Goal: Answer question/provide support: Share knowledge or assist other users

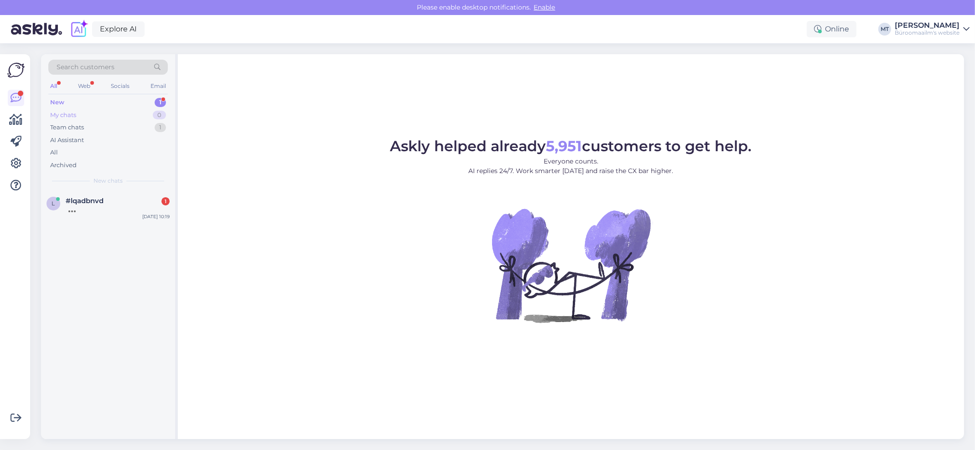
drag, startPoint x: 54, startPoint y: 102, endPoint x: 56, endPoint y: 120, distance: 17.9
click at [53, 102] on div "New" at bounding box center [57, 102] width 14 height 9
click at [98, 212] on div "tere - olen näinud pehmed plastkaaned mille sees on kiletaskud kuni 10 tk - teg…" at bounding box center [118, 213] width 104 height 16
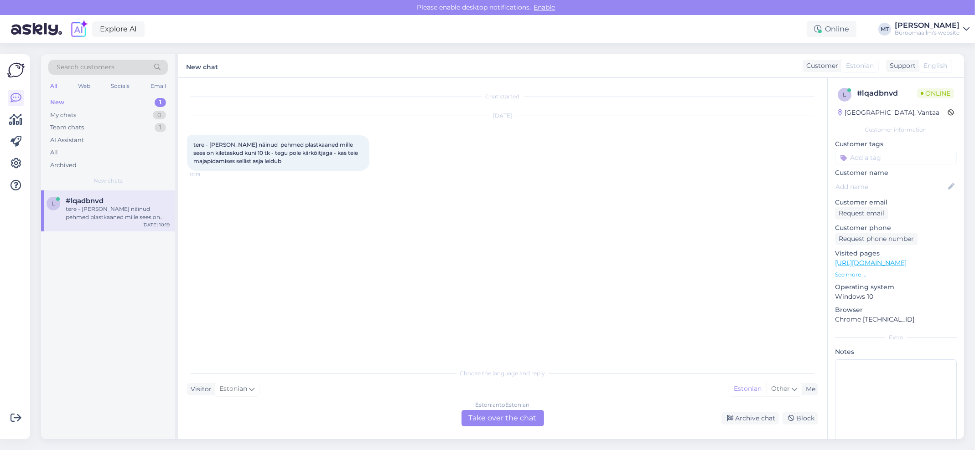
click at [486, 416] on div "Estonian to Estonian Take over the chat" at bounding box center [502, 418] width 83 height 16
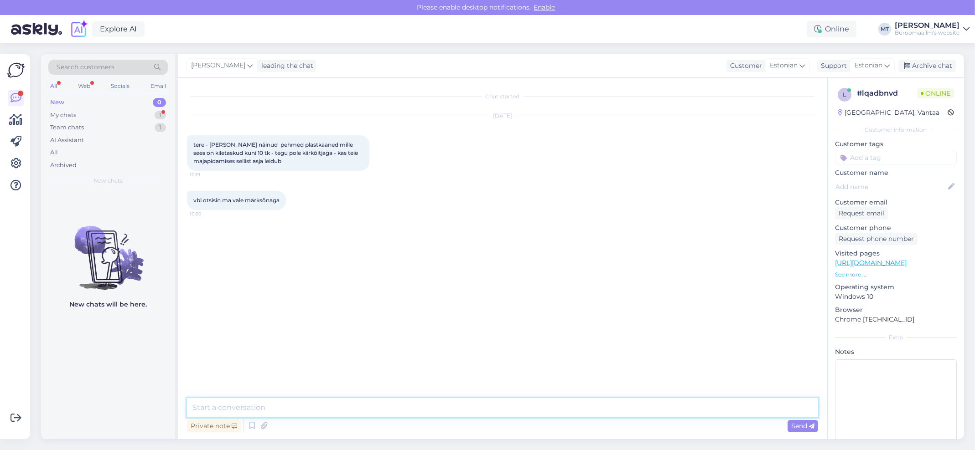
click at [260, 410] on textarea at bounding box center [502, 407] width 631 height 19
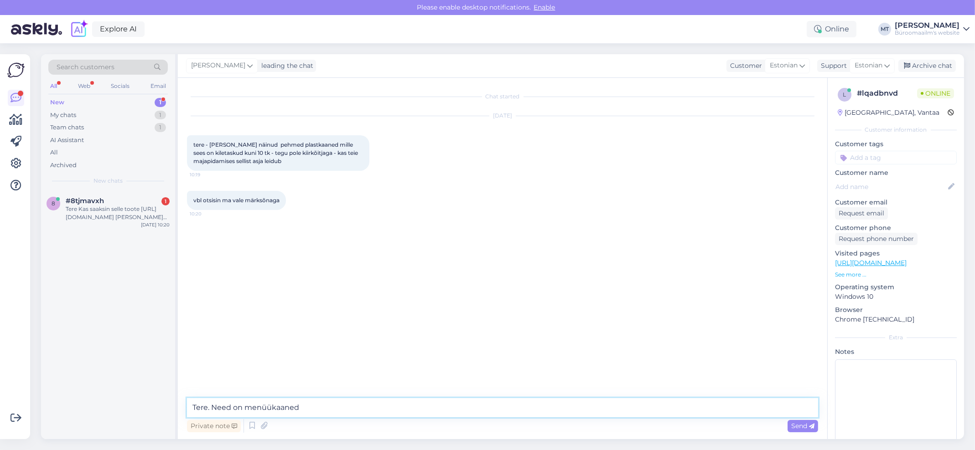
paste textarea "https://www.byroomaailm.ee/kontoritarbed/kaaned-mapid-ja-albumid/menuukaaned"
type textarea "Tere. Need on menüükaaned https://www.byroomaailm.ee/kontoritarbed/kaaned-mapid…"
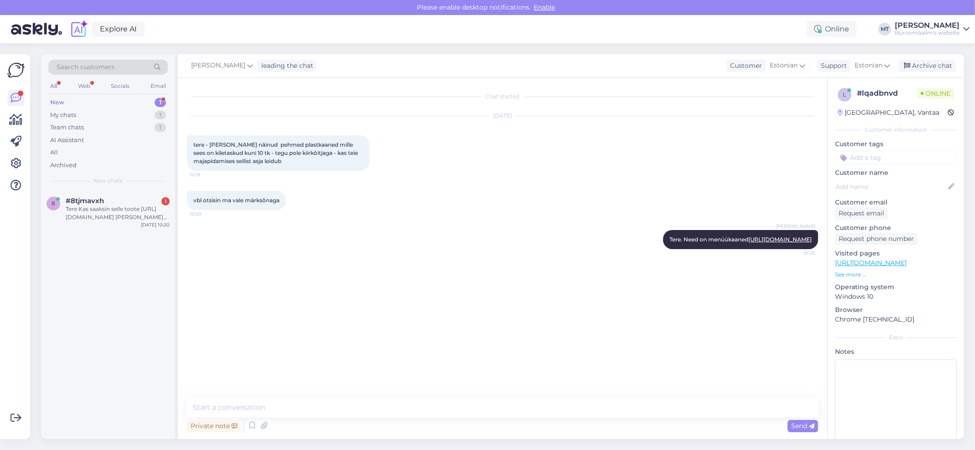
click at [57, 100] on div "New" at bounding box center [57, 102] width 14 height 9
click at [79, 211] on div "Tere Kas saaksin selle toote https://www.byroomaailm.ee/boya-juhtmevaba-mikrofo…" at bounding box center [118, 213] width 104 height 16
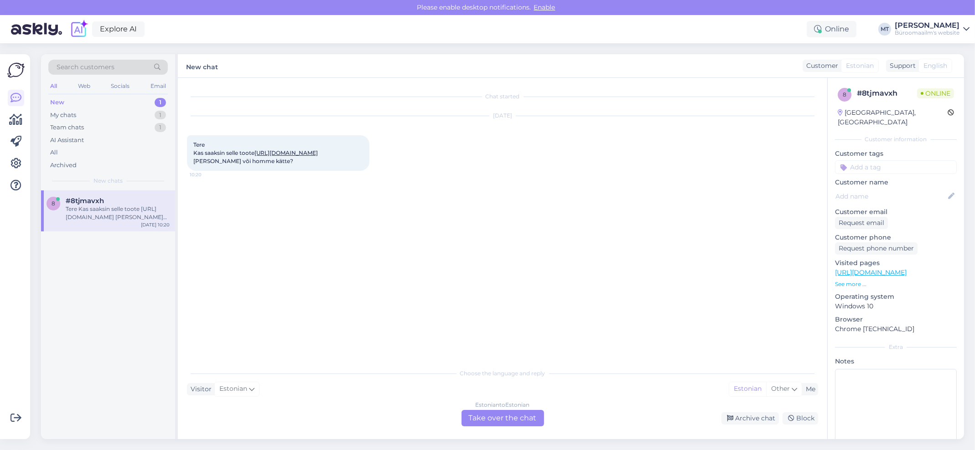
click at [495, 418] on div "Estonian to Estonian Take over the chat" at bounding box center [502, 418] width 83 height 16
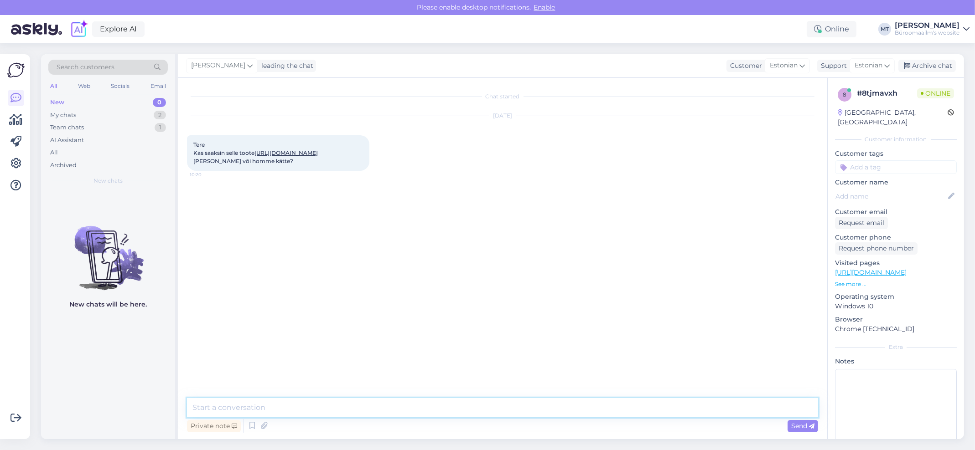
click at [265, 411] on textarea at bounding box center [502, 407] width 631 height 19
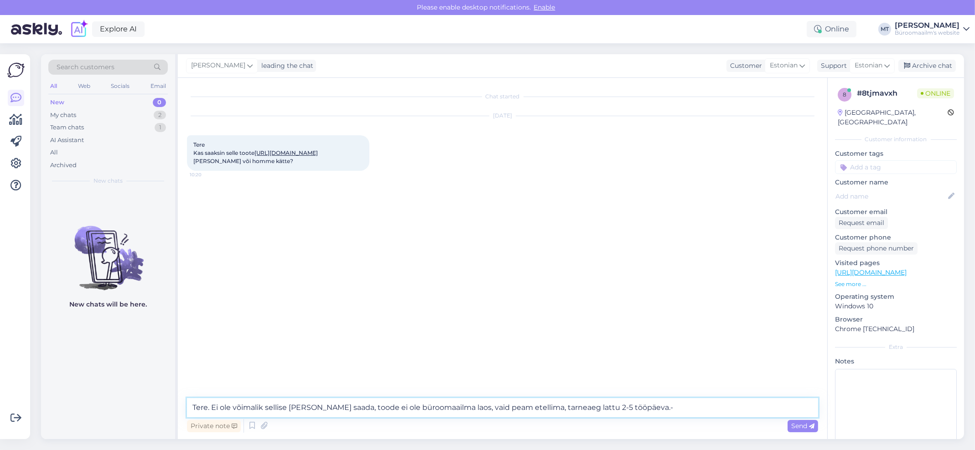
type textarea "Tere. Ei ole võimalik sellise ajaga kätte saada, toode ei ole büroomaailma laos…"
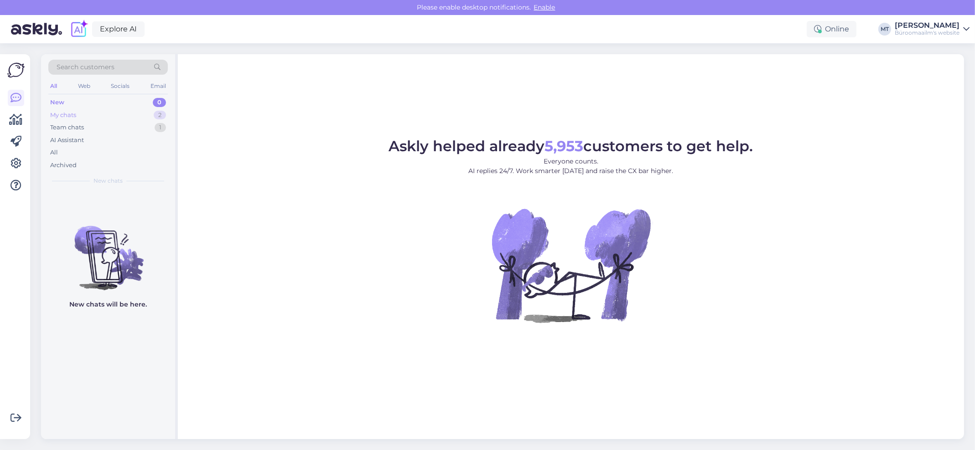
click at [68, 112] on div "My chats" at bounding box center [63, 115] width 26 height 9
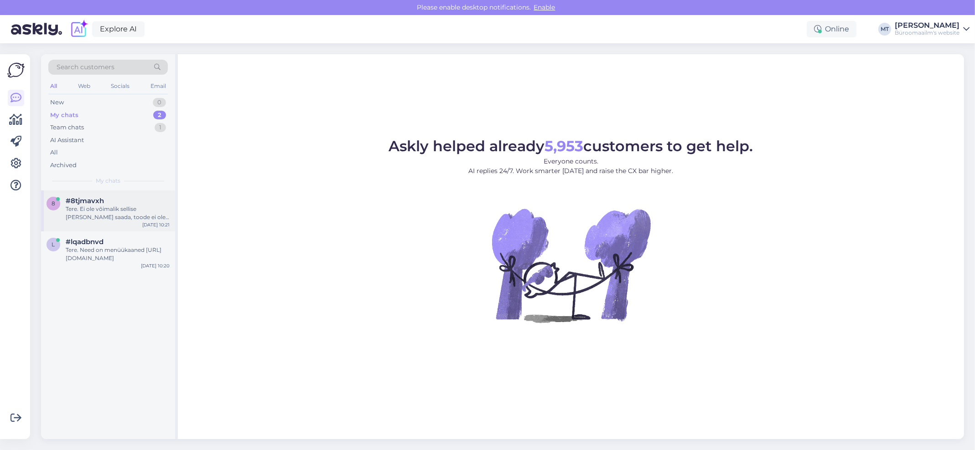
click at [77, 213] on div "Tere. Ei ole võimalik sellise ajaga kätte saada, toode ei ole büroomaailma laos…" at bounding box center [118, 213] width 104 height 16
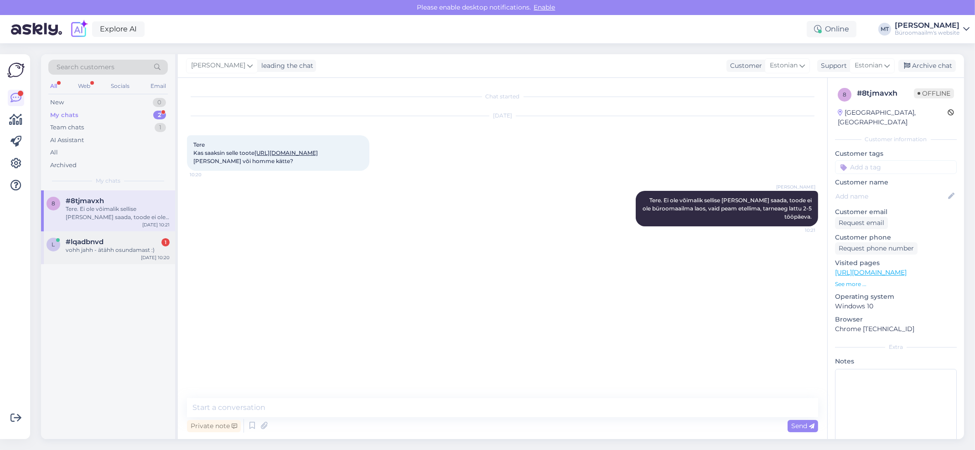
click at [81, 245] on span "#lqadbnvd" at bounding box center [85, 242] width 38 height 8
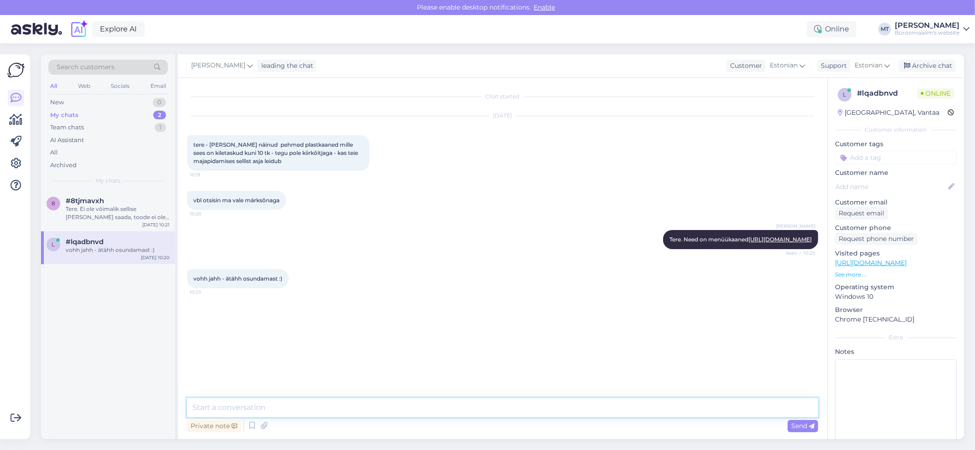
click at [249, 407] on textarea at bounding box center [502, 407] width 631 height 19
type textarea "Aitäh:)"
click at [929, 65] on div "Archive chat" at bounding box center [926, 66] width 57 height 12
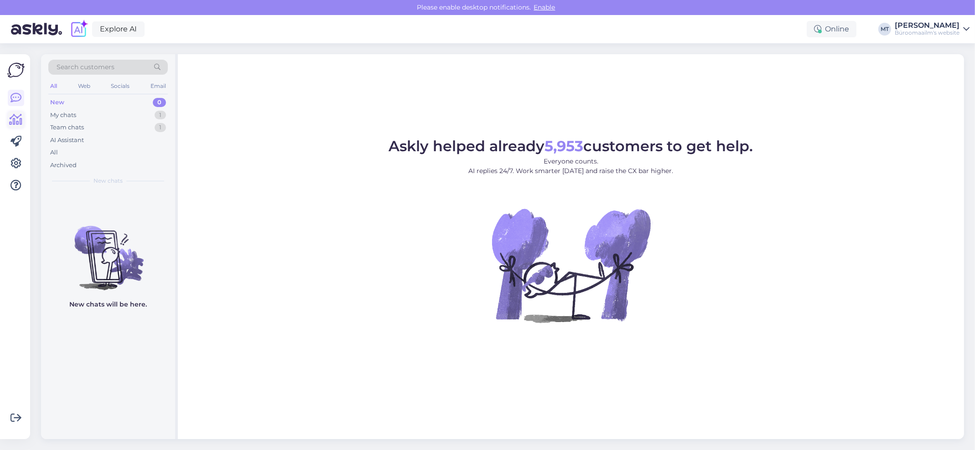
click at [10, 121] on icon at bounding box center [16, 119] width 13 height 11
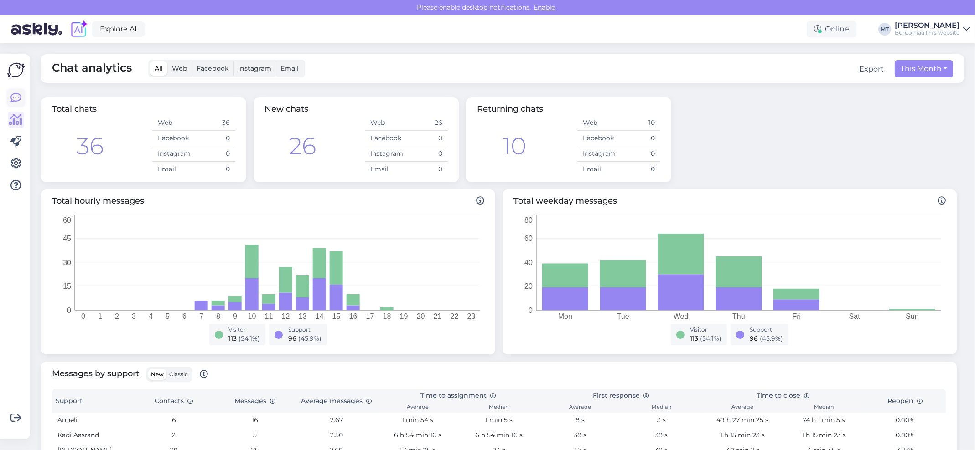
click at [16, 95] on icon at bounding box center [15, 98] width 11 height 11
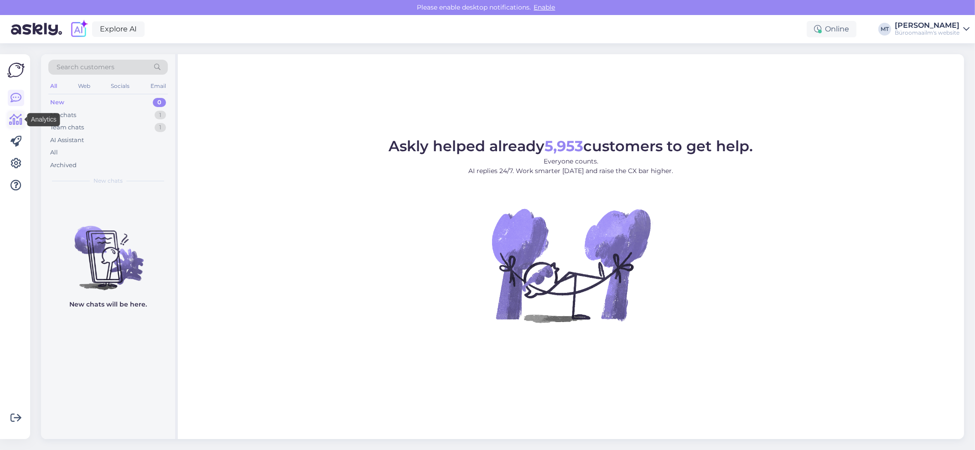
click at [14, 122] on icon at bounding box center [16, 119] width 13 height 11
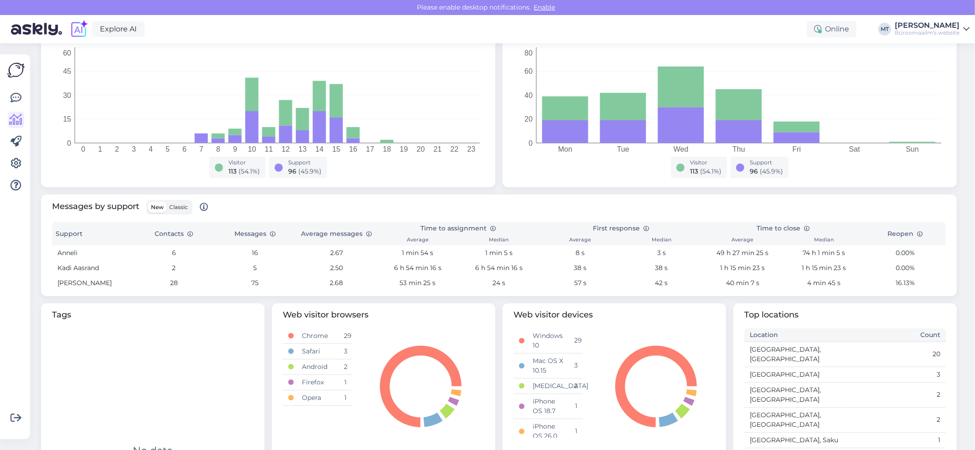
scroll to position [182, 0]
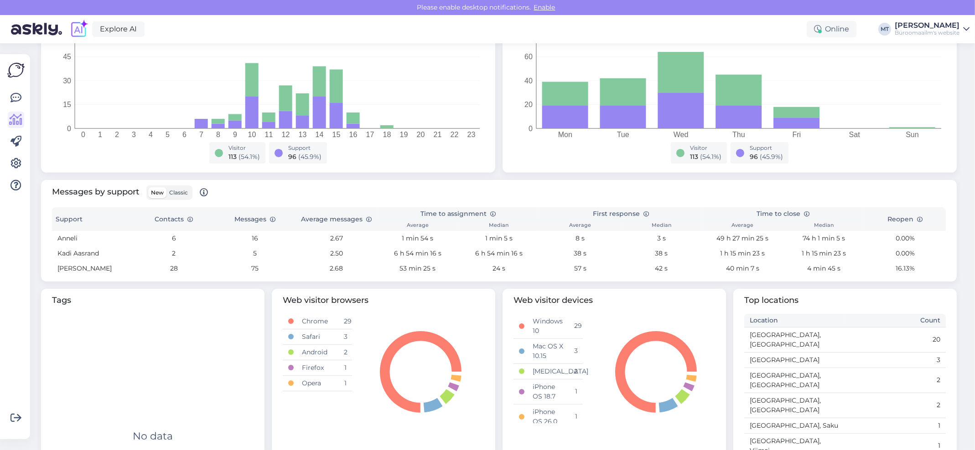
click at [181, 192] on span "Classic" at bounding box center [178, 192] width 19 height 7
click at [166, 187] on input "Classic" at bounding box center [166, 187] width 0 height 0
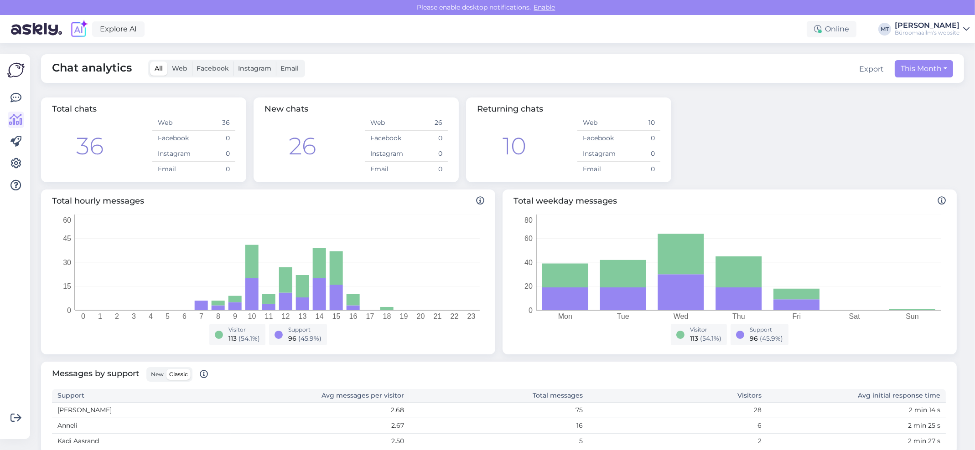
scroll to position [226, 0]
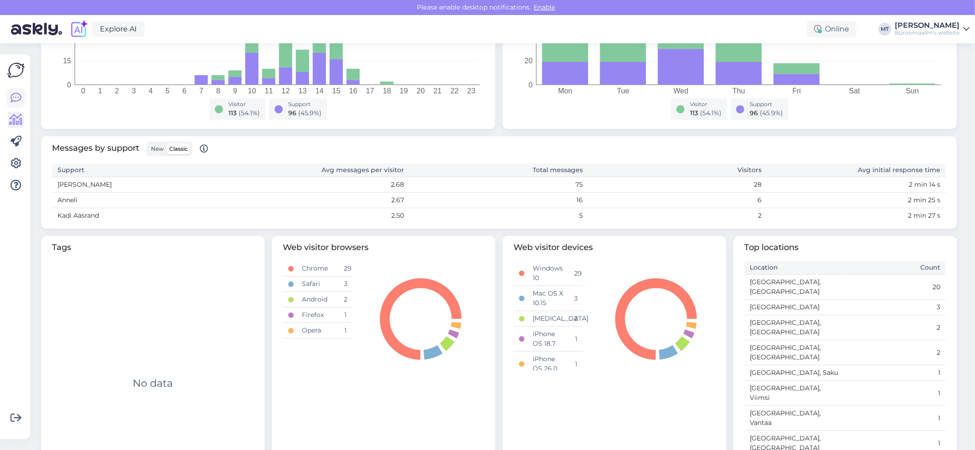
click at [16, 97] on icon at bounding box center [15, 98] width 11 height 11
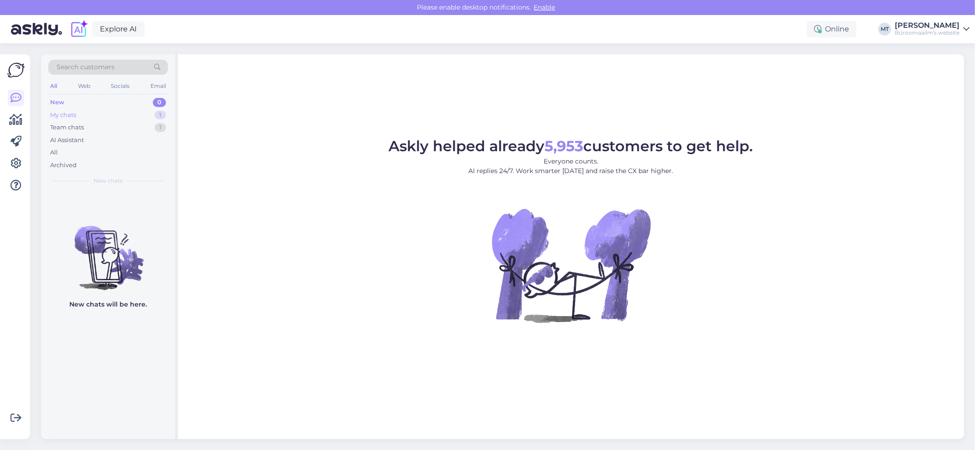
click at [56, 115] on div "My chats" at bounding box center [63, 115] width 26 height 9
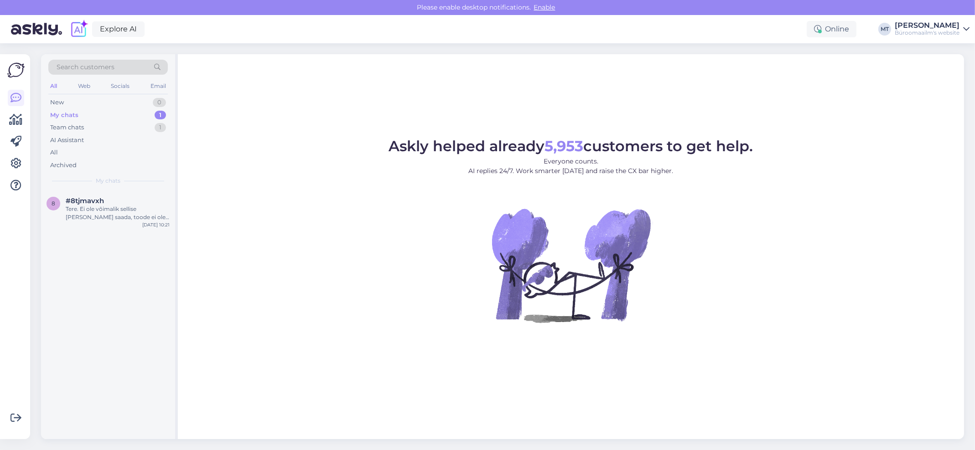
click at [65, 113] on div "My chats" at bounding box center [64, 115] width 28 height 9
click at [142, 203] on div "#8tjmavxh" at bounding box center [118, 201] width 104 height 8
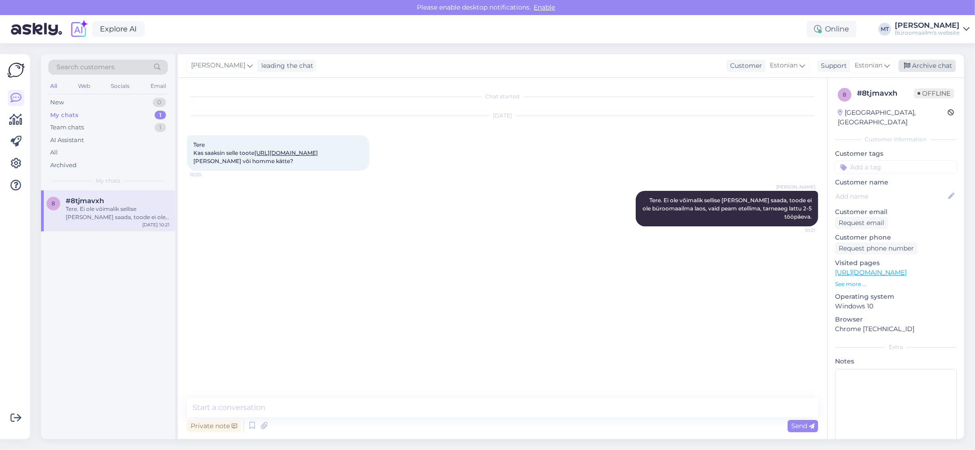
click at [930, 61] on div "Archive chat" at bounding box center [926, 66] width 57 height 12
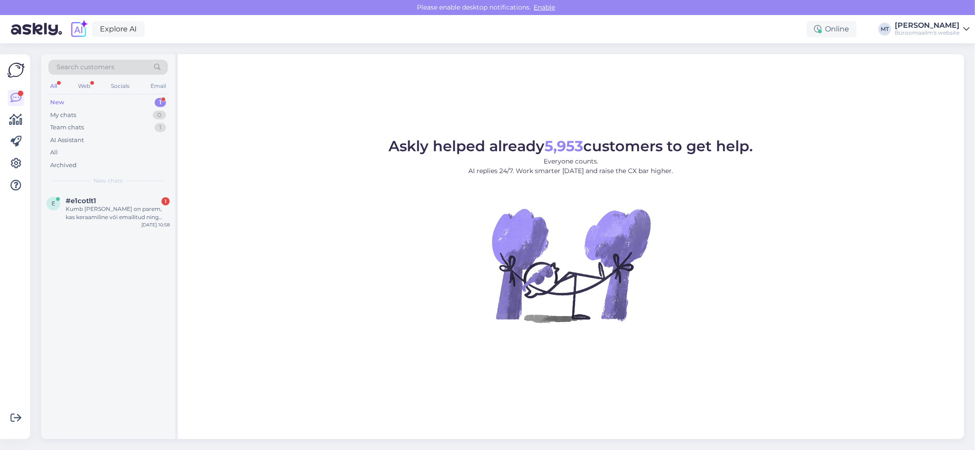
click at [56, 100] on div "New" at bounding box center [57, 102] width 14 height 9
click at [92, 217] on div "Kumb [PERSON_NAME] on parem, kas keraamiline või emailitud ning mis [PERSON_NAM…" at bounding box center [118, 213] width 104 height 16
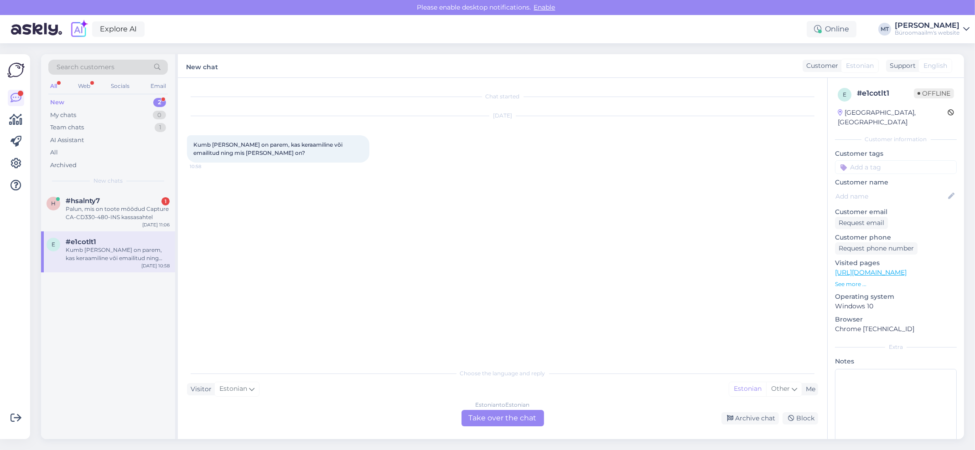
click at [53, 100] on div "New" at bounding box center [57, 102] width 14 height 9
click at [68, 206] on div "Palun, mis on toote mõõdud Capture CA-CD330-480-INS kassasahtel" at bounding box center [118, 213] width 104 height 16
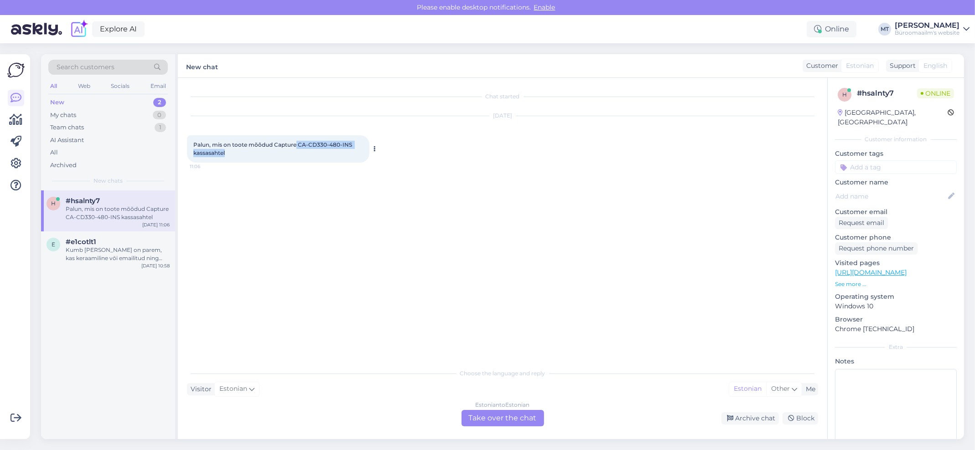
drag, startPoint x: 295, startPoint y: 142, endPoint x: 350, endPoint y: 155, distance: 56.7
click at [350, 155] on div "Palun, mis on toote mõõdud Capture CA-CD330-480-INS kassasahtel 11:06" at bounding box center [278, 148] width 182 height 27
copy span "CA-CD330-480-INS kassasahtel"
click at [522, 410] on div "Estonian to Estonian Take over the chat" at bounding box center [502, 418] width 83 height 16
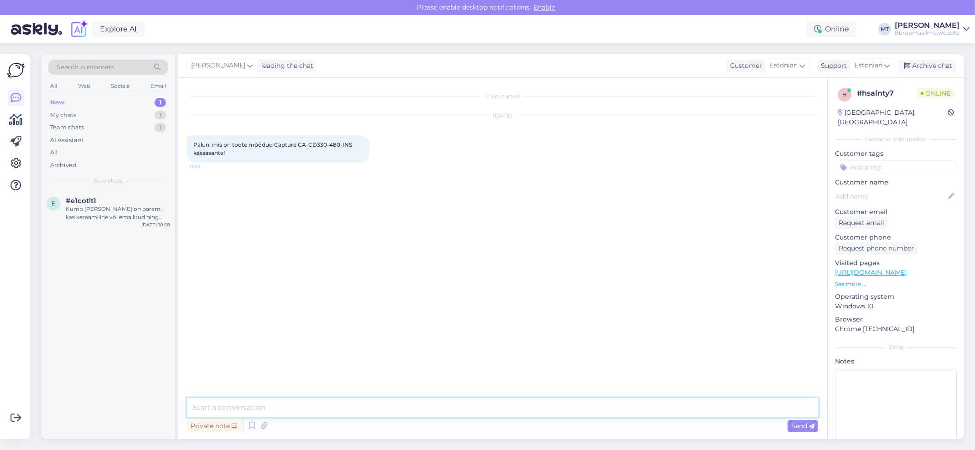
click at [250, 407] on textarea at bounding box center [502, 407] width 631 height 19
paste textarea "Kaal ja mõõtmed Kaal Weight of the product without packaging (net weight). If p…"
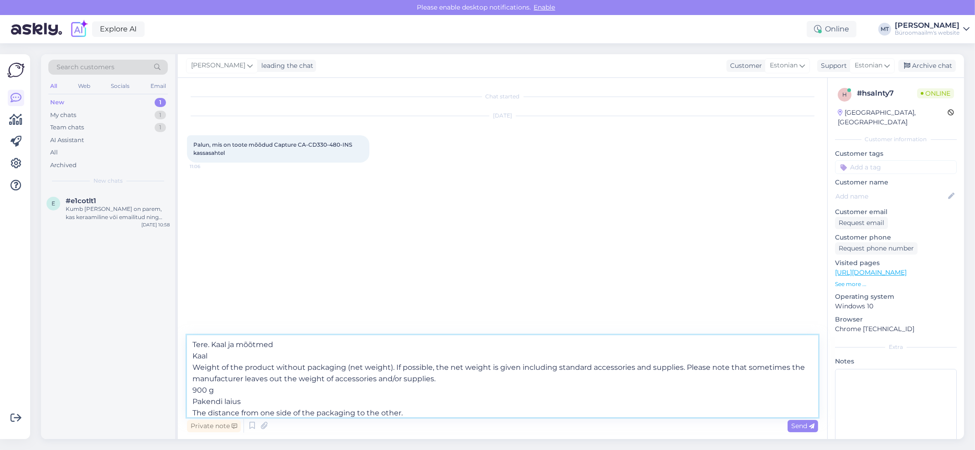
drag, startPoint x: 191, startPoint y: 362, endPoint x: 443, endPoint y: 390, distance: 253.2
click at [443, 390] on textarea "Tere. Kaal ja mõõtmed Kaal Weight of the product without packaging (net weight)…" at bounding box center [502, 377] width 631 height 82
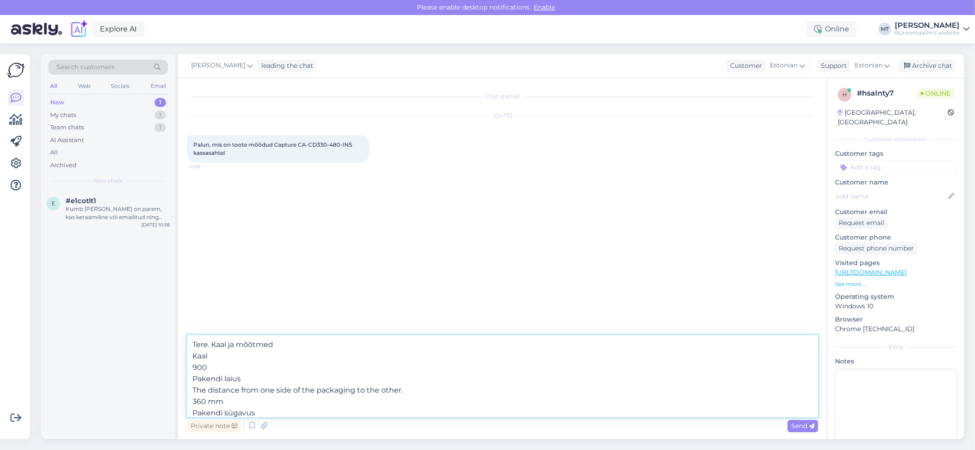
scroll to position [62, 0]
drag, startPoint x: 213, startPoint y: 343, endPoint x: 327, endPoint y: 437, distance: 147.4
click at [327, 437] on div "Chat started Oct 8 2025 Palun, mis on toote mõõdud Capture CA-CD330-480-INS kas…" at bounding box center [502, 259] width 649 height 362
paste textarea "Weight of the product without packaging (net weight). If possible, the net weig…"
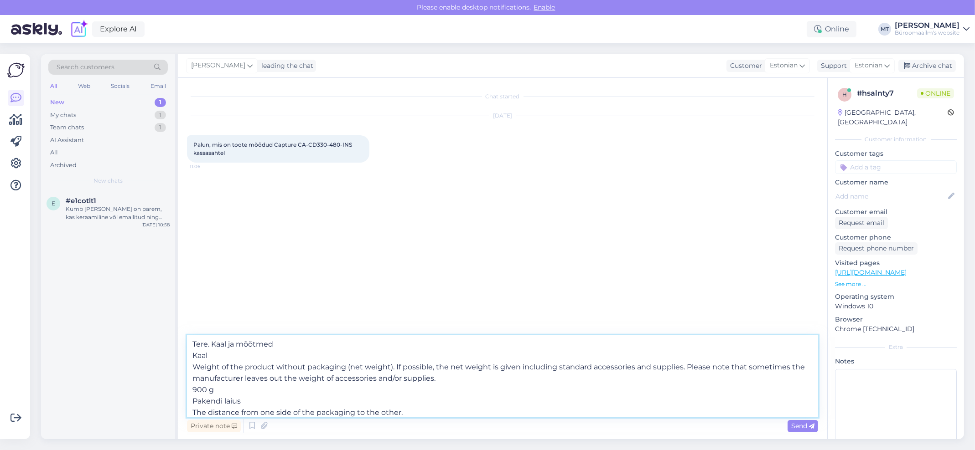
scroll to position [0, 0]
drag, startPoint x: 192, startPoint y: 367, endPoint x: 433, endPoint y: 384, distance: 240.9
click at [433, 384] on textarea "Tere. Kaal ja mõõtmed Kaal Weight of the product without packaging (net weight)…" at bounding box center [502, 377] width 631 height 82
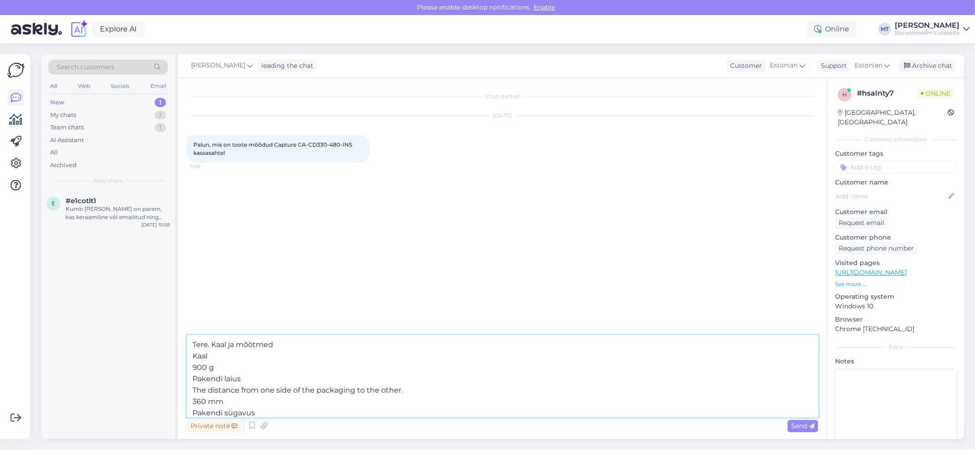
drag, startPoint x: 194, startPoint y: 391, endPoint x: 415, endPoint y: 393, distance: 220.7
click at [415, 393] on textarea "Tere. Kaal ja mõõtmed Kaal 900 g Pakendi laius The distance from one side of th…" at bounding box center [502, 377] width 631 height 82
drag, startPoint x: 220, startPoint y: 378, endPoint x: 191, endPoint y: 383, distance: 29.1
click at [191, 383] on textarea "Tere. Kaal ja mõõtmed Kaal 900 g Pakendi laius The distance from one side of th…" at bounding box center [502, 377] width 631 height 82
drag, startPoint x: 191, startPoint y: 392, endPoint x: 401, endPoint y: 388, distance: 209.8
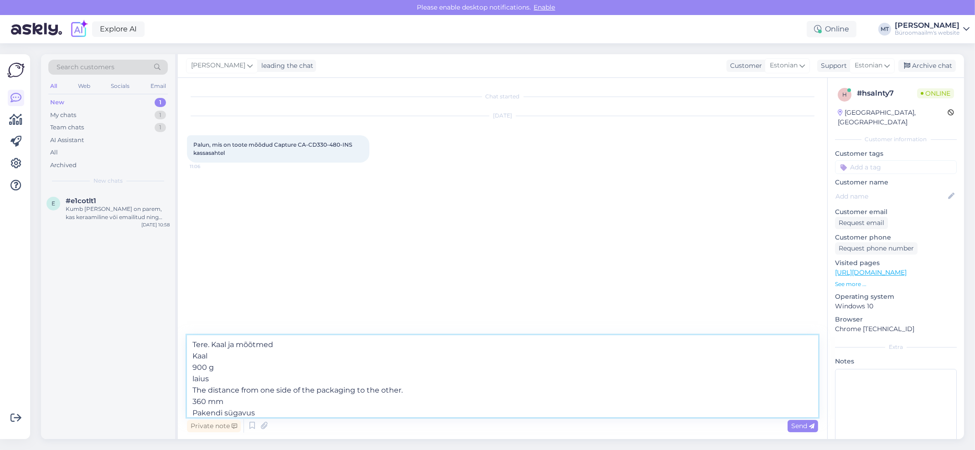
click at [410, 393] on textarea "Tere. Kaal ja mõõtmed Kaal 900 g laius The distance from one side of the packag…" at bounding box center [502, 377] width 631 height 82
drag, startPoint x: 263, startPoint y: 406, endPoint x: 194, endPoint y: 402, distance: 68.9
click at [194, 402] on textarea "Tere. Kaal ja mõõtmed Kaal 900 g laius 360 mm Pakendi sügavus The distance from…" at bounding box center [502, 377] width 631 height 82
drag, startPoint x: 193, startPoint y: 362, endPoint x: 419, endPoint y: 366, distance: 225.7
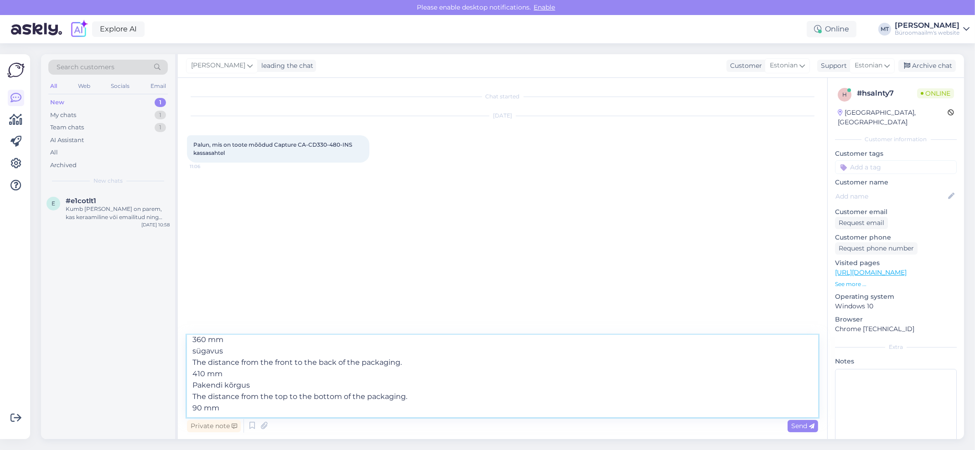
click at [414, 370] on textarea "Tere. Kaal ja mõõtmed Kaal 900 g laius 360 mm sügavus The distance from the fro…" at bounding box center [502, 377] width 631 height 82
click at [246, 377] on textarea "Tere. Kaal ja mõõtmed Kaal 900 g laius 360 mm sügavus The distance from the fro…" at bounding box center [502, 377] width 631 height 82
drag, startPoint x: 406, startPoint y: 358, endPoint x: 194, endPoint y: 362, distance: 212.0
click at [194, 362] on textarea "Tere. Kaal ja mõõtmed Kaal 900 g laius 360 mm sügavus The distance from the fro…" at bounding box center [502, 377] width 631 height 82
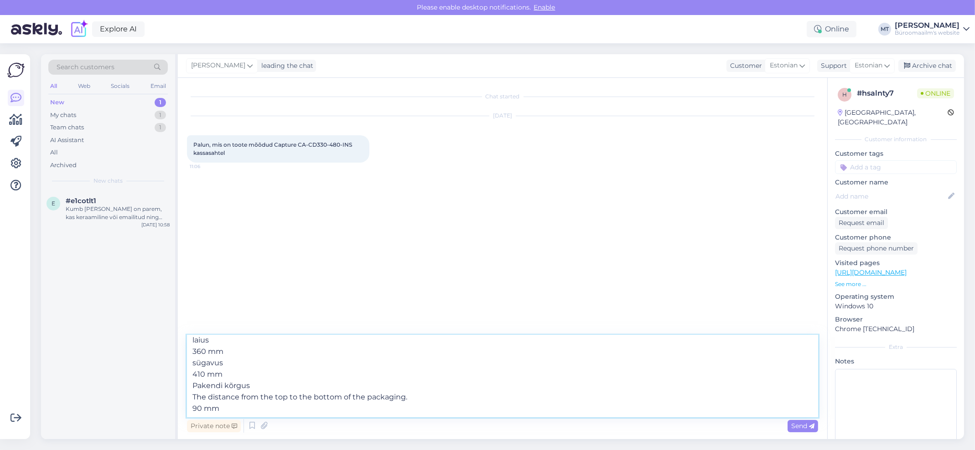
drag, startPoint x: 407, startPoint y: 398, endPoint x: 194, endPoint y: 400, distance: 212.9
click at [194, 400] on textarea "Tere. Kaal ja mõõtmed Kaal 900 g laius 360 mm sügavus 410 mm Pakendi kõrgus The…" at bounding box center [502, 377] width 631 height 82
drag, startPoint x: 222, startPoint y: 385, endPoint x: 175, endPoint y: 388, distance: 47.1
click at [175, 388] on div "Search customers All Web Socials Email New 1 My chats 1 Team chats 1 AI Assista…" at bounding box center [502, 246] width 923 height 385
click at [195, 398] on textarea "Tere. Kaal ja mõõtmed Kaal 900 g laius 360 mm sügavus 410 mm kõrgus 90 mm" at bounding box center [502, 377] width 631 height 82
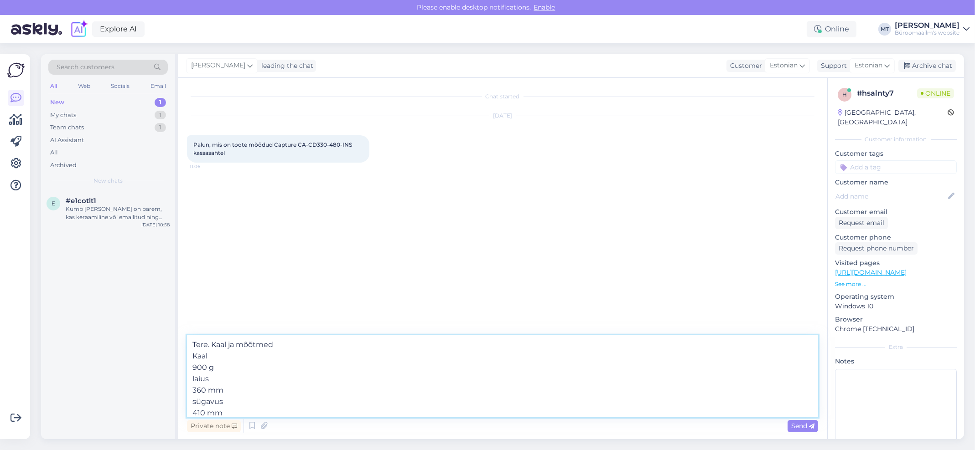
scroll to position [28, 0]
type textarea "Tere. Kaal ja mõõtmed Kaal 900 g laius 360 mm sügavus 410 mm kõrgus 90 mm"
click at [798, 423] on span "Send" at bounding box center [802, 426] width 23 height 8
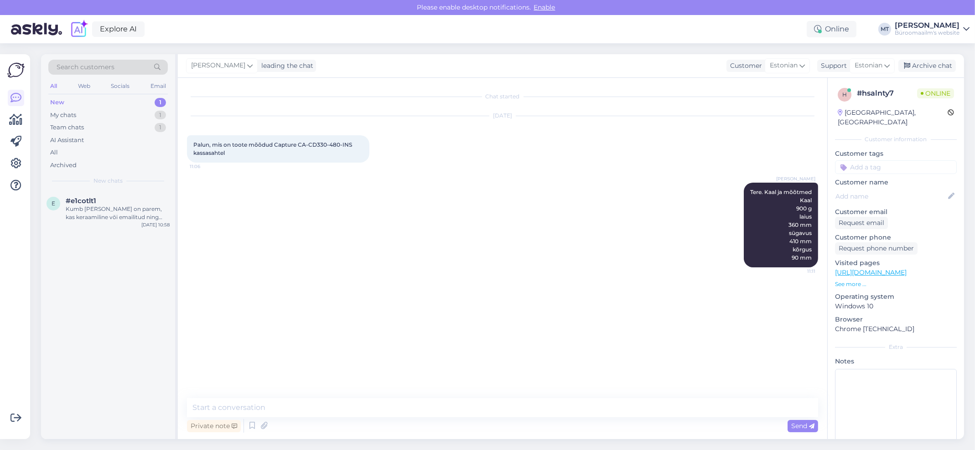
scroll to position [0, 0]
click at [54, 100] on div "New" at bounding box center [57, 102] width 14 height 9
click at [86, 211] on div "Kumb kate tahvlile on parem, kas keraamiline või emailitud ning mis vahe neil o…" at bounding box center [118, 213] width 104 height 16
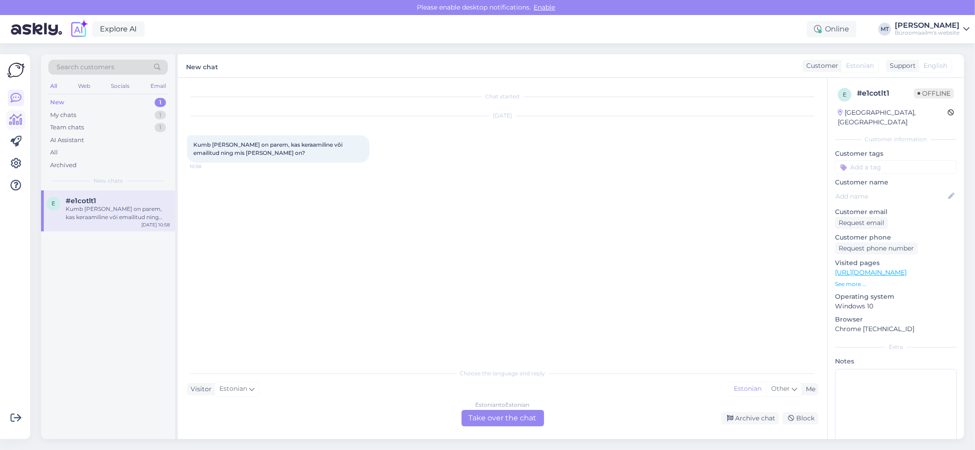
click at [11, 118] on icon at bounding box center [16, 119] width 13 height 11
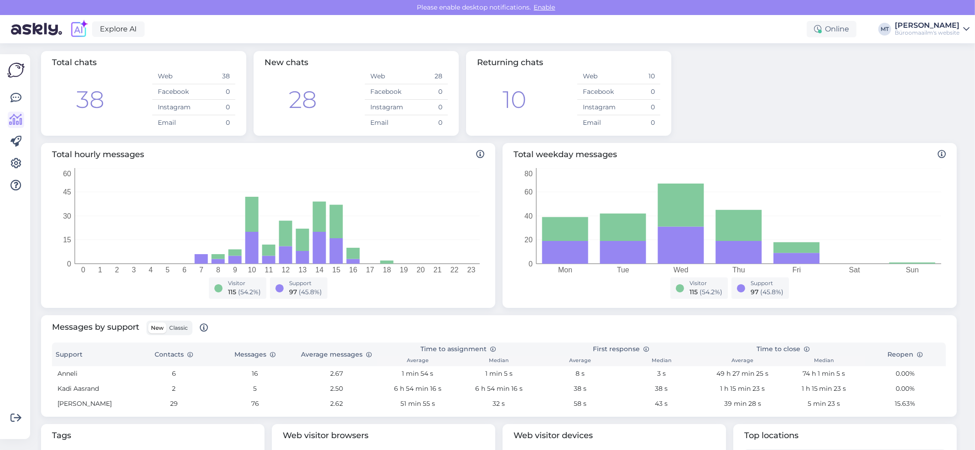
scroll to position [235, 0]
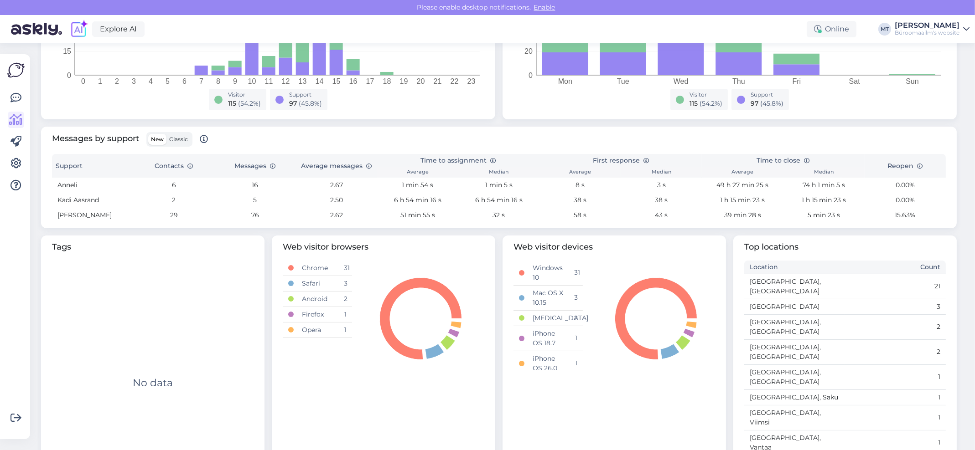
click at [186, 140] on span "Classic" at bounding box center [178, 139] width 19 height 7
click at [166, 134] on input "Classic" at bounding box center [166, 134] width 0 height 0
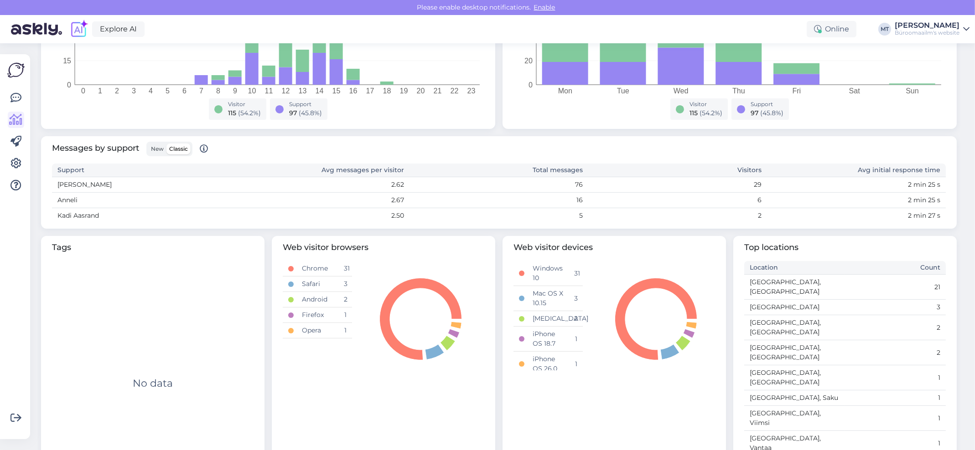
scroll to position [0, 0]
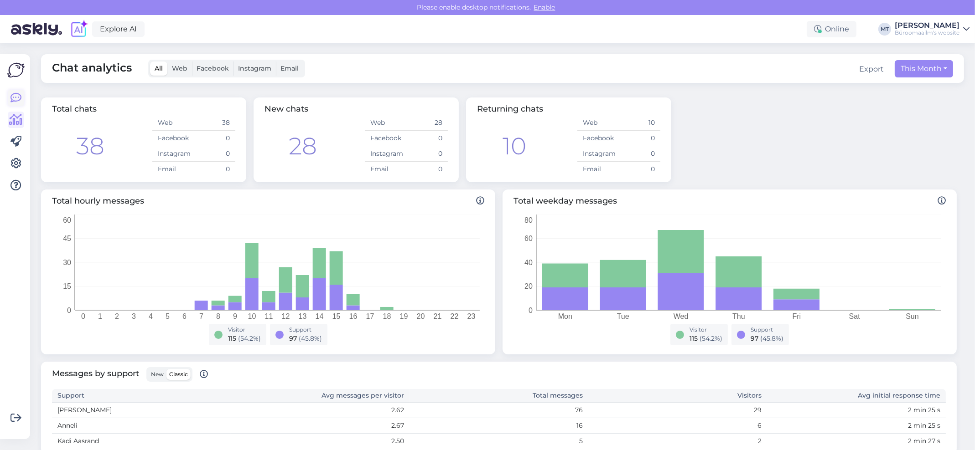
click at [15, 102] on icon at bounding box center [15, 98] width 11 height 11
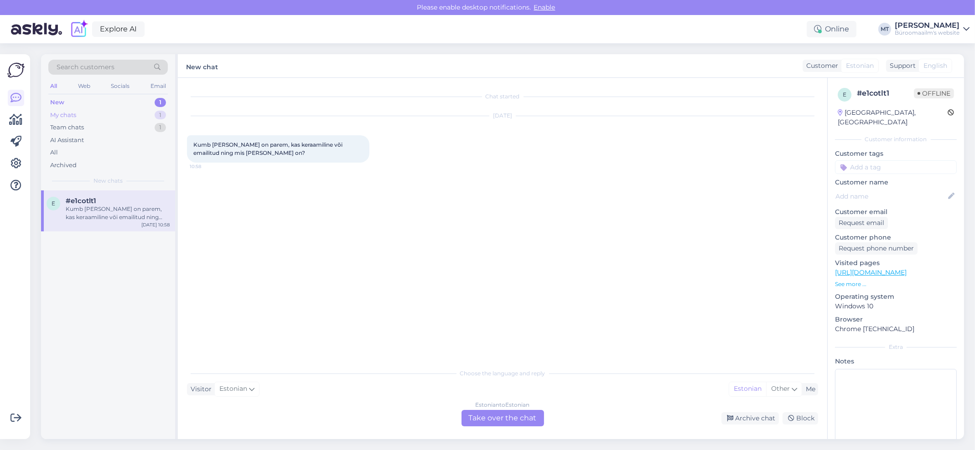
click at [57, 117] on div "My chats" at bounding box center [63, 115] width 26 height 9
click at [75, 207] on div "Tere. Kaal ja mõõtmed Kaal 900 g laius 360 mm sügavus 410 mm kõrgus 90 mm" at bounding box center [118, 213] width 104 height 16
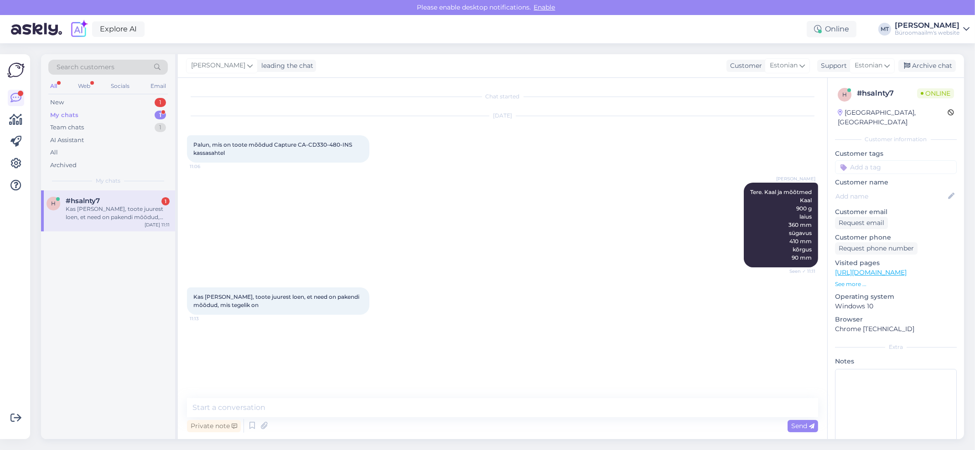
click at [67, 111] on div "My chats" at bounding box center [64, 115] width 28 height 9
click at [99, 210] on div "Kas olete kindel, toote juurest loen, et need on pakendi mõõdud, mis tegelik on" at bounding box center [118, 213] width 104 height 16
click at [316, 143] on span "Palun, mis on toote mõõdud Capture CA-CD330-480-INS kassasahtel" at bounding box center [273, 148] width 160 height 15
drag, startPoint x: 298, startPoint y: 145, endPoint x: 352, endPoint y: 142, distance: 53.9
click at [352, 142] on div "Palun, mis on toote mõõdud Capture CA-CD330-480-INS kassasahtel 11:06" at bounding box center [278, 148] width 182 height 27
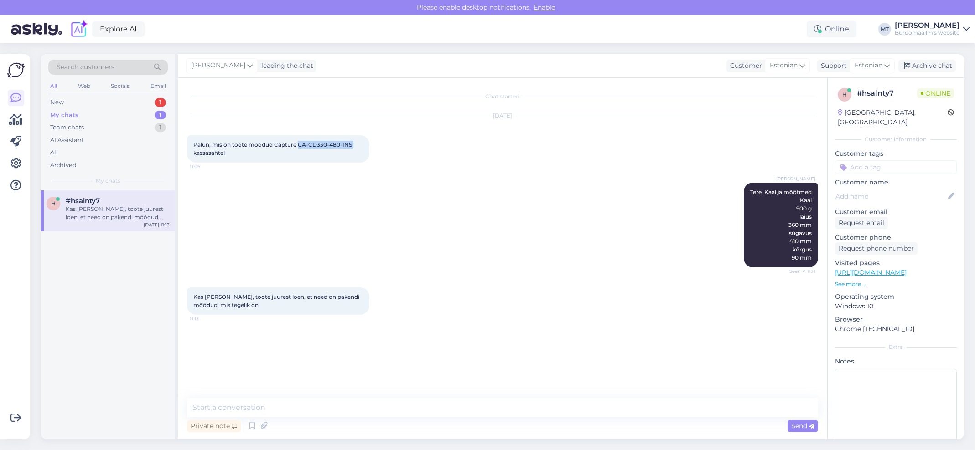
copy span "CA-CD330-480-INS"
click at [241, 414] on textarea at bounding box center [502, 407] width 631 height 19
type textarea "Uurin üle, aga peaksid olema need mõõdud, on automaatselt tõlgitud."
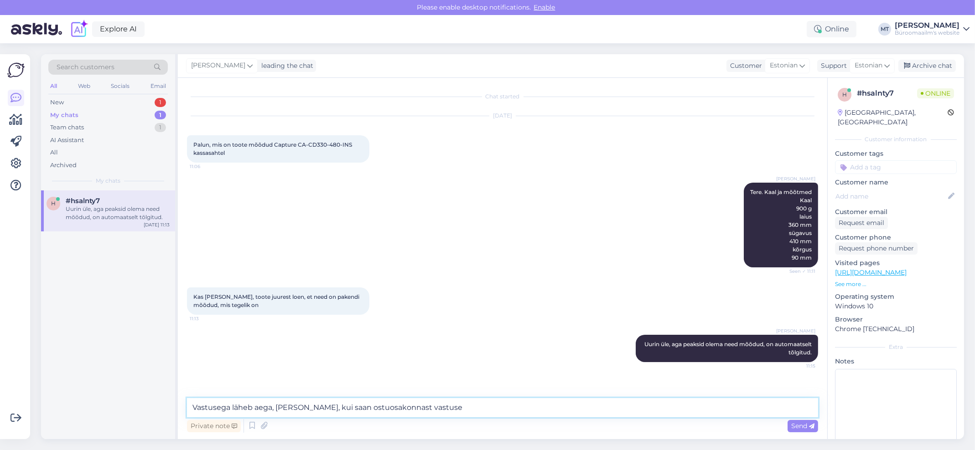
type textarea "Vastusega läheb aega, annan teada, kui saan ostuosakonnast vastuse."
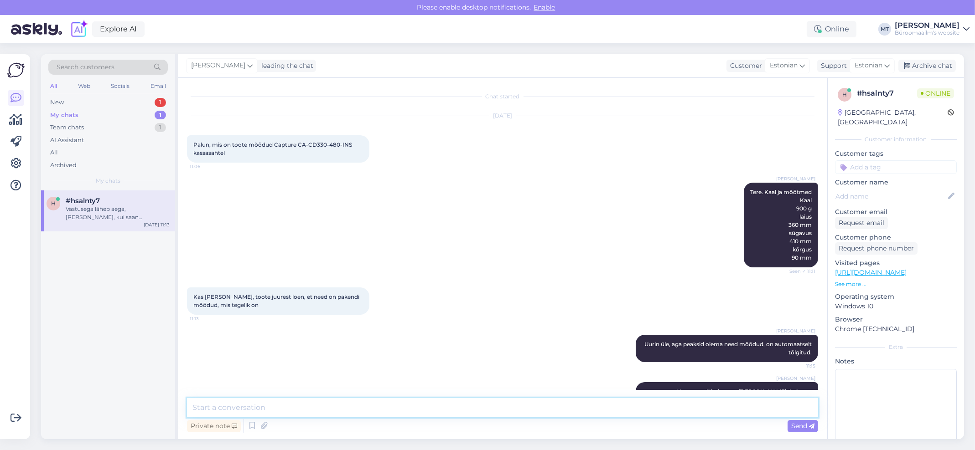
scroll to position [29, 0]
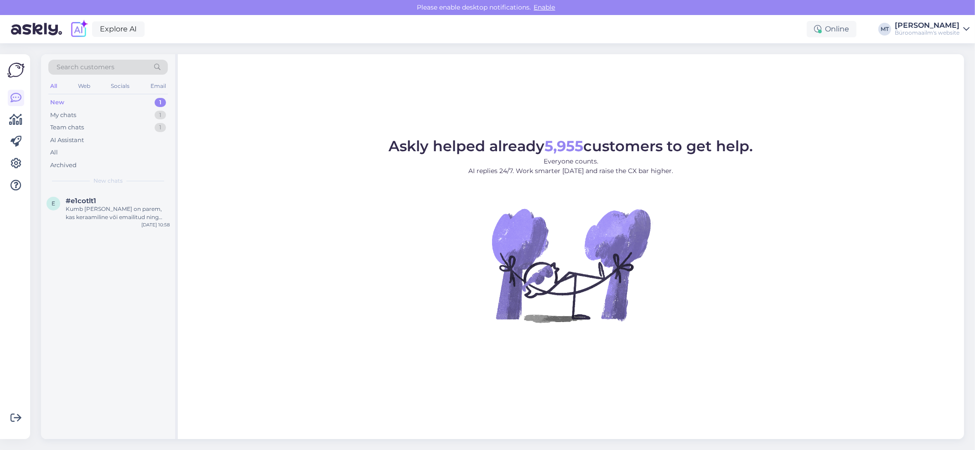
click at [47, 102] on div "Search customers All Web Socials Email New 1 My chats 1 Team chats 1 AI Assista…" at bounding box center [108, 122] width 134 height 136
click at [52, 104] on div "New" at bounding box center [57, 102] width 14 height 9
click at [80, 207] on div "Kumb [PERSON_NAME] on parem, kas keraamiline või emailitud ning mis [PERSON_NAM…" at bounding box center [118, 213] width 104 height 16
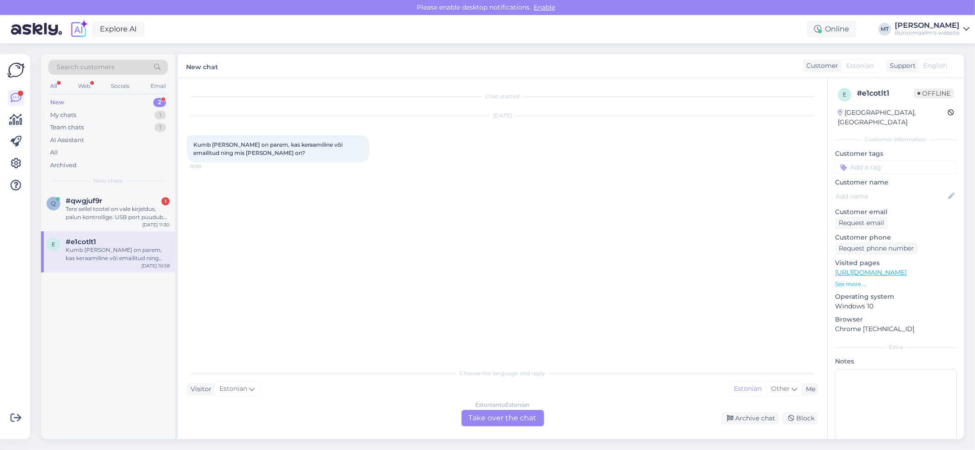
click at [59, 102] on div "New" at bounding box center [57, 102] width 14 height 9
click at [81, 206] on div "Tere sellel tootel on vale kirjeldus, palun kontrollige. USB port puudub https:…" at bounding box center [118, 213] width 104 height 16
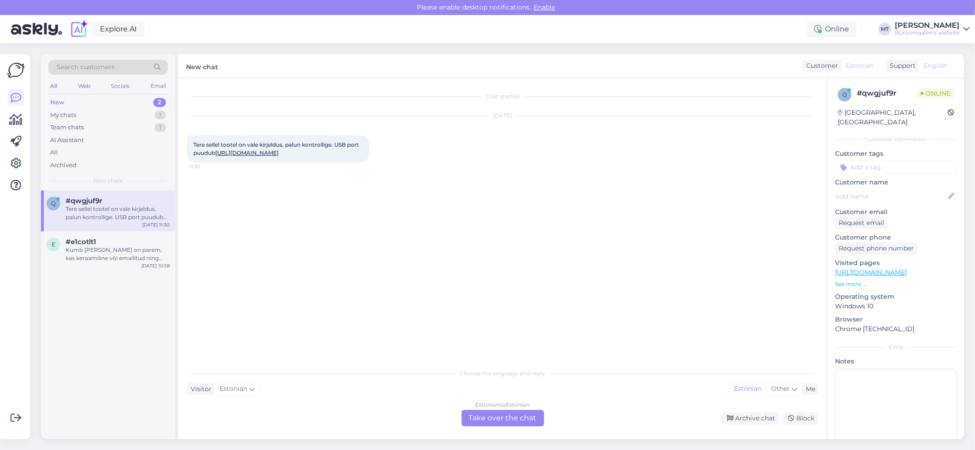
click at [496, 414] on div "Estonian to Estonian Take over the chat" at bounding box center [502, 418] width 83 height 16
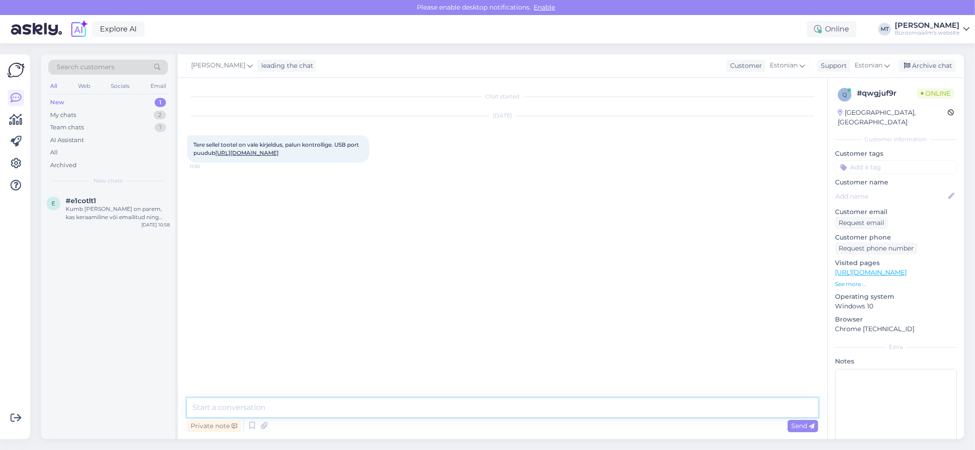
click at [267, 415] on textarea at bounding box center [502, 407] width 631 height 19
click at [299, 409] on textarea "Tere. Aitäh info eest. Edastam meie ostuosakonnale parandamiseks." at bounding box center [502, 407] width 631 height 19
type textarea "Tere. Aitäh info eest. Edastan meie ostuosakonnale parandamiseks."
click at [804, 423] on span "Send" at bounding box center [802, 426] width 23 height 8
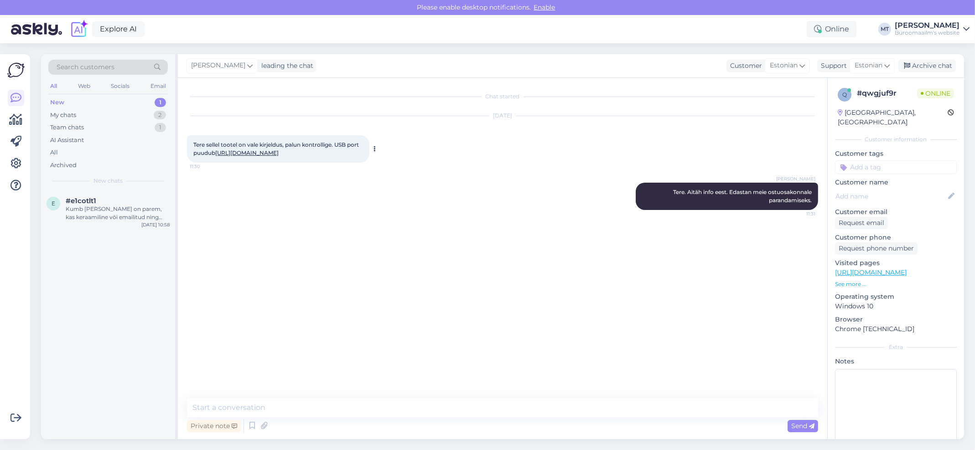
click at [258, 156] on link "https://www.byroomaailm.ee/moobel/valgustid/lauavalgustid-ja-alused/valgusti-ti…" at bounding box center [246, 153] width 63 height 7
click at [939, 62] on div "Archive chat" at bounding box center [926, 66] width 57 height 12
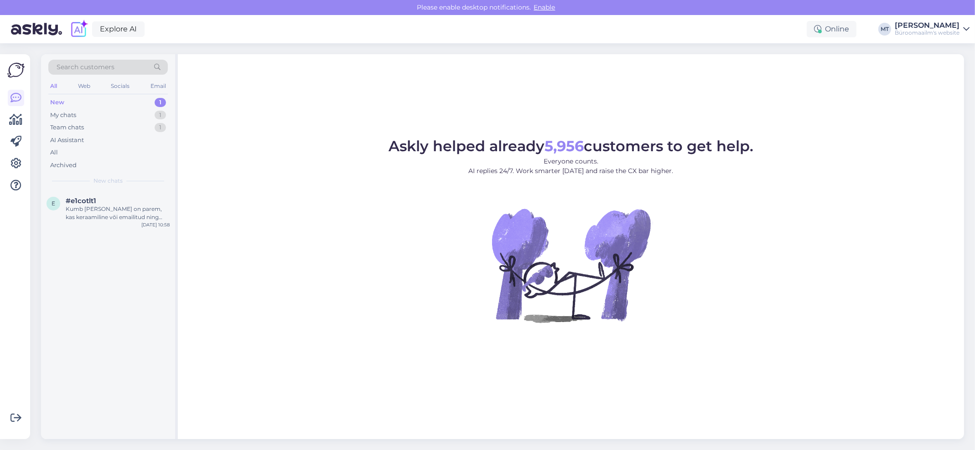
click at [62, 102] on div "New" at bounding box center [57, 102] width 14 height 9
click at [83, 217] on div "Kumb [PERSON_NAME] on parem, kas keraamiline või emailitud ning mis [PERSON_NAM…" at bounding box center [118, 213] width 104 height 16
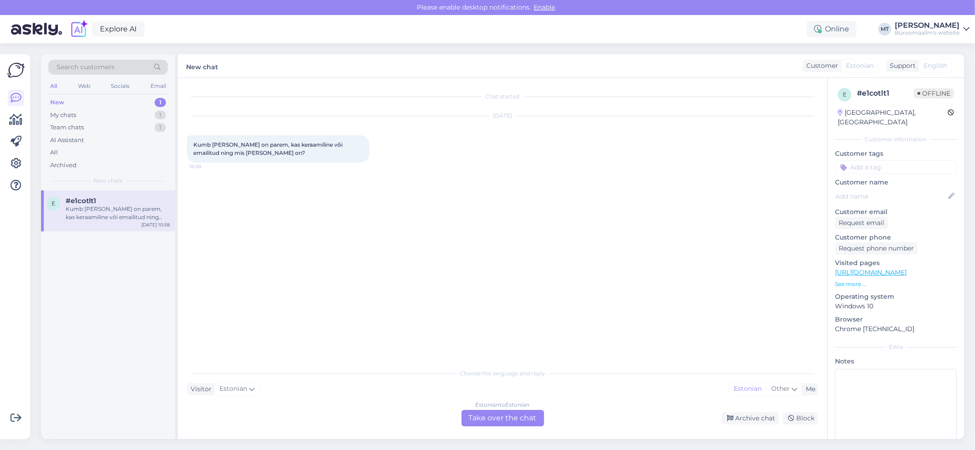
click at [514, 419] on div "Estonian to Estonian Take over the chat" at bounding box center [502, 418] width 83 height 16
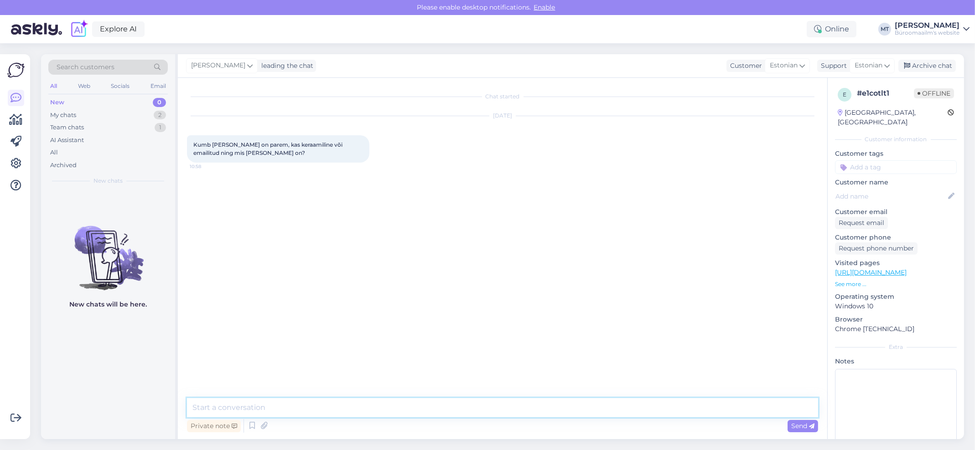
click at [278, 405] on textarea at bounding box center [502, 407] width 631 height 19
drag, startPoint x: 191, startPoint y: 140, endPoint x: 284, endPoint y: 168, distance: 97.1
click at [282, 168] on div "[DATE] Kumb [PERSON_NAME] tahvlile on parem, kas keraamiline või emailitud ning…" at bounding box center [502, 139] width 631 height 67
copy span "Kumb [PERSON_NAME] on parem, kas keraamiline või emailitud ning mis [PERSON_NAM…"
click at [18, 119] on icon at bounding box center [16, 119] width 13 height 11
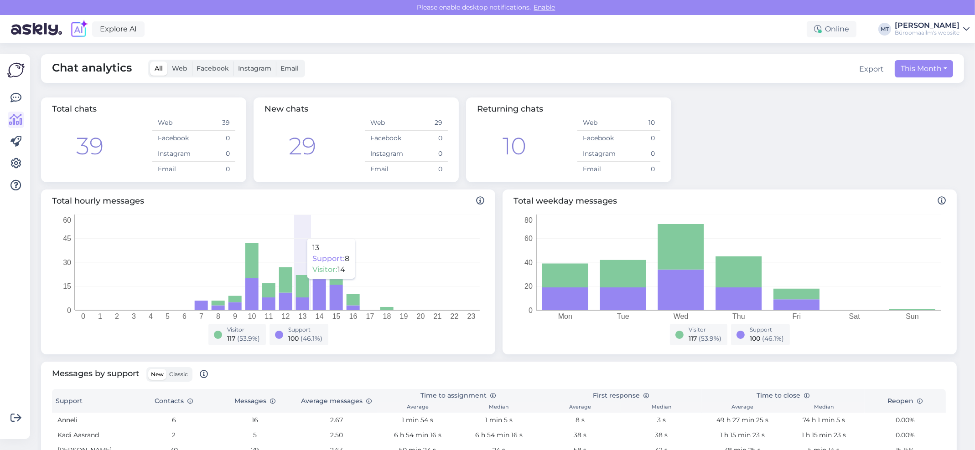
scroll to position [182, 0]
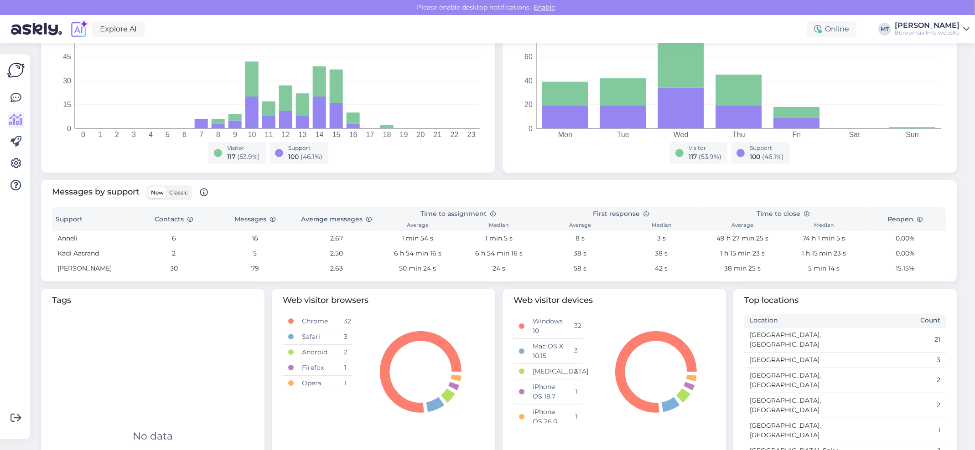
click at [178, 194] on span "Classic" at bounding box center [178, 192] width 19 height 7
click at [166, 187] on input "Classic" at bounding box center [166, 187] width 0 height 0
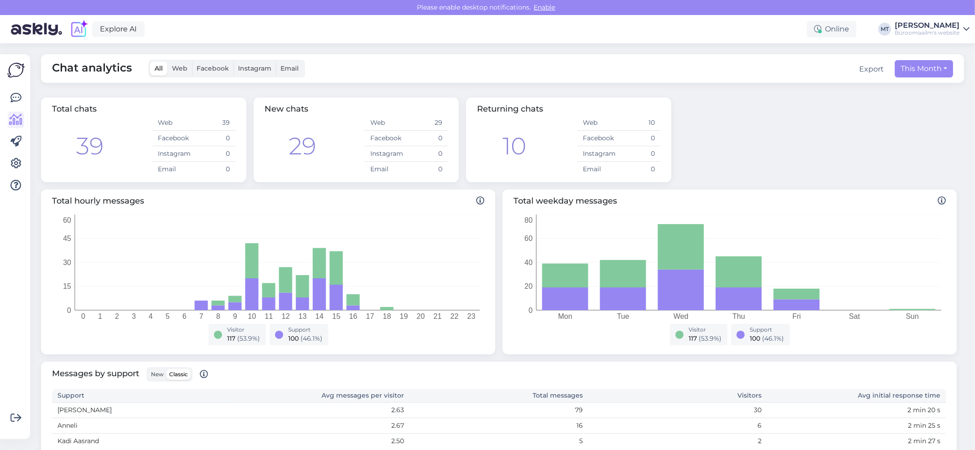
scroll to position [226, 0]
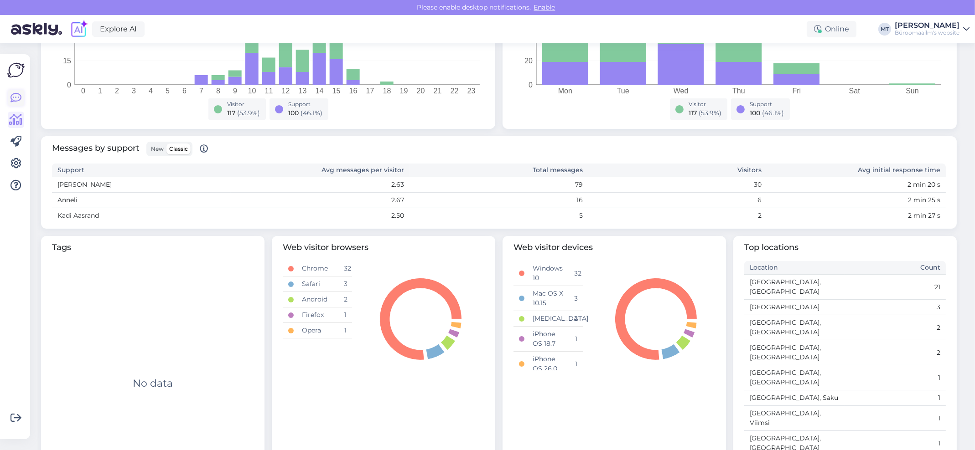
click at [13, 97] on icon at bounding box center [15, 98] width 11 height 11
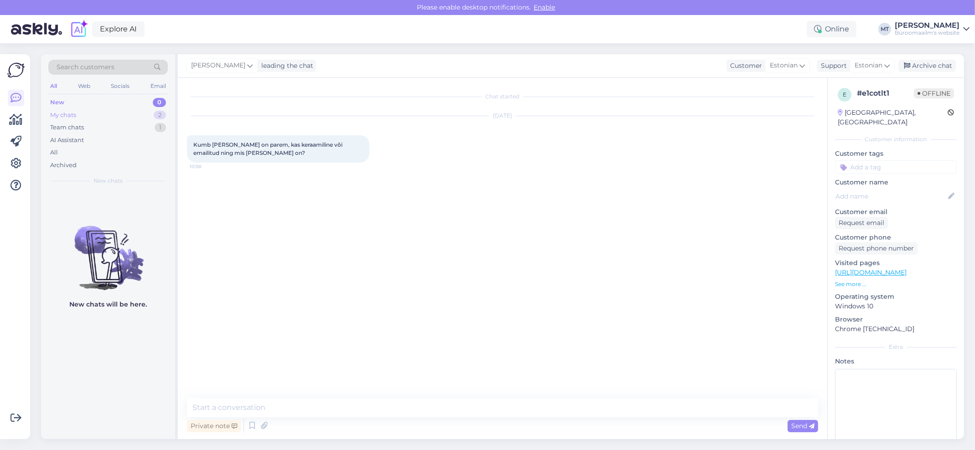
click at [70, 115] on div "My chats" at bounding box center [63, 115] width 26 height 9
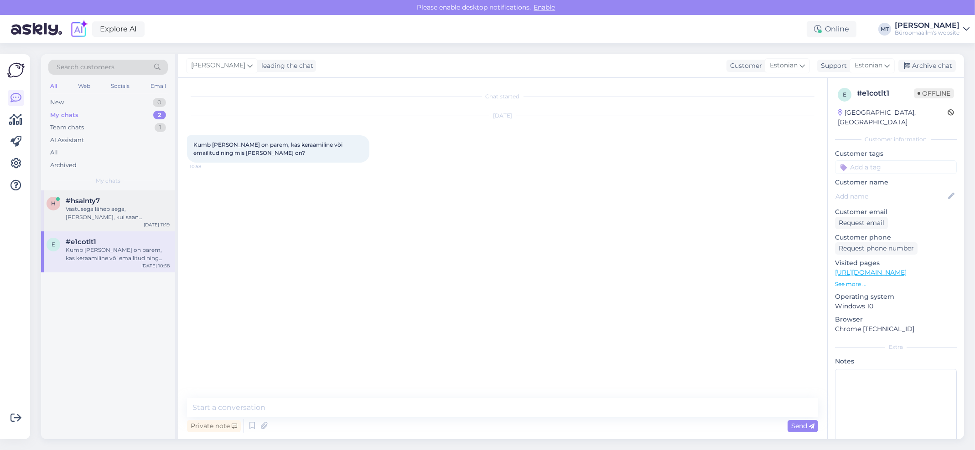
click at [83, 210] on div "Vastusega läheb aega, annan teada, kui saan ostuosakonnast vastuse." at bounding box center [118, 213] width 104 height 16
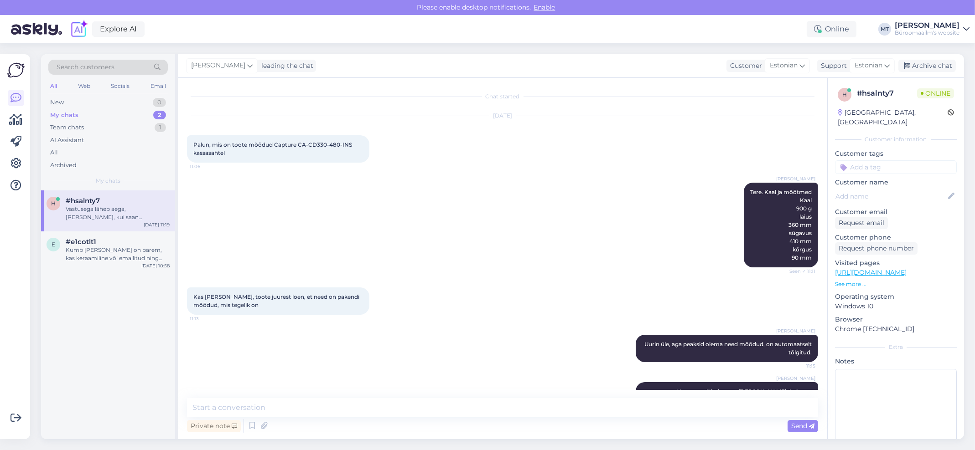
scroll to position [29, 0]
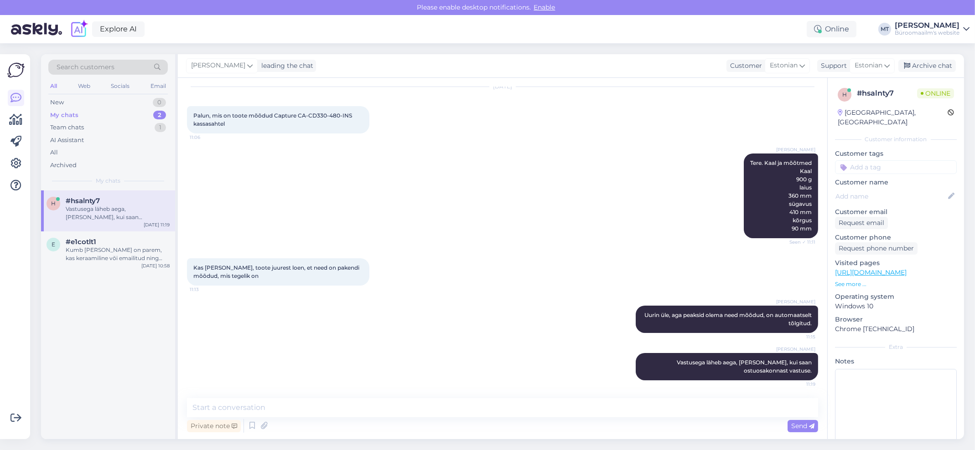
click at [83, 211] on div "Vastusega läheb aega, annan teada, kui saan ostuosakonnast vastuse." at bounding box center [118, 213] width 104 height 16
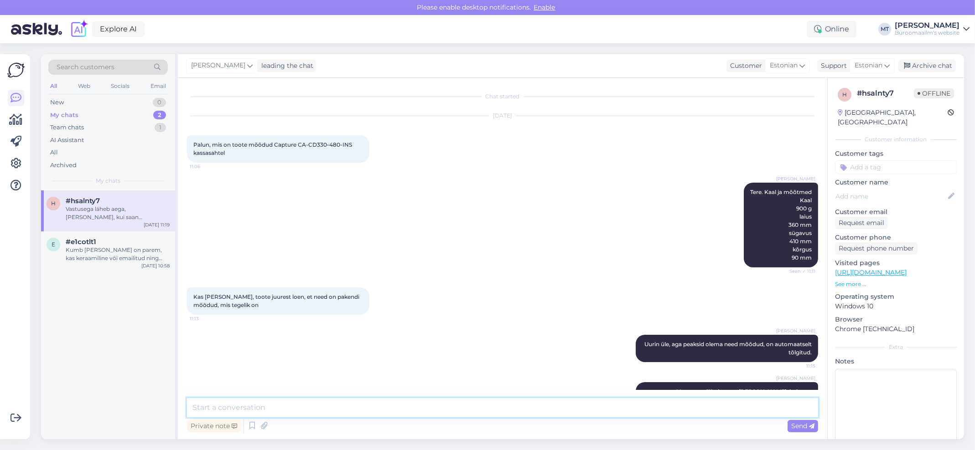
click at [274, 411] on textarea at bounding box center [502, 407] width 631 height 19
paste textarea "Hei, see on vaid kassasahtli sisu, sobib 330mm laiusele kassasahtlile: https://…"
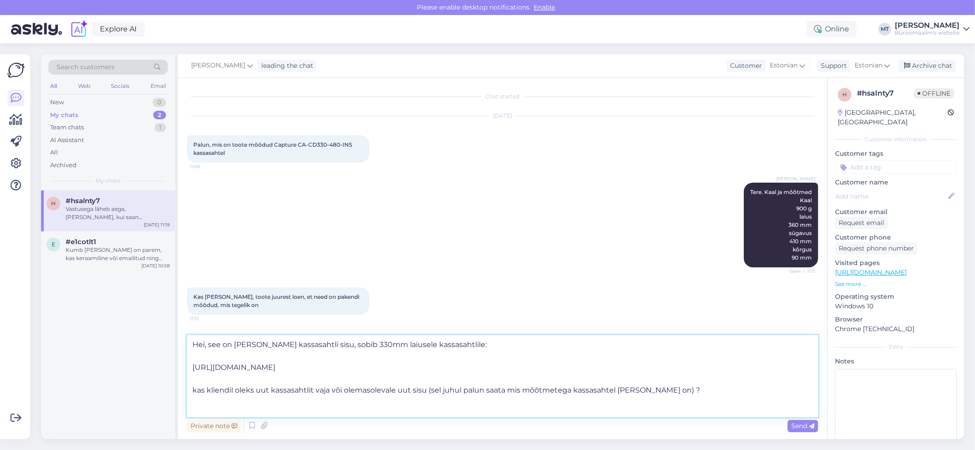
drag, startPoint x: 209, startPoint y: 344, endPoint x: 182, endPoint y: 346, distance: 27.0
click at [182, 347] on div "Chat started Oct 8 2025 Palun, mis on toote mõõdud Capture CA-CD330-480-INS kas…" at bounding box center [502, 259] width 649 height 362
click at [201, 358] on textarea "See on vaid kassasahtli sisu, sobib 330mm laiusele kassasahtlile: https://www.b…" at bounding box center [502, 377] width 631 height 82
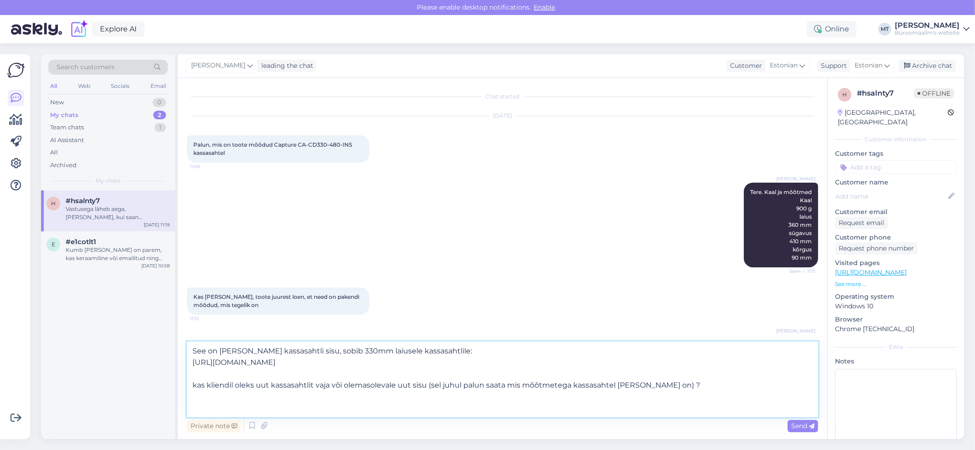
click at [207, 377] on textarea "See on vaid kassasahtli sisu, sobib 330mm laiusele kassasahtlile: https://www.b…" at bounding box center [502, 380] width 631 height 76
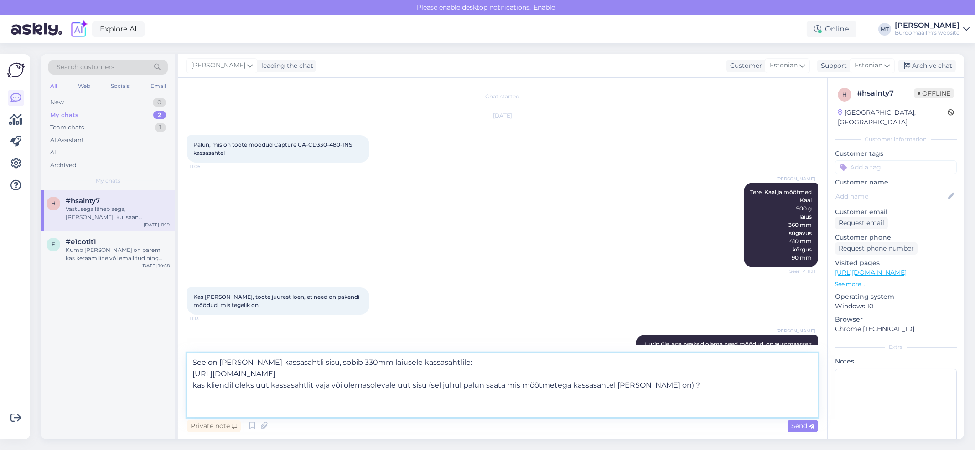
drag, startPoint x: 252, startPoint y: 385, endPoint x: 178, endPoint y: 389, distance: 74.4
click at [178, 389] on div "Chat started Oct 8 2025 Palun, mis on toote mõõdud Capture CA-CD330-480-INS kas…" at bounding box center [502, 259] width 649 height 362
drag, startPoint x: 635, startPoint y: 384, endPoint x: 596, endPoint y: 385, distance: 38.3
click at [596, 385] on textarea "See on vaid kassasahtli sisu, sobib 330mm laiusele kassasahtlile: https://www.b…" at bounding box center [502, 385] width 631 height 64
type textarea "See on vaid kassasahtli sisu, sobib 330mm laiusele kassasahtlile: https://www.b…"
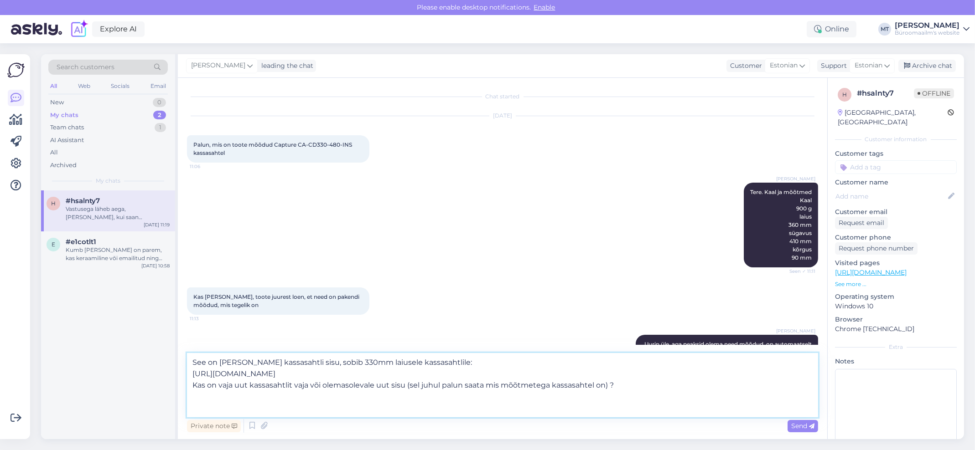
click at [432, 363] on textarea "See on vaid kassasahtli sisu, sobib 330mm laiusele kassasahtlile: https://www.b…" at bounding box center [502, 385] width 631 height 64
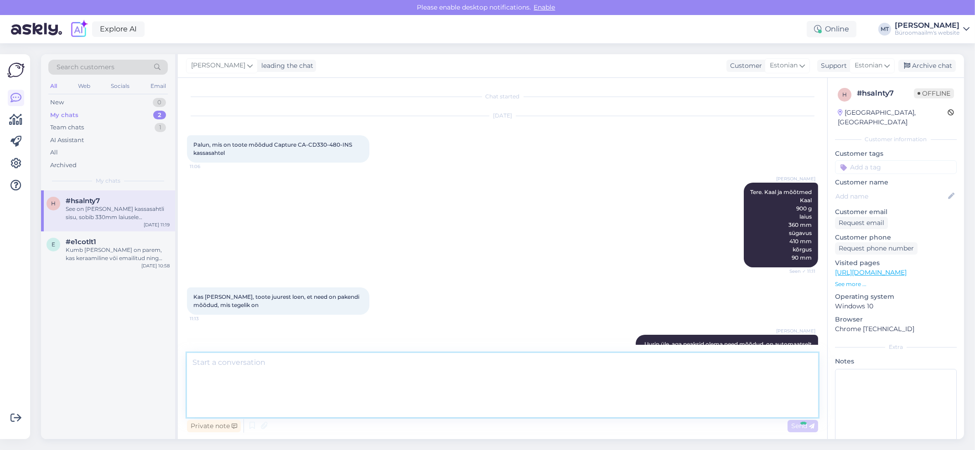
scroll to position [118, 0]
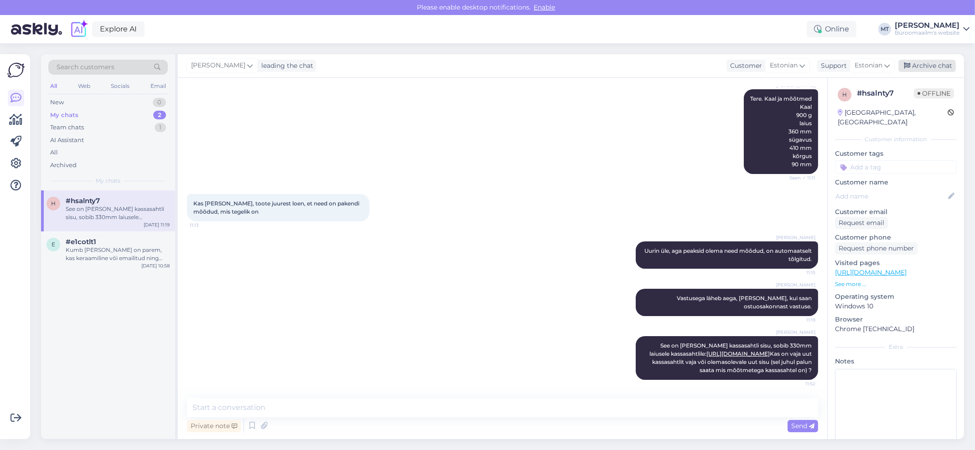
click at [941, 62] on div "Archive chat" at bounding box center [926, 66] width 57 height 12
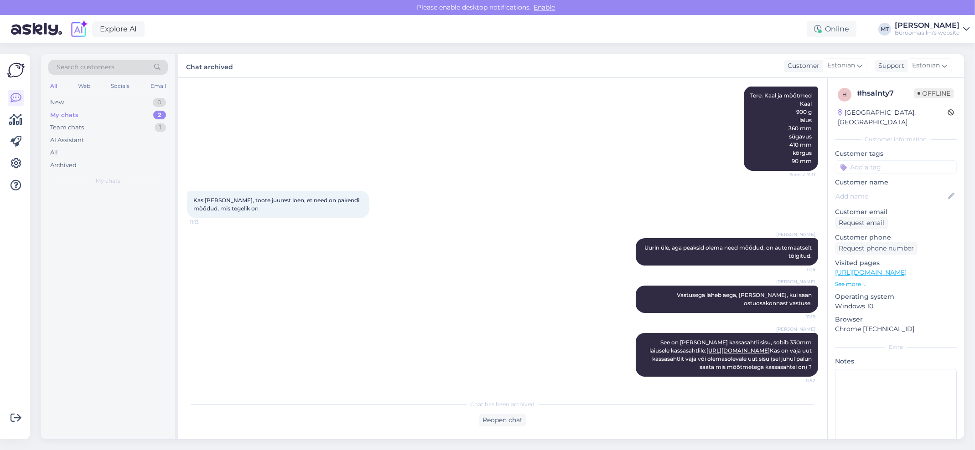
scroll to position [120, 0]
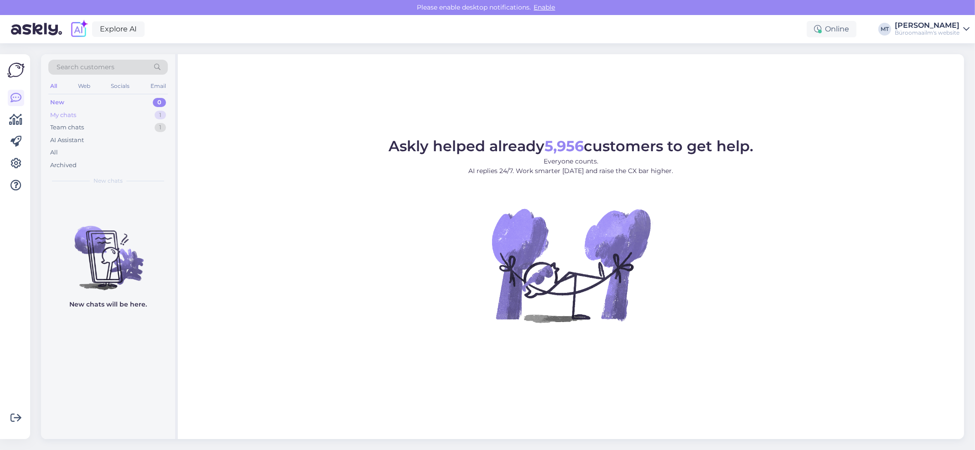
click at [70, 113] on div "My chats" at bounding box center [63, 115] width 26 height 9
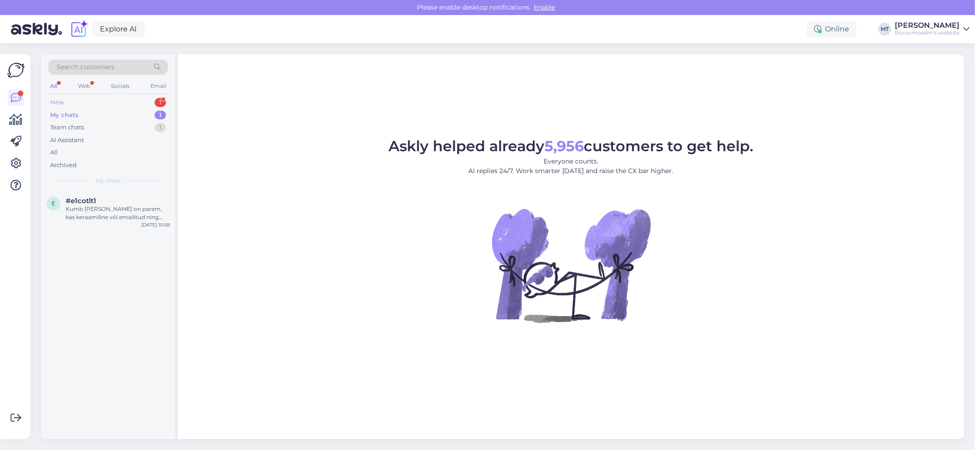
click at [64, 97] on div "New 1" at bounding box center [107, 102] width 119 height 13
click at [97, 208] on div "Tere, oleme BM äriklient, soovime esimest [PERSON_NAME] e-[PERSON_NAME] tellimu…" at bounding box center [118, 213] width 104 height 16
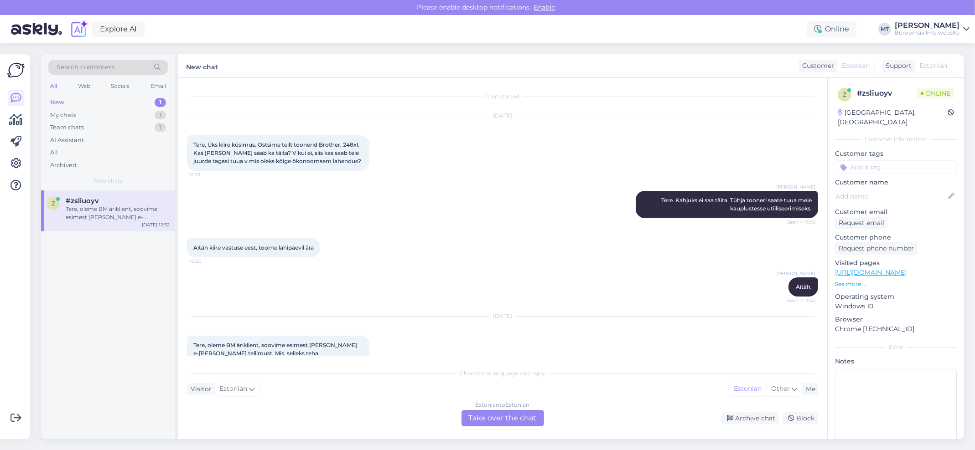
scroll to position [17, 0]
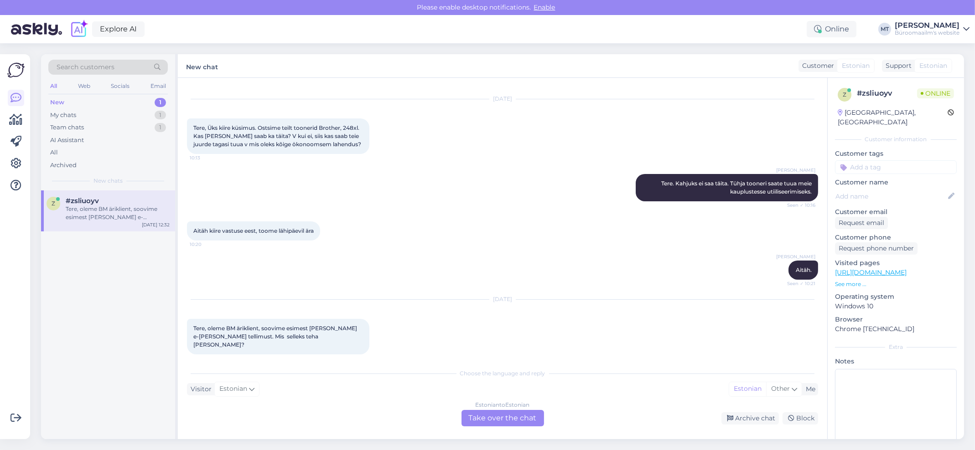
click at [501, 420] on div "Estonian to Estonian Take over the chat" at bounding box center [502, 418] width 83 height 16
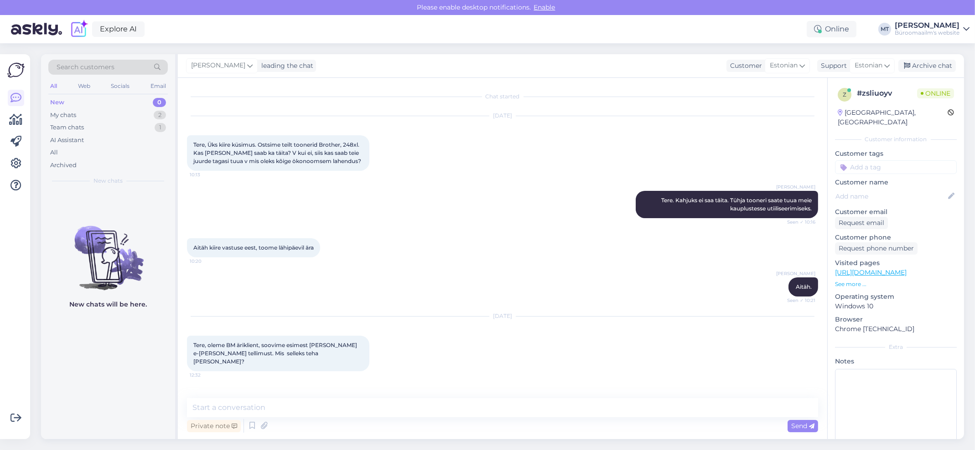
scroll to position [0, 0]
click at [231, 414] on textarea at bounding box center [502, 407] width 631 height 19
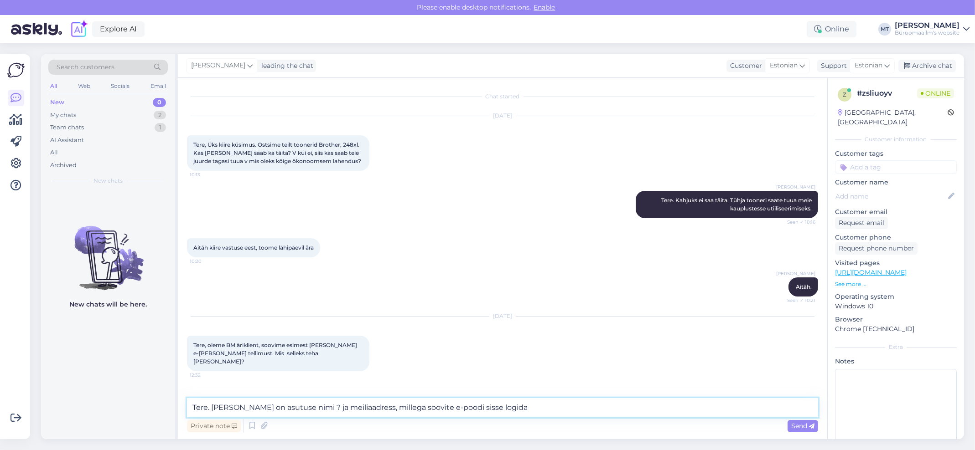
type textarea "Tere. [PERSON_NAME] on asutuse nimi ? ja meiliaadress, millega soovite e-poodi …"
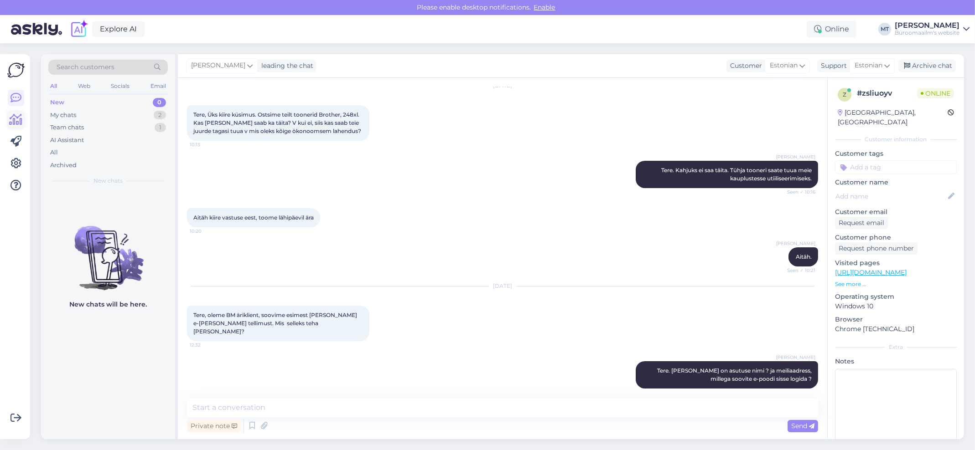
click at [16, 124] on icon at bounding box center [16, 119] width 13 height 11
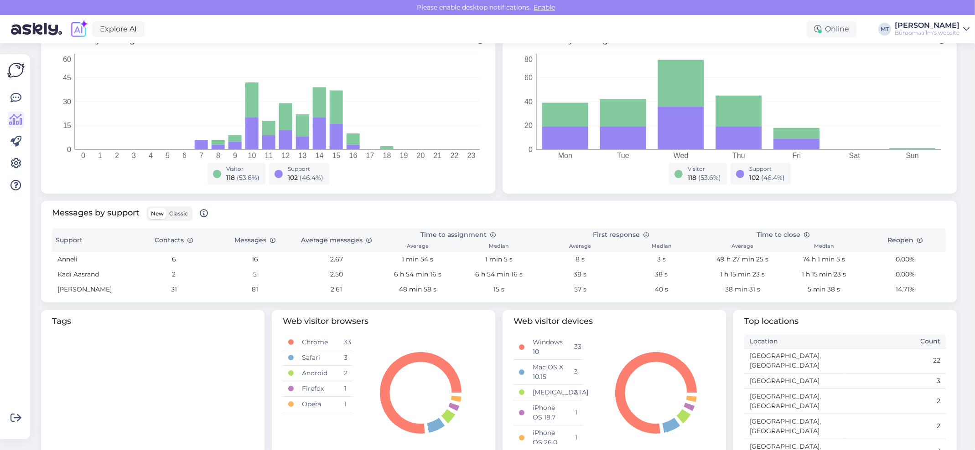
scroll to position [182, 0]
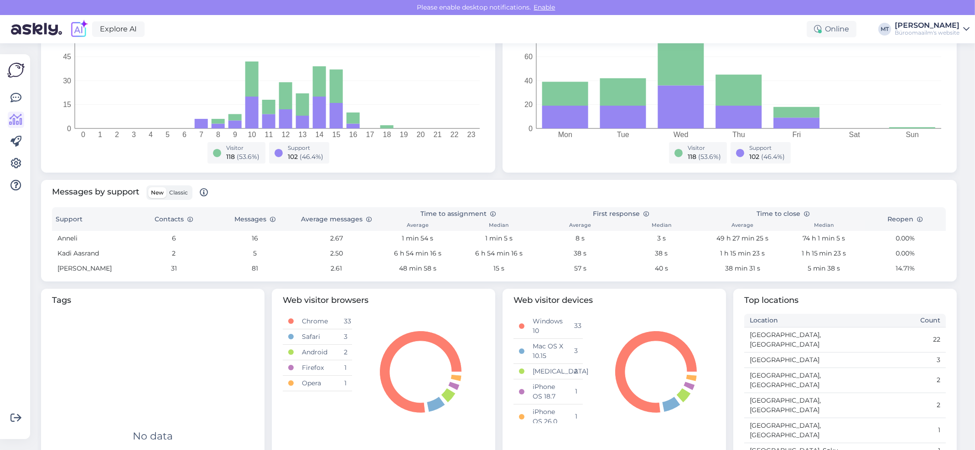
click at [177, 195] on span "Classic" at bounding box center [178, 192] width 19 height 7
click at [166, 187] on input "Classic" at bounding box center [166, 187] width 0 height 0
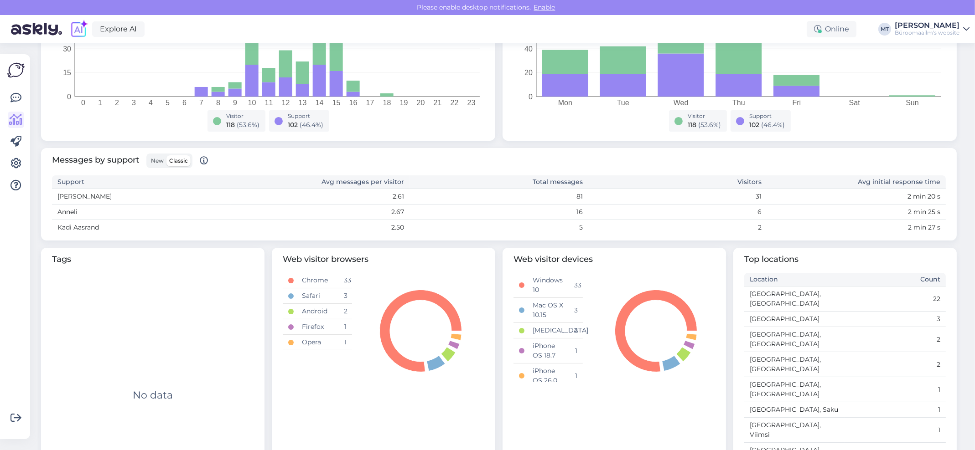
scroll to position [226, 0]
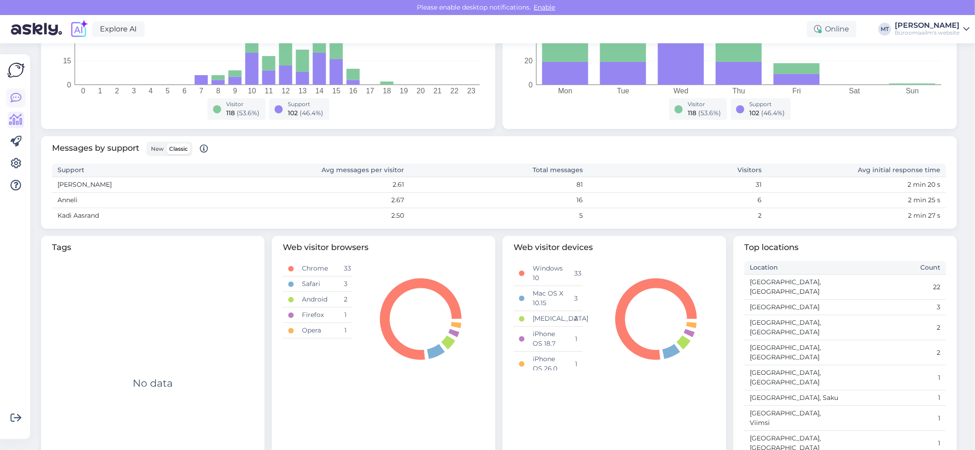
click at [14, 97] on icon at bounding box center [15, 98] width 11 height 11
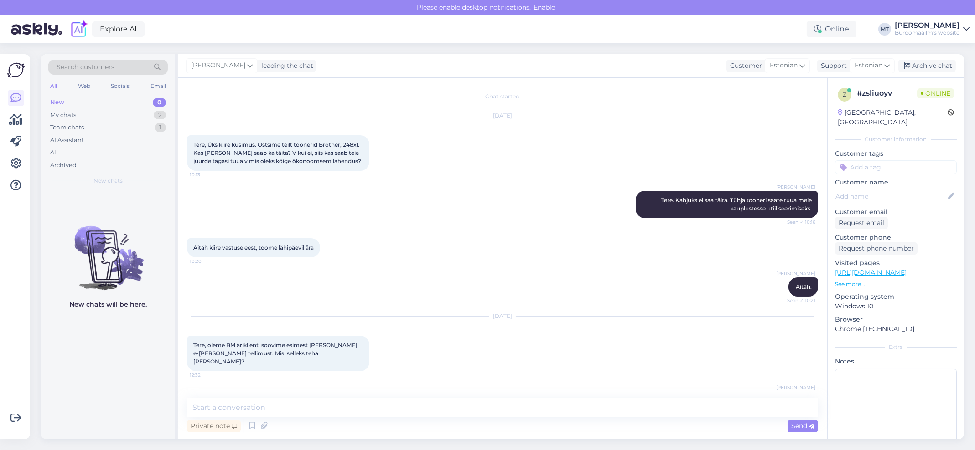
scroll to position [30, 0]
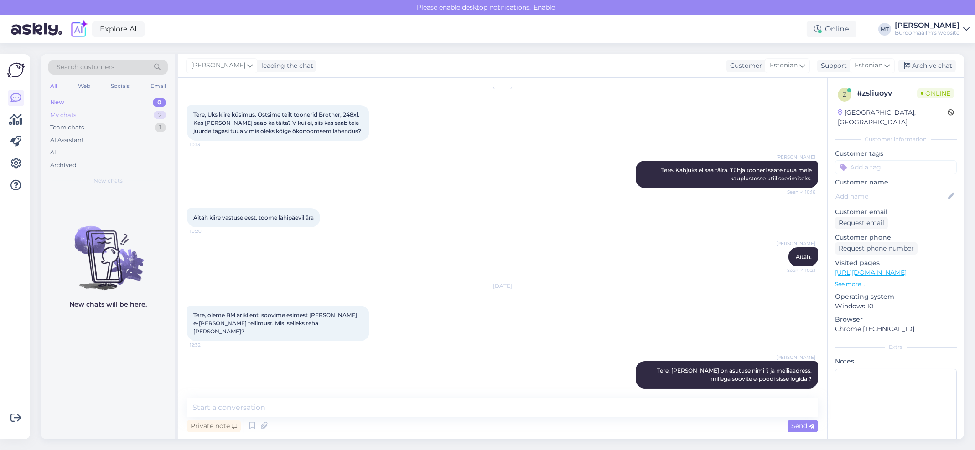
click at [60, 114] on div "My chats" at bounding box center [63, 115] width 26 height 9
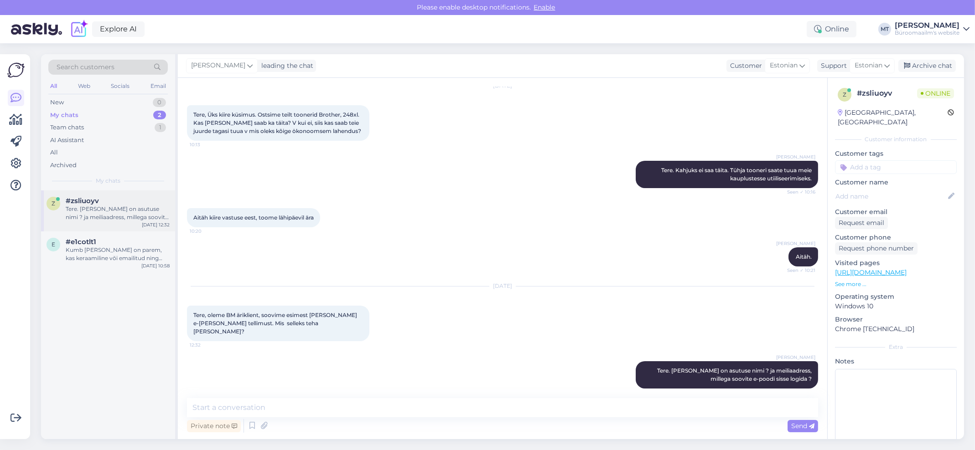
click at [82, 212] on div "Tere. Kuidas on asutuse nimi ? ja meiliaadress, millega soovite e-poodi sisse l…" at bounding box center [118, 213] width 104 height 16
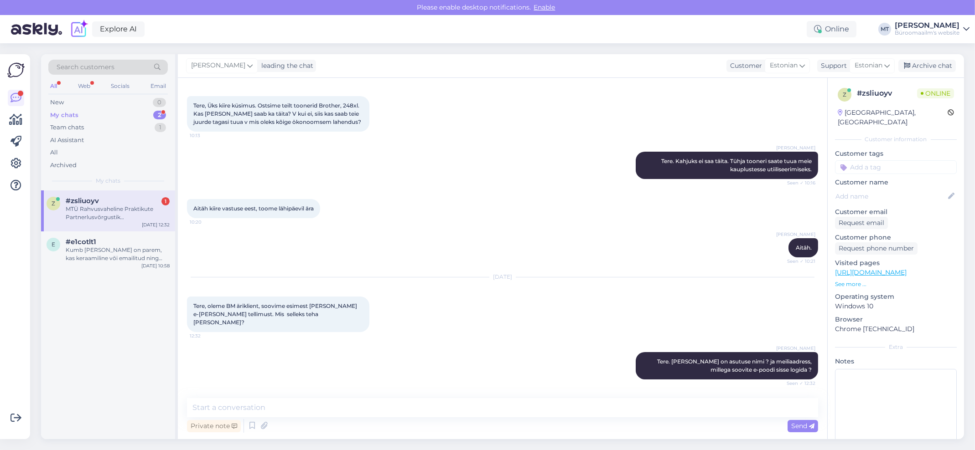
scroll to position [78, 0]
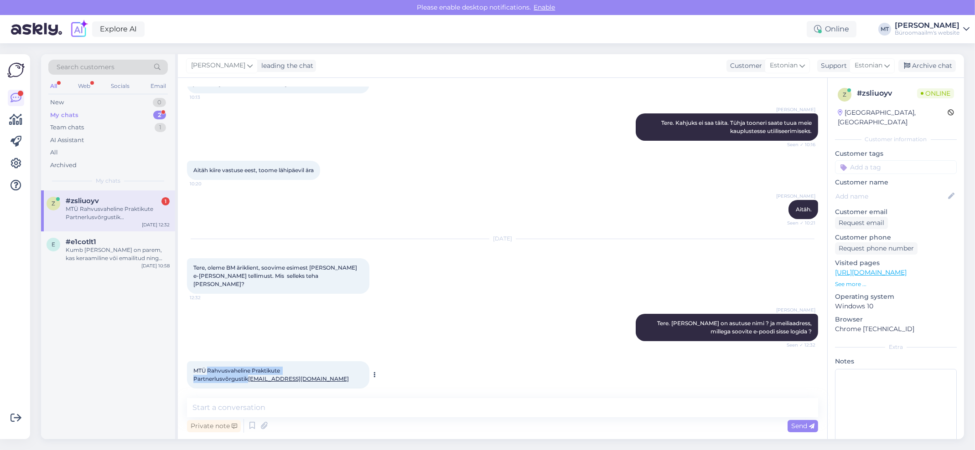
drag, startPoint x: 337, startPoint y: 360, endPoint x: 207, endPoint y: 365, distance: 130.0
click at [207, 367] on span "MTÜ Rahvusvaheline Praktikute Partnerlusvõrgustik kairi.keso@practnet.eu" at bounding box center [270, 374] width 155 height 15
copy span "Rahvusvaheline Praktikute Partnerlusvõrgustik"
click at [275, 414] on textarea at bounding box center [502, 407] width 631 height 19
drag, startPoint x: 261, startPoint y: 370, endPoint x: 191, endPoint y: 378, distance: 69.8
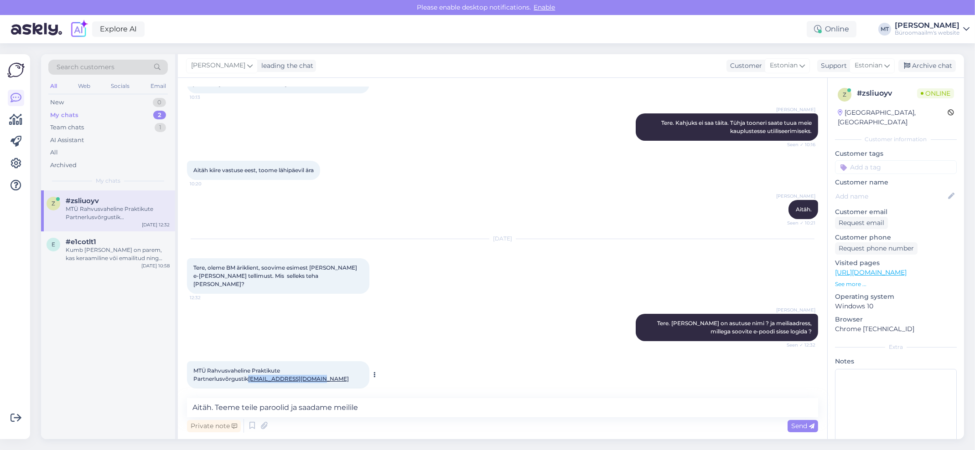
click at [191, 378] on div "MTÜ Rahvusvaheline Praktikute Partnerlusvõrgustik kairi.keso@practnet.eu 12:33" at bounding box center [278, 375] width 182 height 27
copy link "kairi.keso@practnet.eu"
click at [403, 409] on textarea "Aitäh. Teeme teile paroolid ja saadame meilile" at bounding box center [502, 407] width 631 height 19
paste textarea "kairi.keso@practnet.eu"
type textarea "Aitäh. Teeme teile paroolid ja saadame meilile kairi.keso@practnet.eu, läheb ae…"
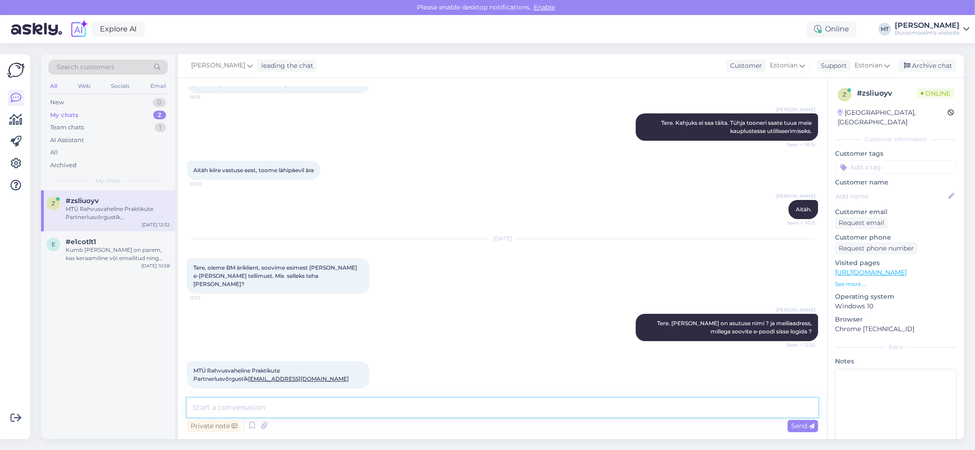
scroll to position [125, 0]
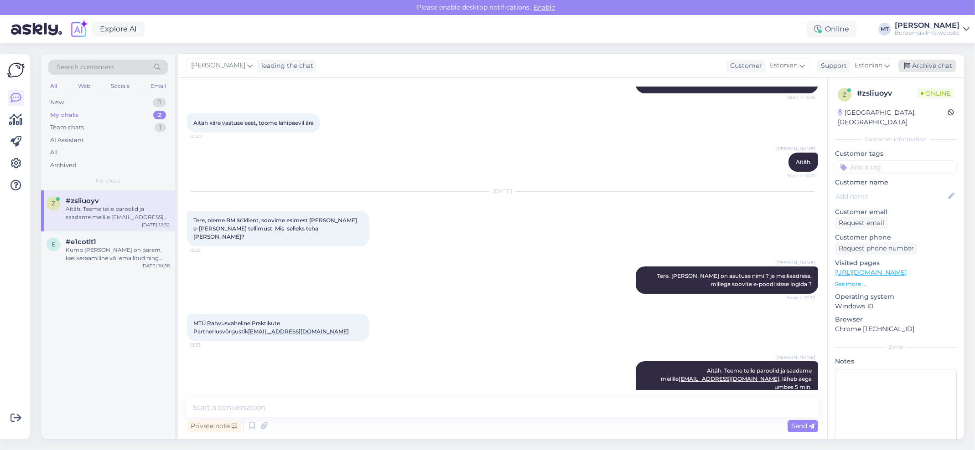
click at [934, 64] on div "Archive chat" at bounding box center [926, 66] width 57 height 12
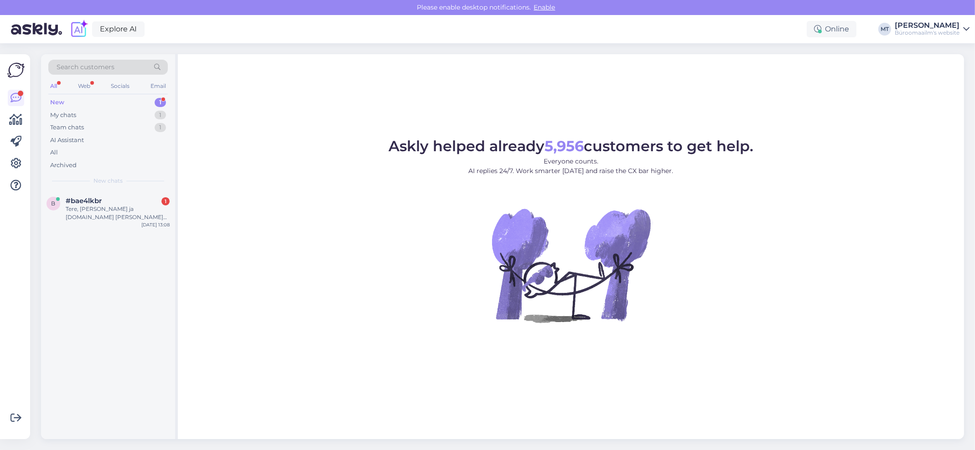
click at [55, 99] on div "New" at bounding box center [57, 102] width 14 height 9
click at [97, 207] on div "Tere, [PERSON_NAME] ja [DOMAIN_NAME] [PERSON_NAME] on büroomaailm märgitud edas…" at bounding box center [118, 213] width 104 height 16
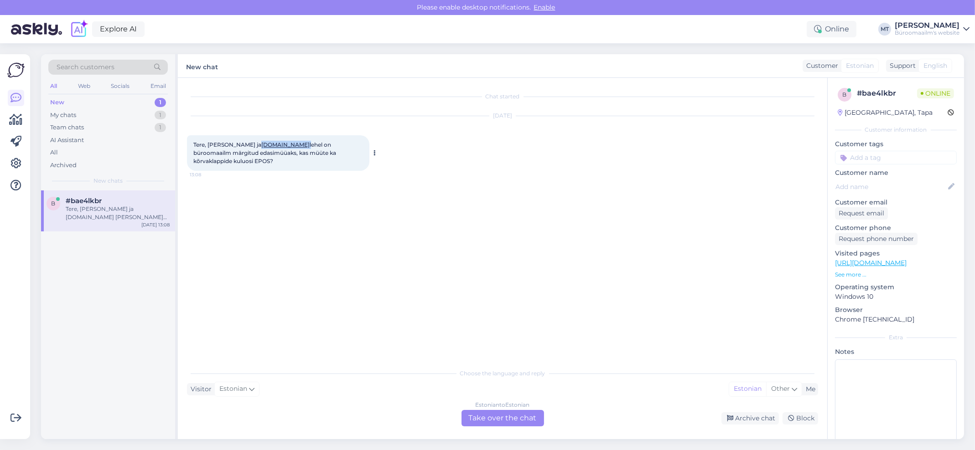
drag, startPoint x: 291, startPoint y: 145, endPoint x: 249, endPoint y: 146, distance: 42.0
click at [249, 146] on span "Tere, [PERSON_NAME] ja [DOMAIN_NAME] [PERSON_NAME] on büroomaailm märgitud edas…" at bounding box center [265, 152] width 144 height 23
copy span "[DOMAIN_NAME]"
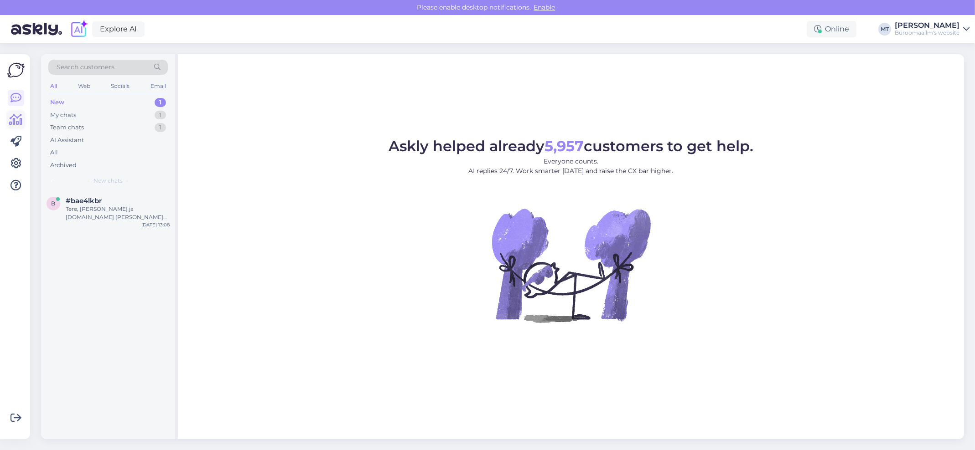
click at [15, 120] on icon at bounding box center [16, 119] width 13 height 11
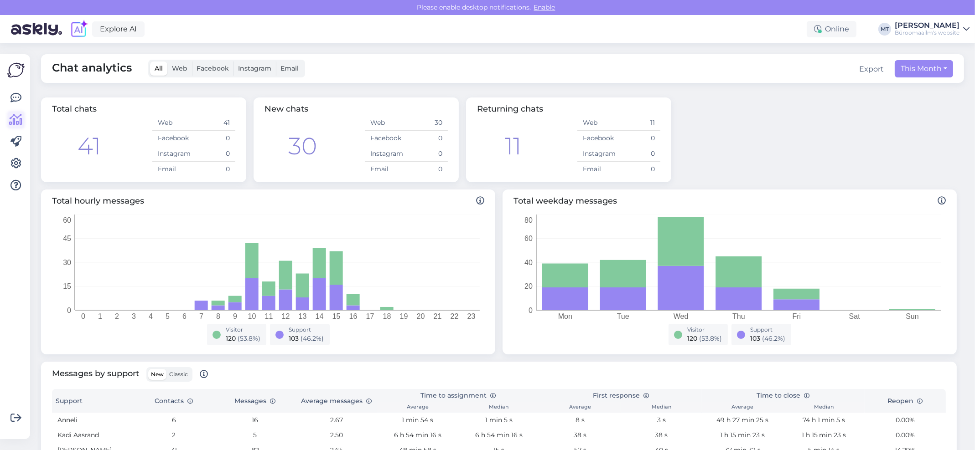
click at [17, 119] on icon at bounding box center [16, 119] width 13 height 11
click at [17, 98] on icon at bounding box center [15, 98] width 11 height 11
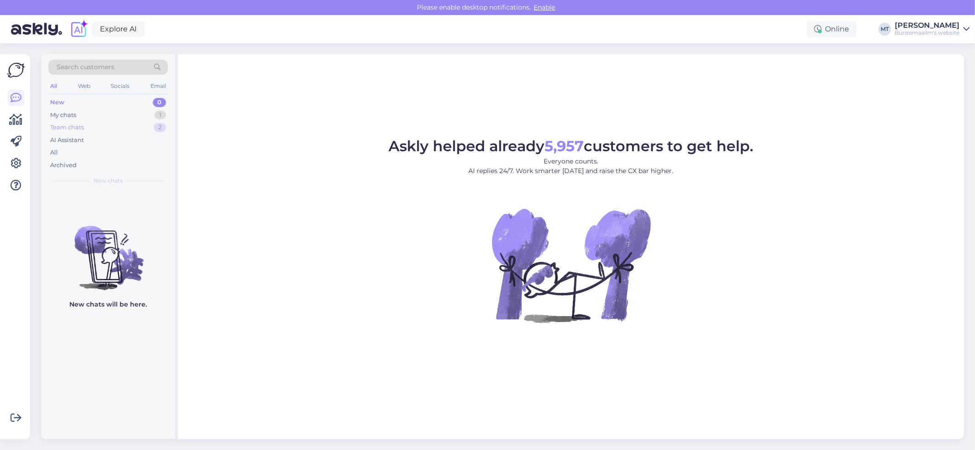
click at [71, 127] on div "Team chats" at bounding box center [67, 127] width 34 height 9
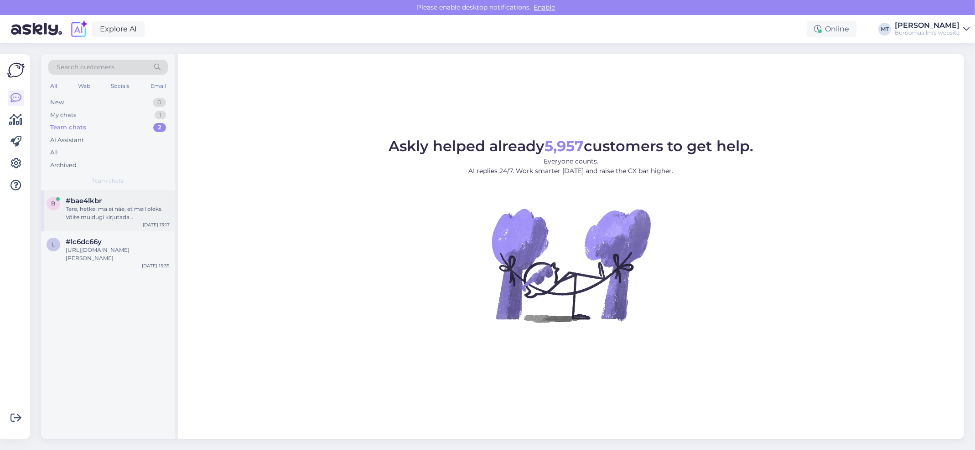
click at [78, 196] on div "b #bae4lkbr Tere, hetkel ma ei näe, et meil oleks. Võite muidugi kirjutada [EMA…" at bounding box center [108, 211] width 134 height 41
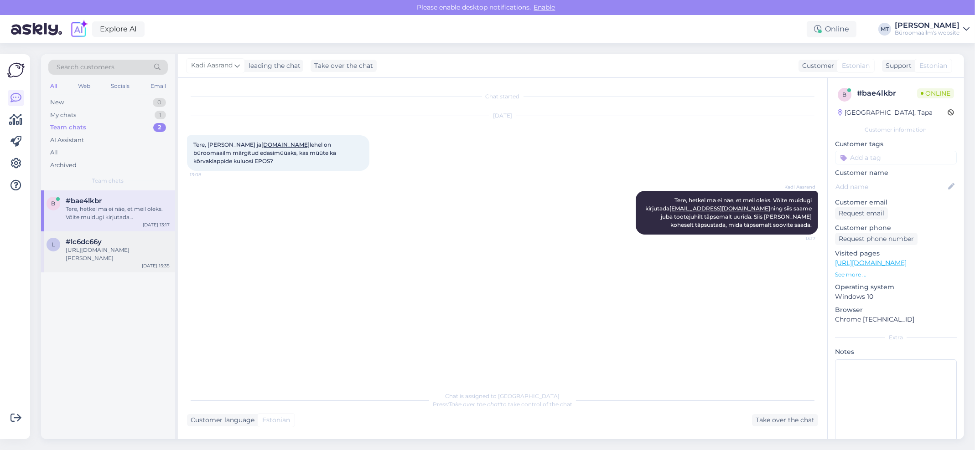
click at [97, 249] on div "[URL][DOMAIN_NAME][PERSON_NAME]" at bounding box center [118, 254] width 104 height 16
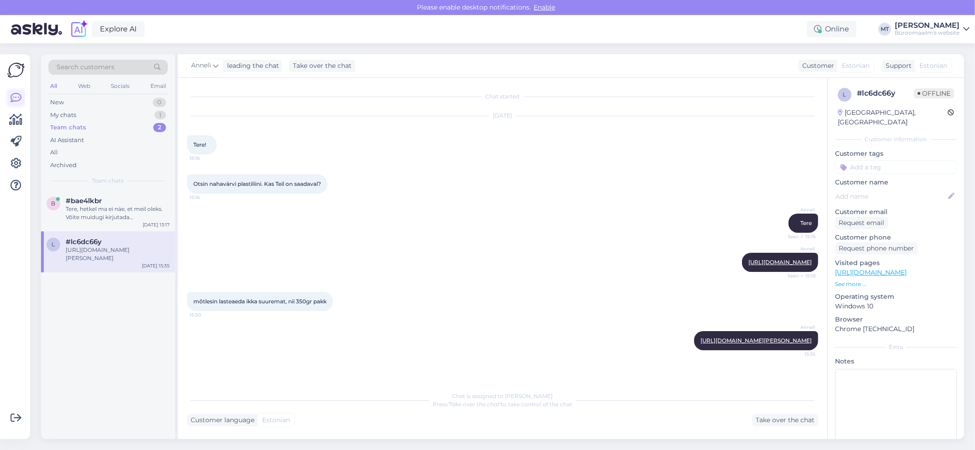
click at [19, 99] on icon at bounding box center [15, 98] width 11 height 11
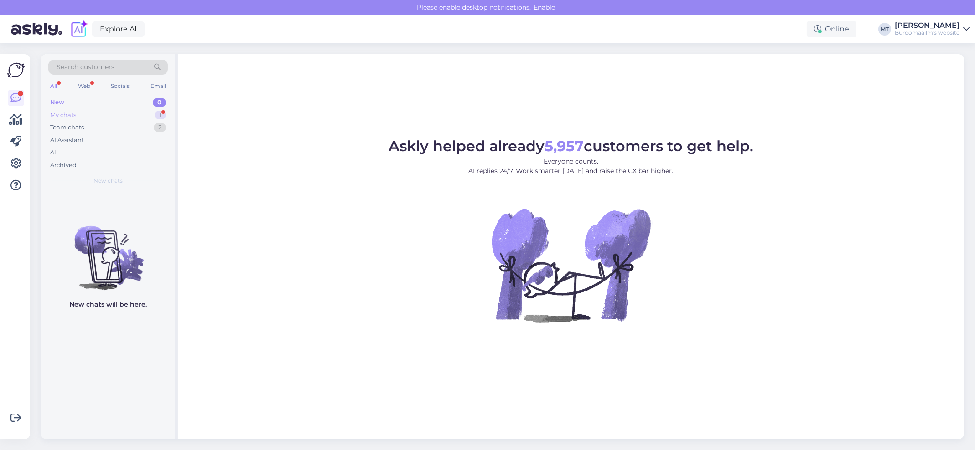
click at [72, 118] on div "My chats" at bounding box center [63, 115] width 26 height 9
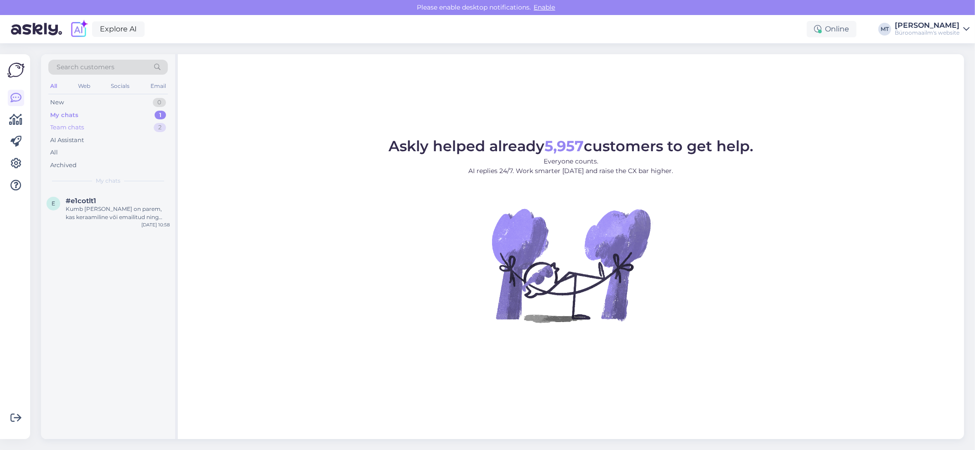
click at [75, 127] on div "Team chats" at bounding box center [67, 127] width 34 height 9
click at [78, 212] on div "EPOS 6HPRO valged kürvaklappide padjad" at bounding box center [118, 213] width 104 height 16
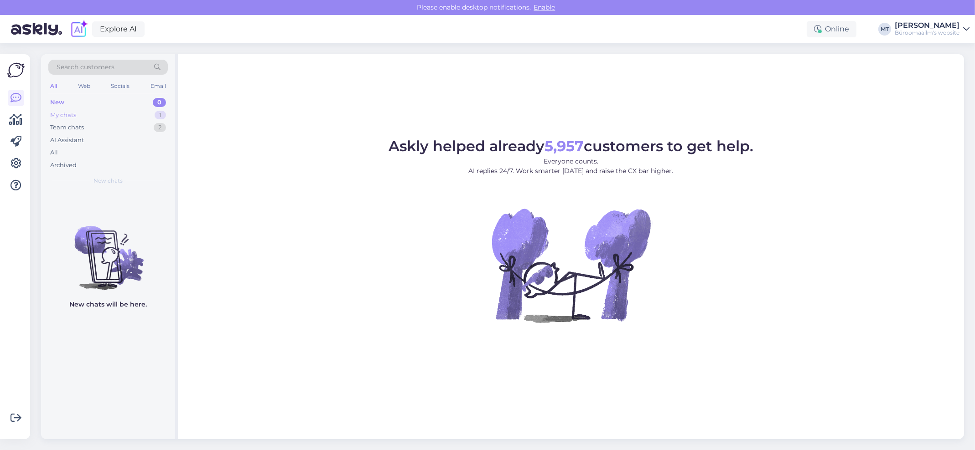
click at [62, 117] on div "My chats" at bounding box center [63, 115] width 26 height 9
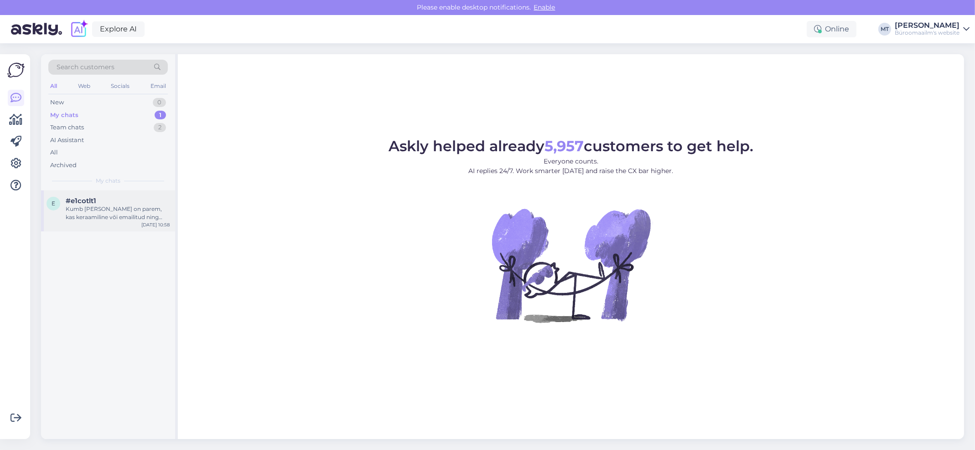
click at [111, 218] on div "Kumb [PERSON_NAME] on parem, kas keraamiline või emailitud ning mis [PERSON_NAM…" at bounding box center [118, 213] width 104 height 16
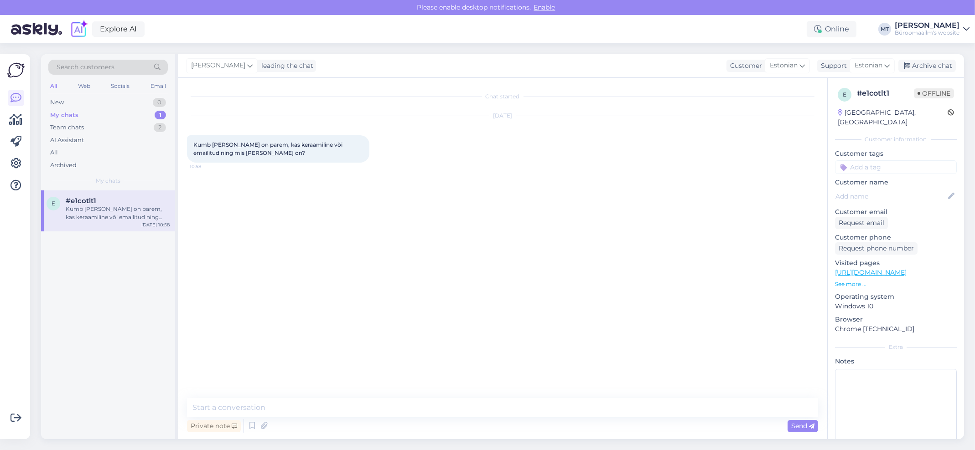
click at [295, 418] on div "Private note Send" at bounding box center [502, 426] width 631 height 17
click at [303, 410] on textarea at bounding box center [502, 407] width 631 height 19
paste textarea "Keraamika ja emailitud tähendab sama asja. Kui on keraamika ehk emailitud siis …"
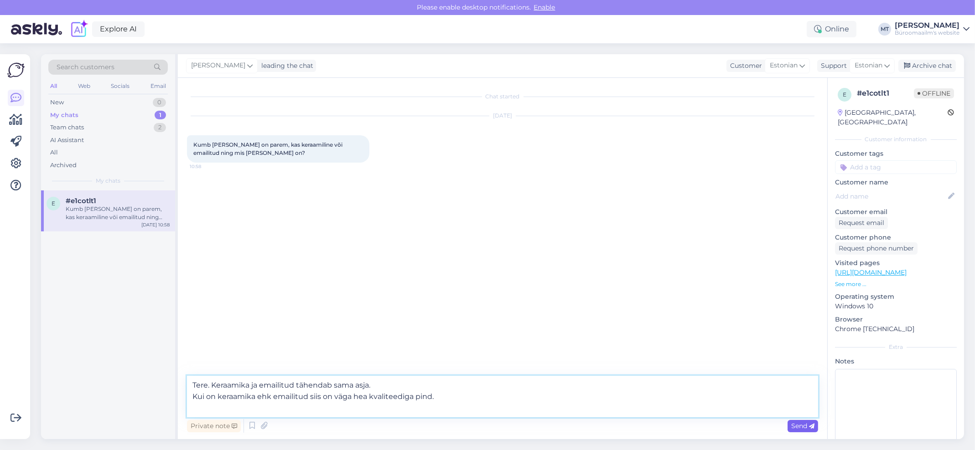
type textarea "Tere. Keraamika ja emailitud tähendab sama asja. Kui on keraamika ehk emailitud…"
click at [802, 426] on span "Send" at bounding box center [802, 426] width 23 height 8
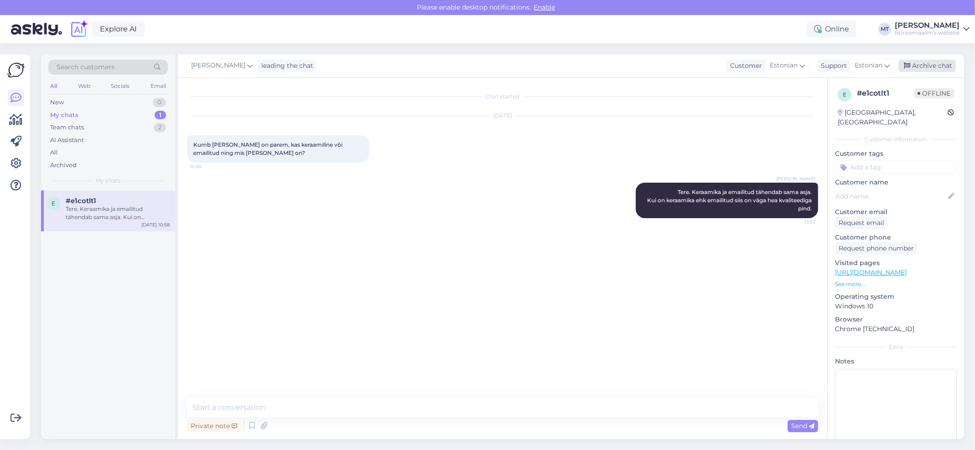
click at [945, 65] on div "Archive chat" at bounding box center [926, 66] width 57 height 12
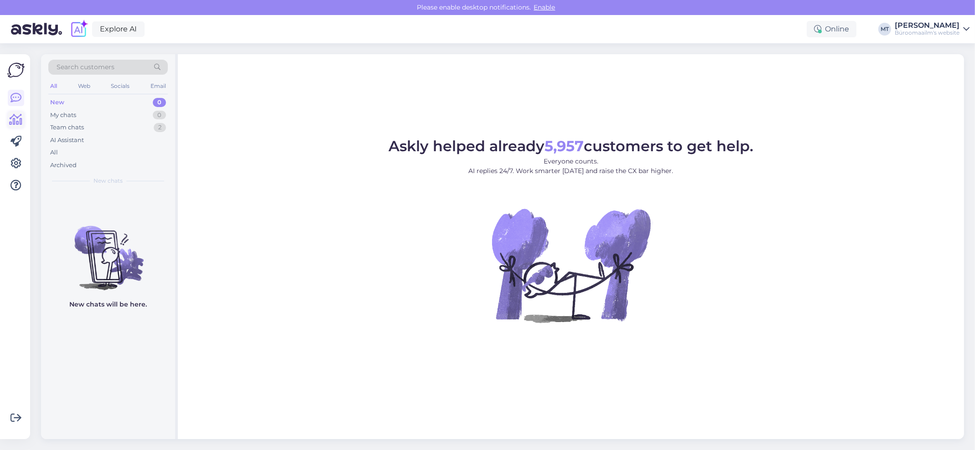
click at [21, 124] on icon at bounding box center [16, 119] width 13 height 11
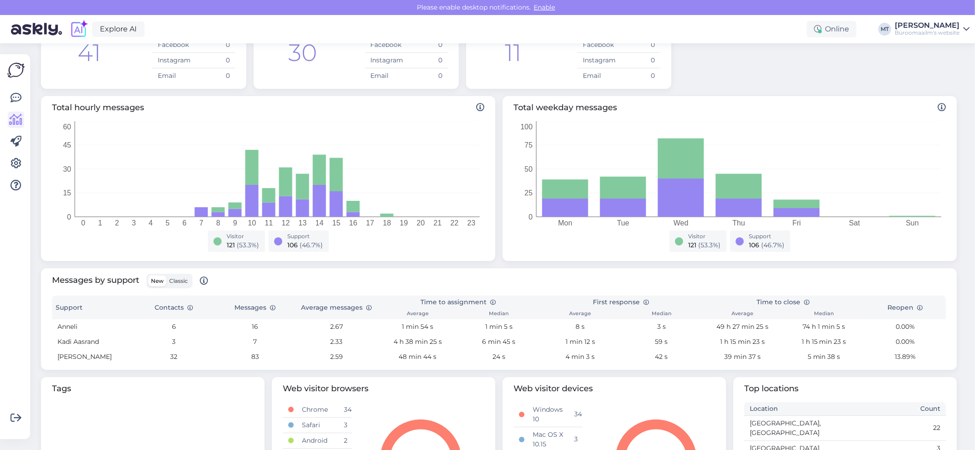
scroll to position [182, 0]
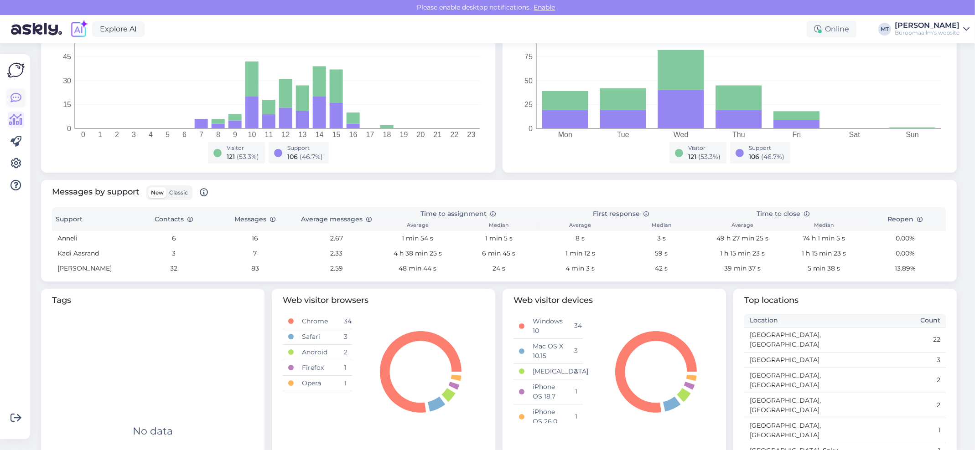
click at [15, 95] on icon at bounding box center [15, 98] width 11 height 11
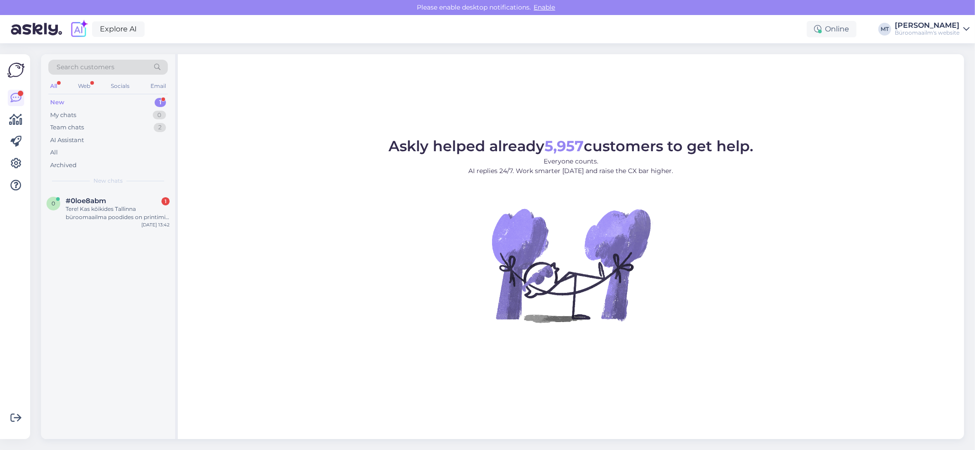
click at [55, 100] on div "New" at bounding box center [57, 102] width 14 height 9
click at [91, 213] on div "Tere! Kas kõikides Tallinna büroomaailma poodides on printimis teenus olemas?" at bounding box center [118, 213] width 104 height 16
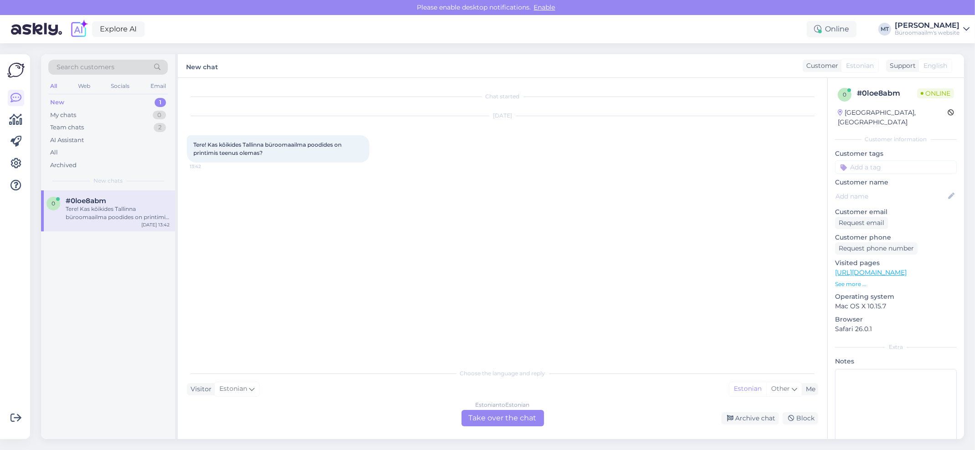
click at [517, 418] on div "Estonian to Estonian Take over the chat" at bounding box center [502, 418] width 83 height 16
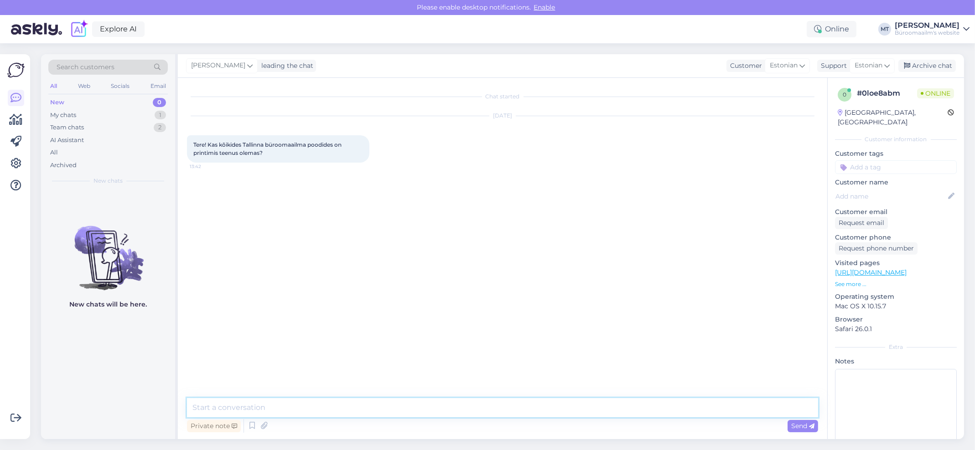
click at [254, 408] on textarea at bounding box center [502, 407] width 631 height 19
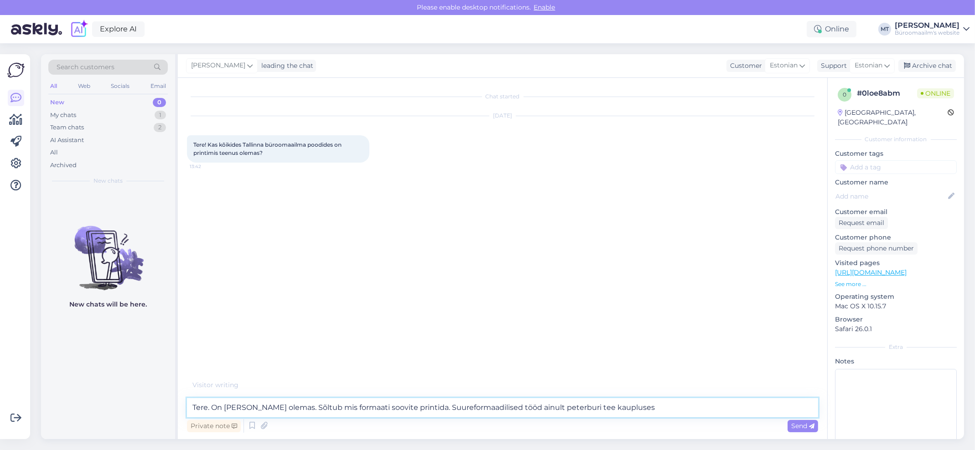
type textarea "Tere. On küll olemas. Sõltub mis formaati soovite printida. Suureformaadilised …"
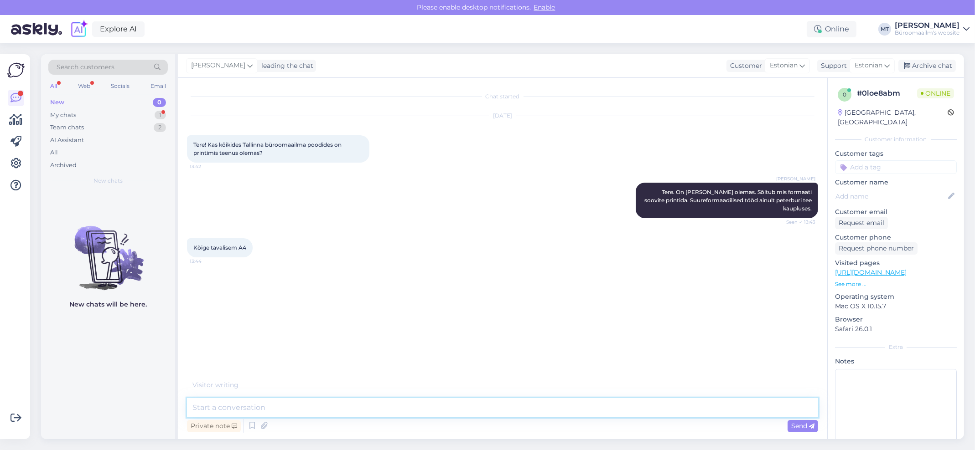
click at [253, 405] on textarea at bounding box center [502, 407] width 631 height 19
type textarea "Jah, see kõigis kauplustes, ka värviline."
click at [801, 428] on span "Send" at bounding box center [802, 426] width 23 height 8
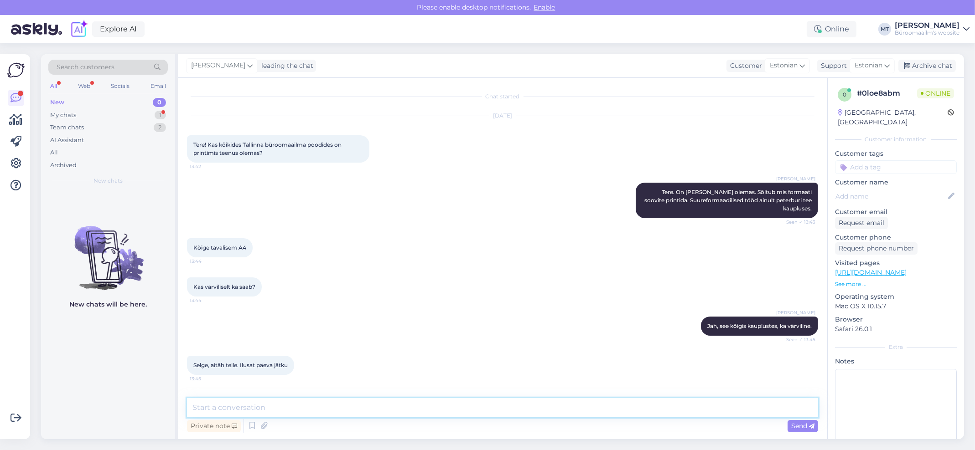
click at [214, 414] on textarea at bounding box center [502, 407] width 631 height 19
type textarea "Aith, ilusat päeva."
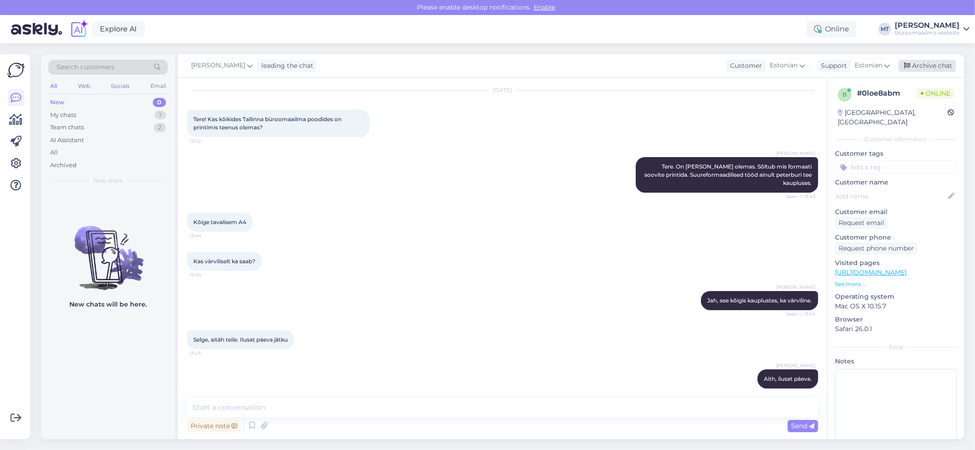
click at [940, 60] on div "Archive chat" at bounding box center [926, 66] width 57 height 12
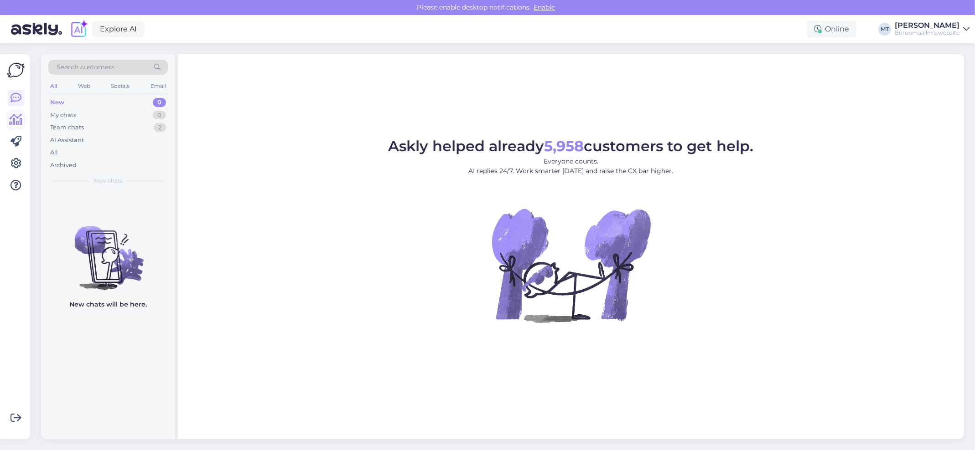
click at [15, 121] on icon at bounding box center [16, 119] width 13 height 11
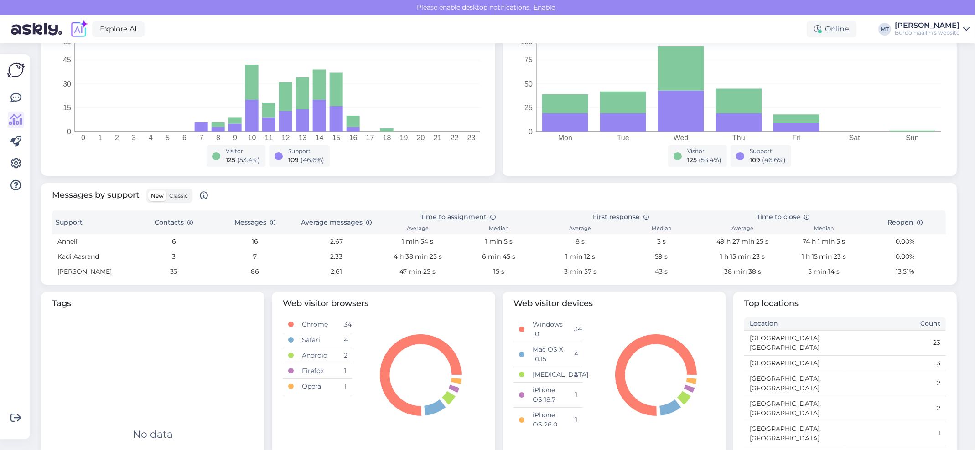
scroll to position [182, 0]
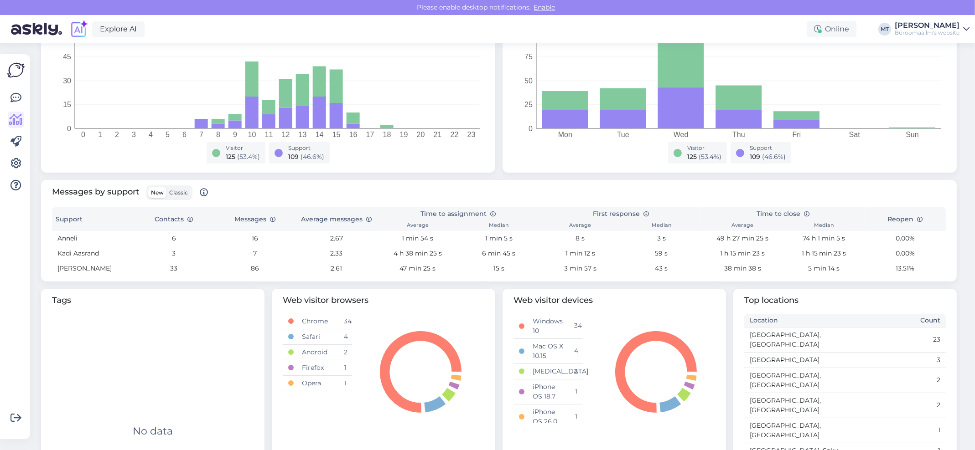
click at [180, 195] on span "Classic" at bounding box center [178, 192] width 19 height 7
click at [166, 187] on input "Classic" at bounding box center [166, 187] width 0 height 0
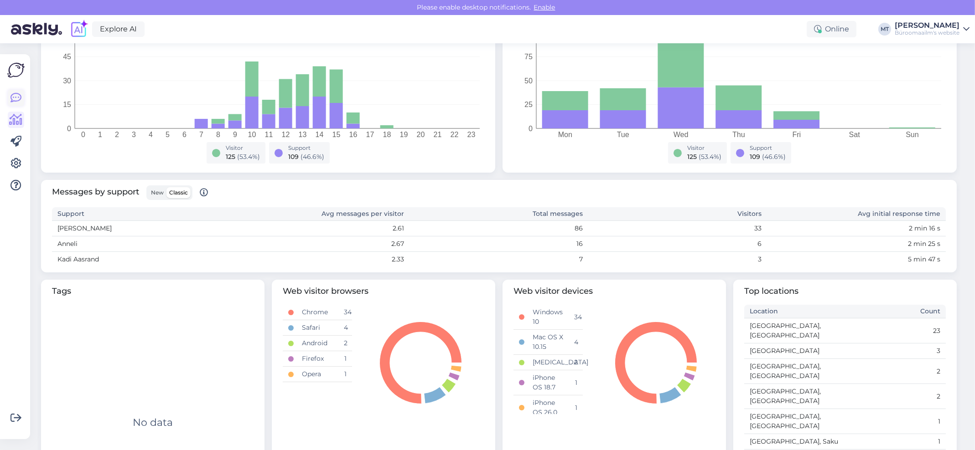
click at [16, 96] on icon at bounding box center [15, 98] width 11 height 11
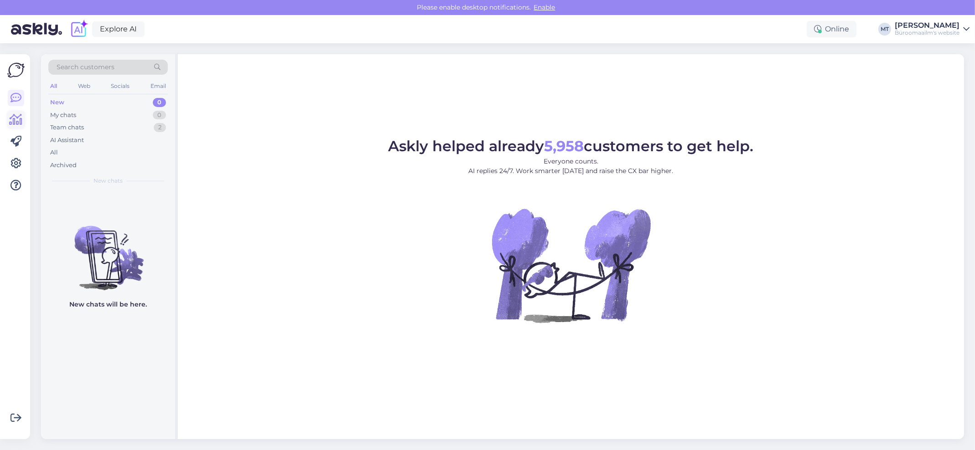
click at [17, 122] on icon at bounding box center [16, 119] width 13 height 11
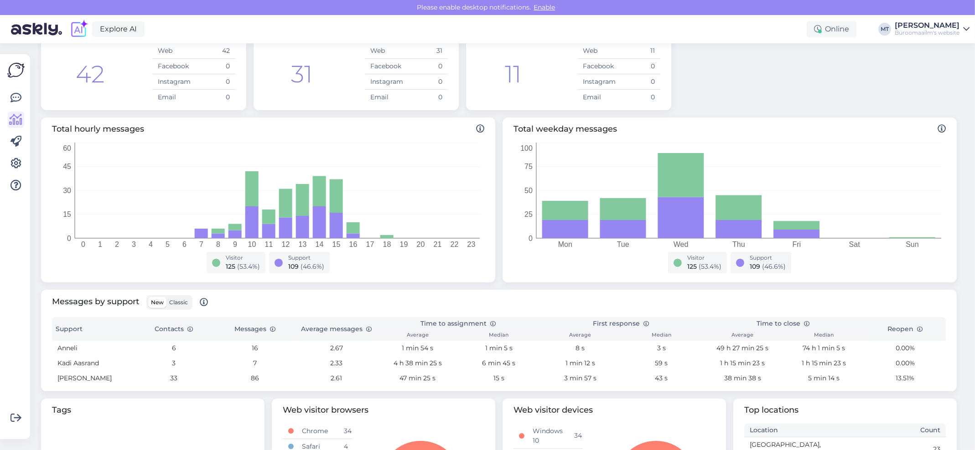
scroll to position [235, 0]
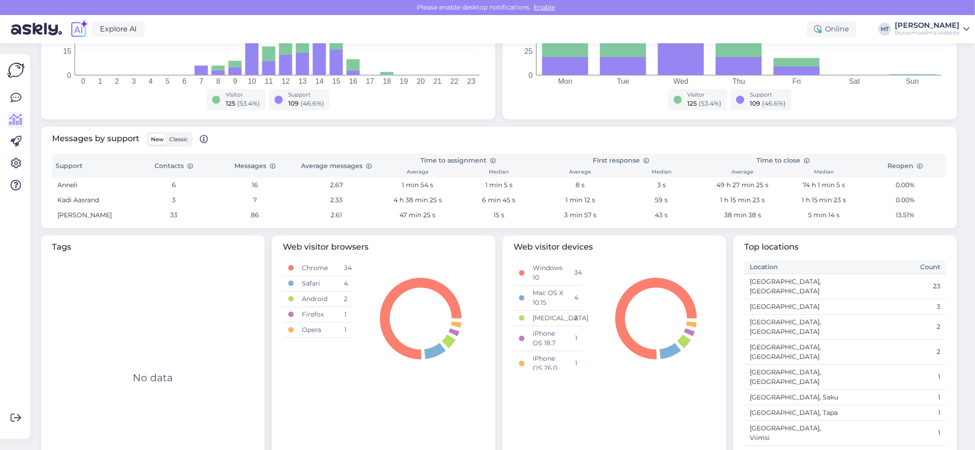
click at [176, 140] on span "Classic" at bounding box center [178, 139] width 19 height 7
click at [166, 134] on input "Classic" at bounding box center [166, 134] width 0 height 0
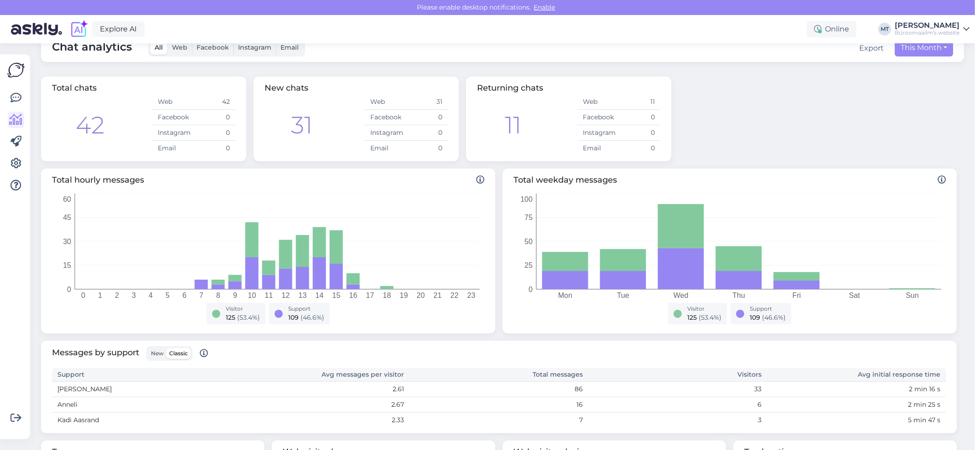
scroll to position [0, 0]
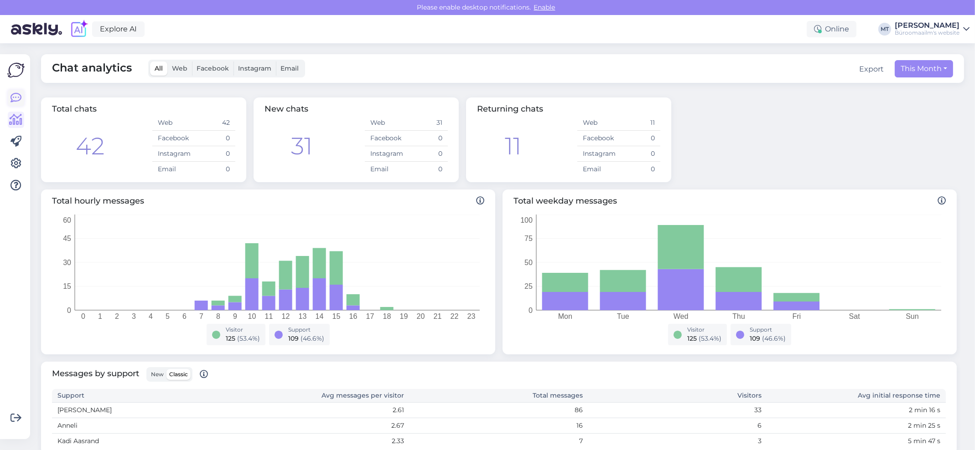
click at [16, 100] on icon at bounding box center [15, 98] width 11 height 11
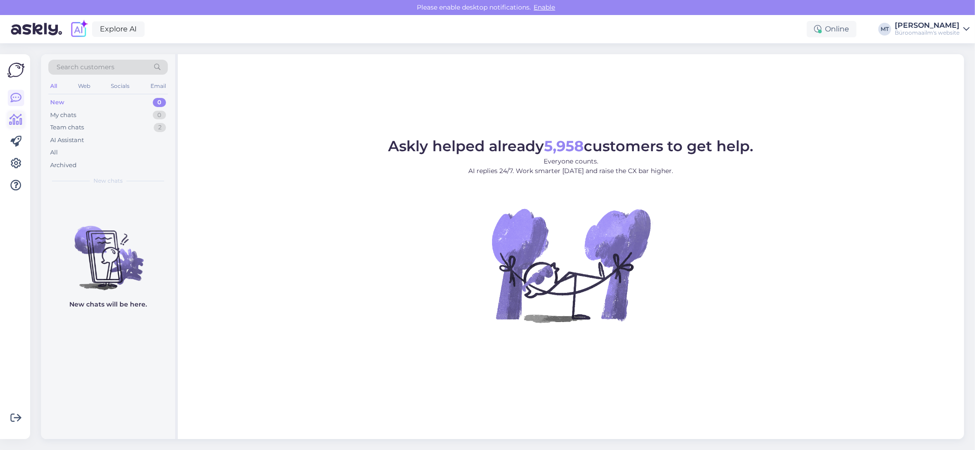
click at [20, 124] on icon at bounding box center [16, 119] width 13 height 11
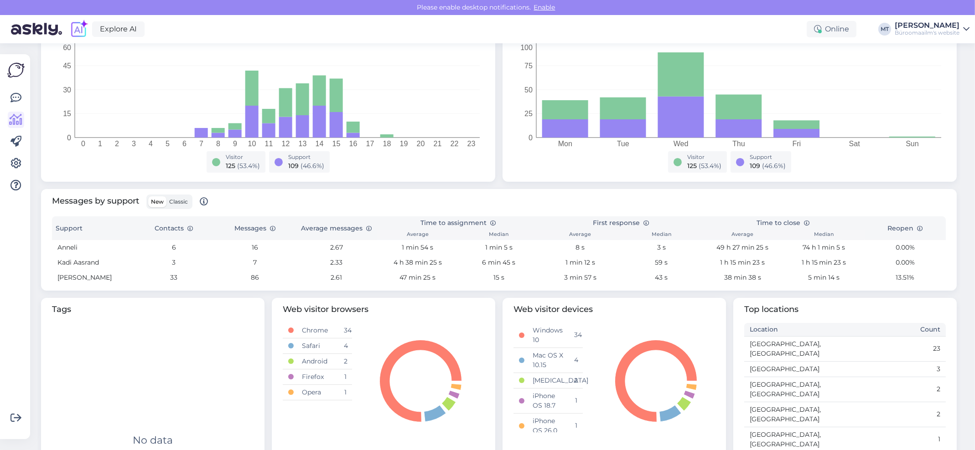
scroll to position [235, 0]
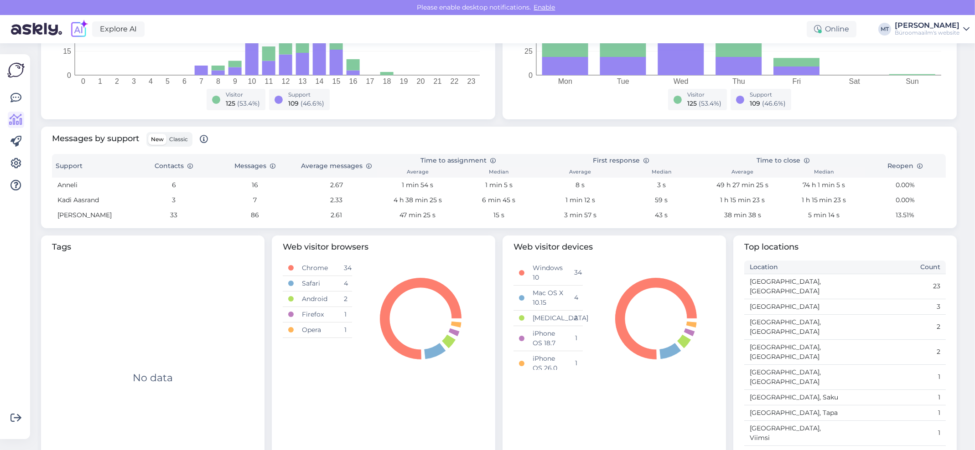
click at [181, 139] on span "Classic" at bounding box center [178, 139] width 19 height 7
click at [166, 134] on input "Classic" at bounding box center [166, 134] width 0 height 0
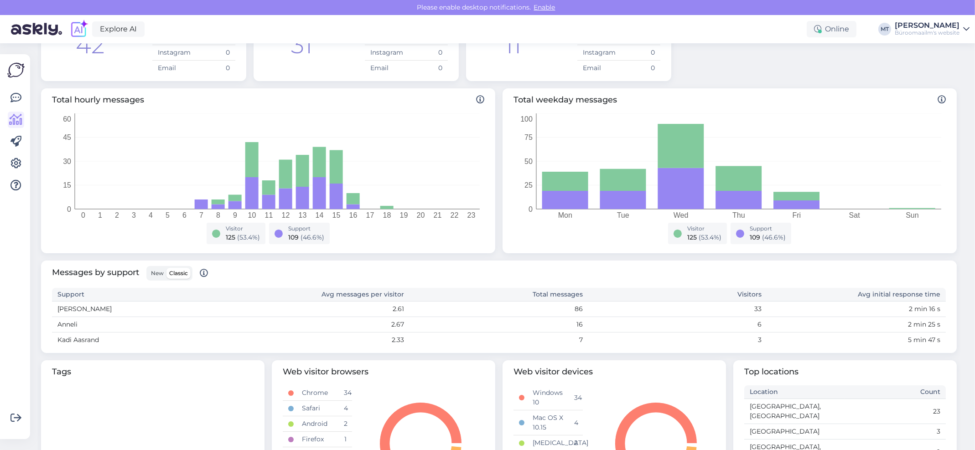
scroll to position [226, 0]
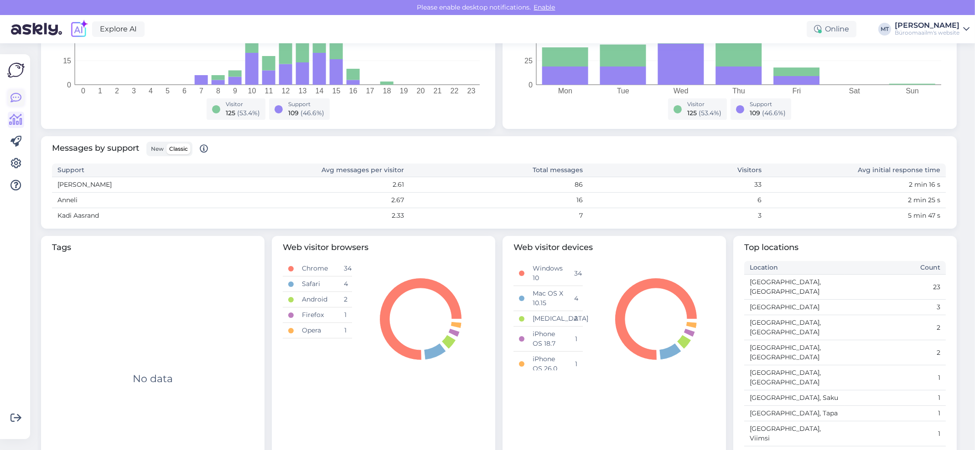
click at [14, 96] on icon at bounding box center [15, 98] width 11 height 11
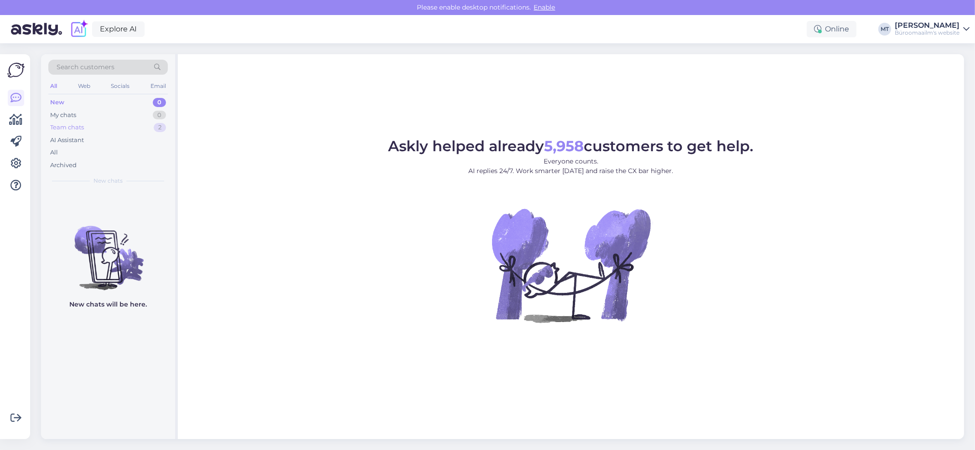
click at [67, 126] on div "Team chats" at bounding box center [67, 127] width 34 height 9
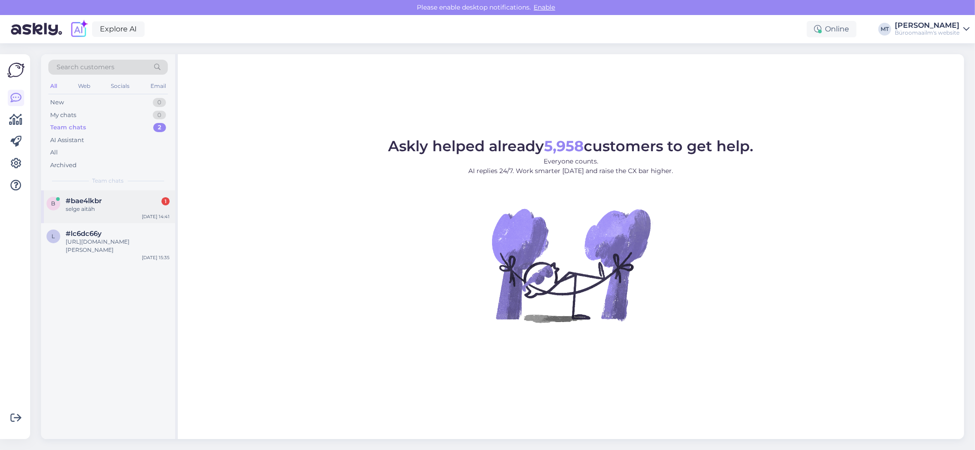
click at [68, 202] on span "#bae4lkbr" at bounding box center [84, 201] width 36 height 8
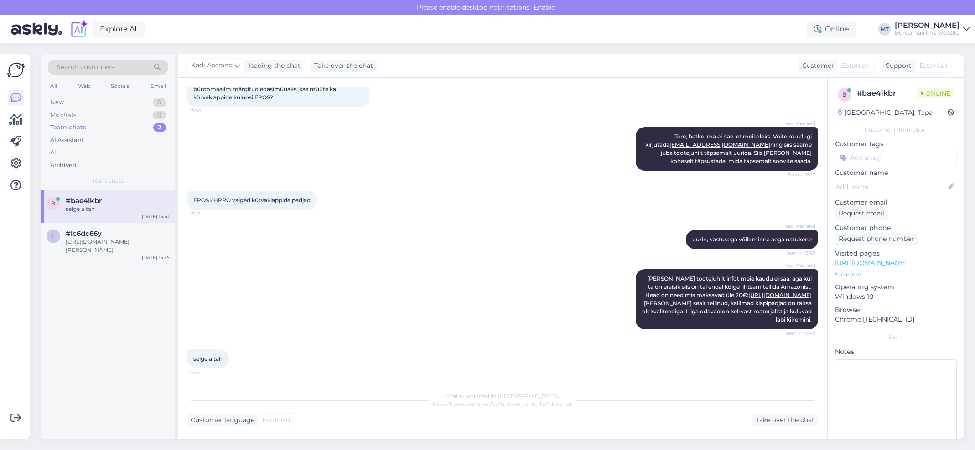
scroll to position [104, 0]
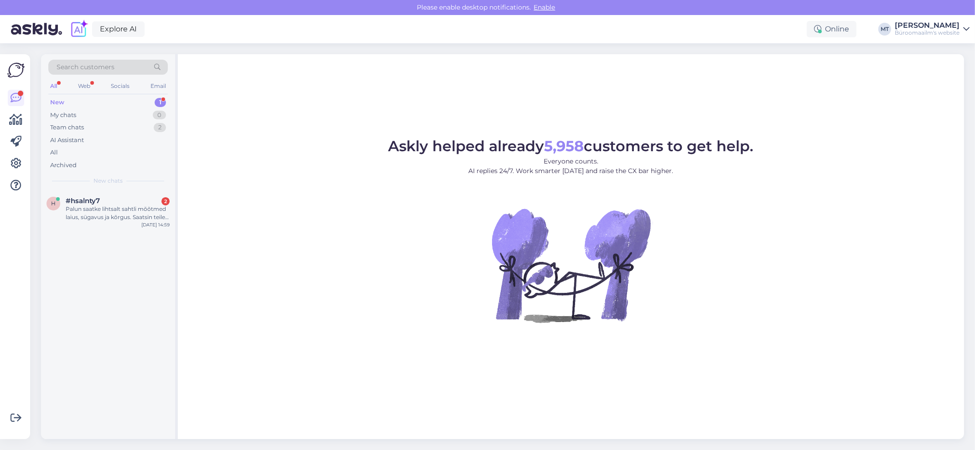
click at [56, 100] on div "New" at bounding box center [57, 102] width 14 height 9
click at [78, 204] on span "#hsalnty7" at bounding box center [83, 201] width 34 height 8
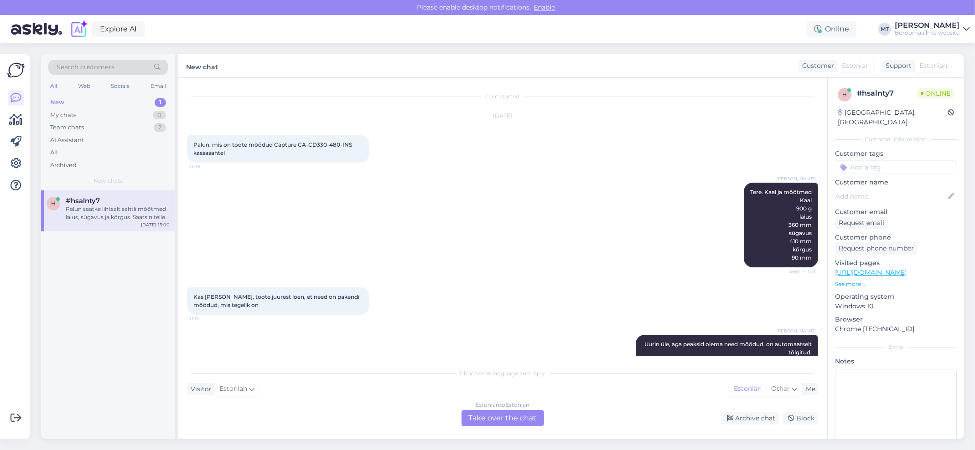
scroll to position [239, 0]
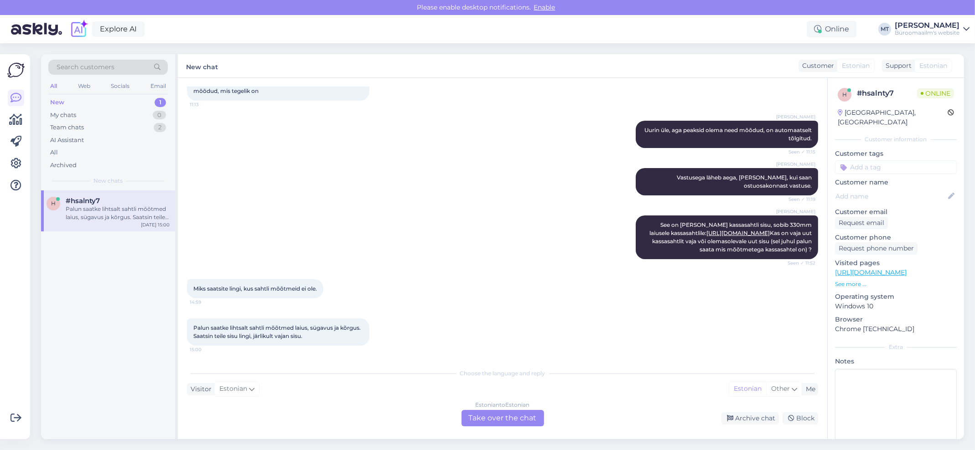
click at [487, 416] on div "Estonian to Estonian Take over the chat" at bounding box center [502, 418] width 83 height 16
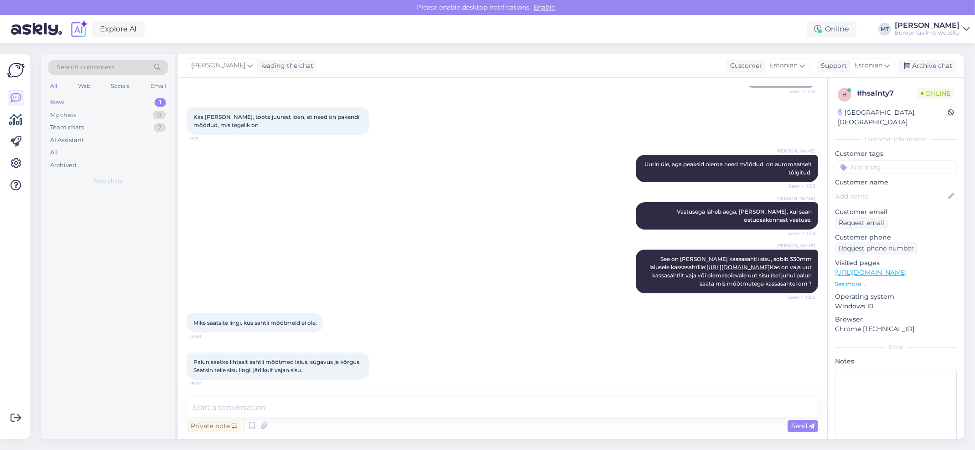
scroll to position [204, 0]
click at [754, 264] on link "[URL][DOMAIN_NAME]" at bounding box center [737, 267] width 63 height 7
click at [231, 406] on textarea at bounding box center [502, 407] width 631 height 19
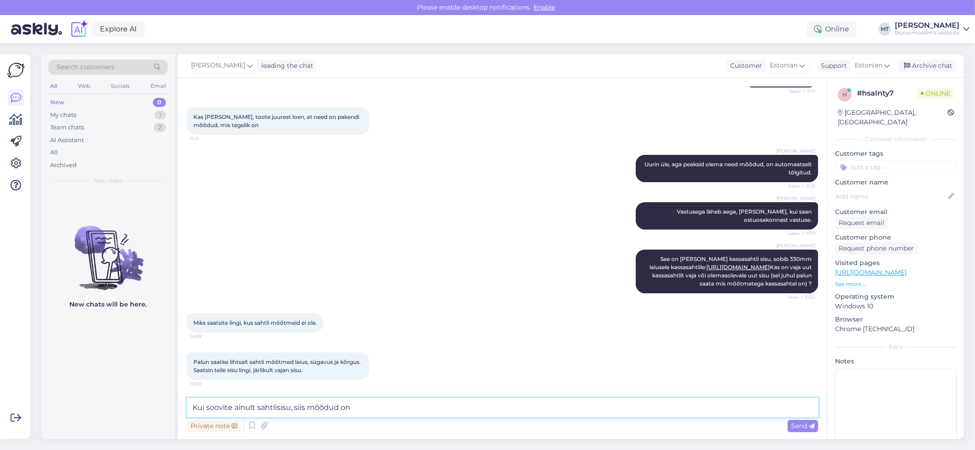
paste textarea "Laius The measurement or extent of something from side to side. 330 mm Sügavus …"
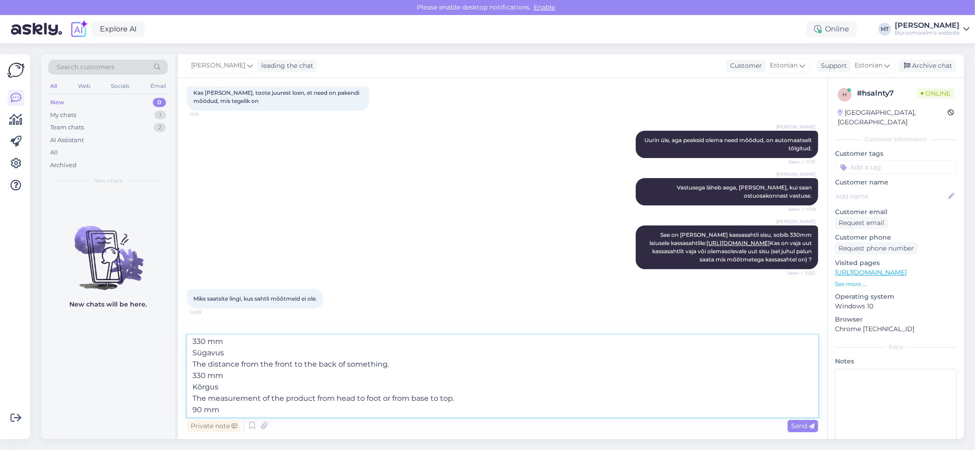
scroll to position [28, 0]
drag, startPoint x: 339, startPoint y: 347, endPoint x: 398, endPoint y: 414, distance: 90.5
click at [398, 414] on textarea "Kui soovite ainult sahtlisisu, siis mõõdud on Laius The measurement or extent o…" at bounding box center [502, 377] width 631 height 82
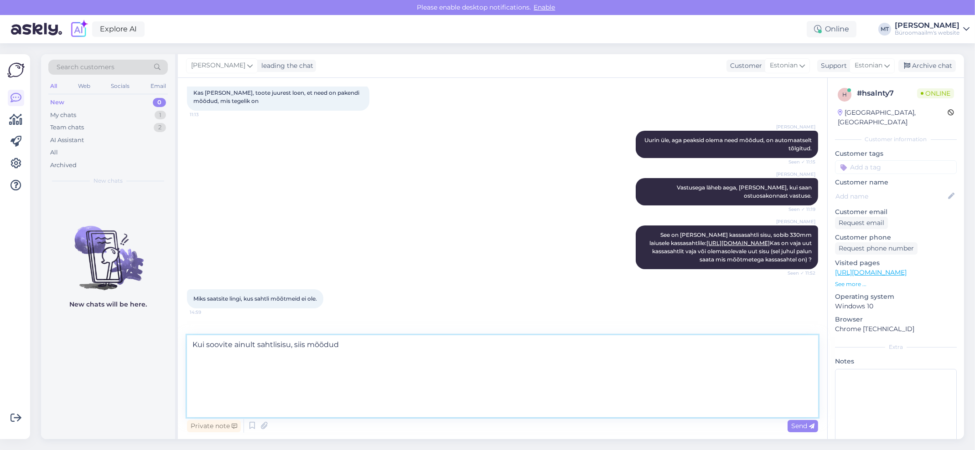
scroll to position [0, 0]
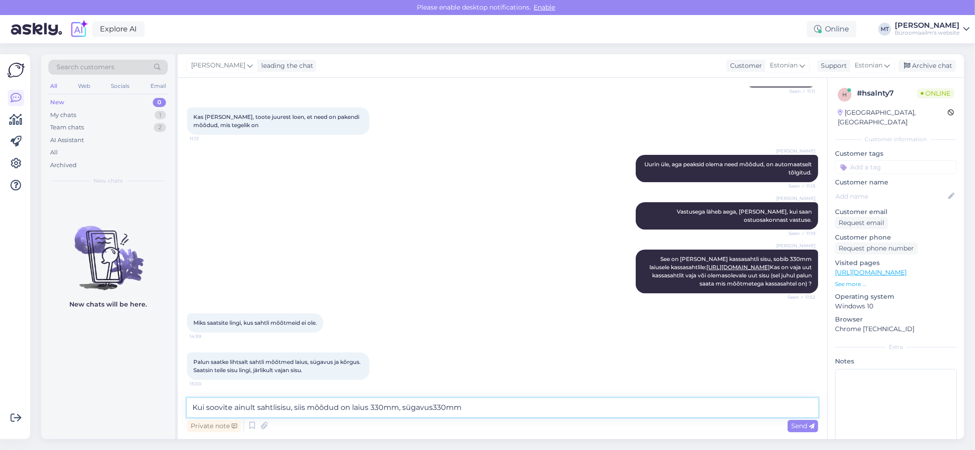
click at [432, 407] on textarea "Kui soovite ainult sahtlisisu, siis mõõdud on laius 330mm, sügavus330mm" at bounding box center [502, 407] width 631 height 19
click at [473, 410] on textarea "Kui soovite ainult sahtlisisu, siis mõõdud on laius 330mm, sügavus 330mm" at bounding box center [502, 407] width 631 height 19
drag, startPoint x: 618, startPoint y: 409, endPoint x: 523, endPoint y: 412, distance: 94.9
click at [523, 412] on textarea "Kui soovite ainult sahtlisisu, siis mõõdud on laius 330mm, sügavus 330mm, kõrgu…" at bounding box center [502, 407] width 631 height 19
type textarea "Kui soovite ainult sahtlisisu, siis mõõdud on laius 330mm, sügavus 330mm, kõrgu…"
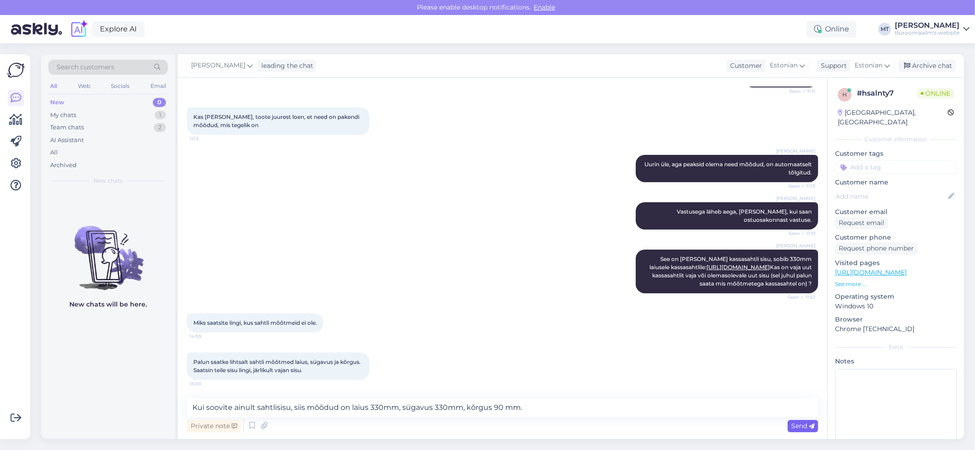
click at [801, 428] on span "Send" at bounding box center [802, 426] width 23 height 8
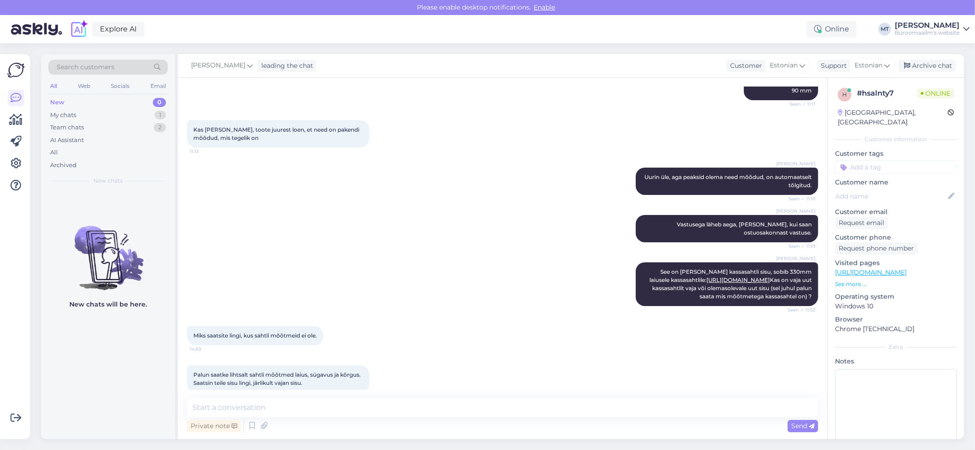
scroll to position [252, 0]
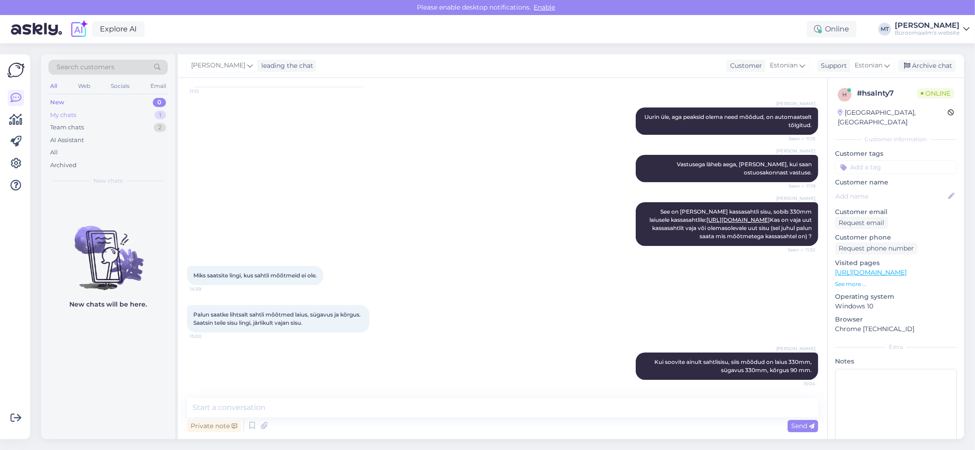
click at [60, 115] on div "My chats" at bounding box center [63, 115] width 26 height 9
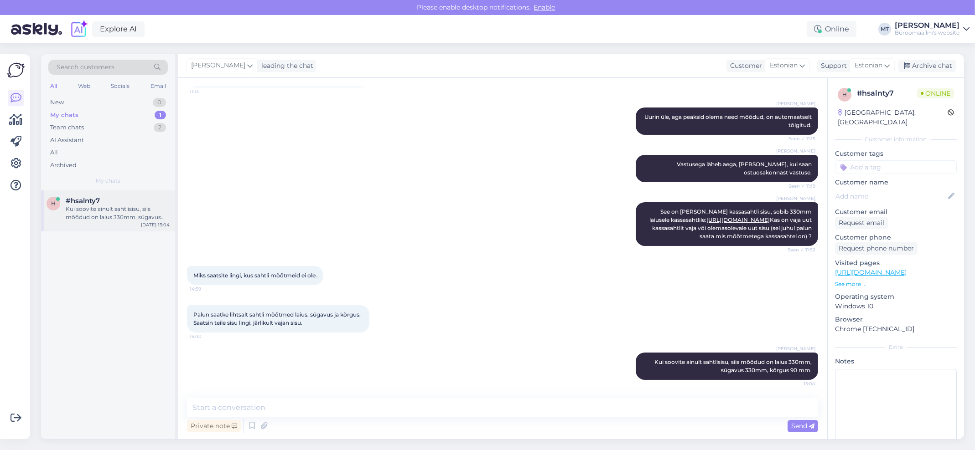
click at [78, 209] on div "Kui soovite ainult sahtlisisu, siis mõõdud on laius 330mm, sügavus 330mm, kõrgu…" at bounding box center [118, 213] width 104 height 16
click at [757, 217] on link "https://www.byroomaailm.ee/catalogsearch/result/?q=CA-CD330-480" at bounding box center [737, 220] width 63 height 7
click at [929, 67] on div "Archive chat" at bounding box center [926, 66] width 57 height 12
